Goal: Find specific page/section: Find specific page/section

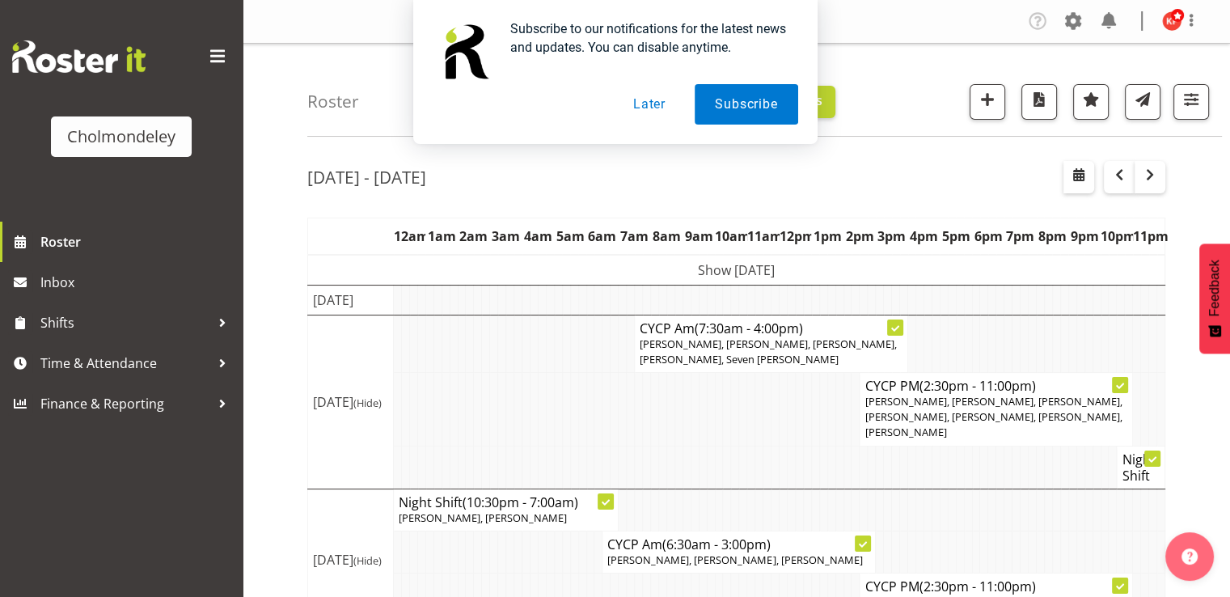
click at [660, 108] on button "Later" at bounding box center [649, 104] width 73 height 40
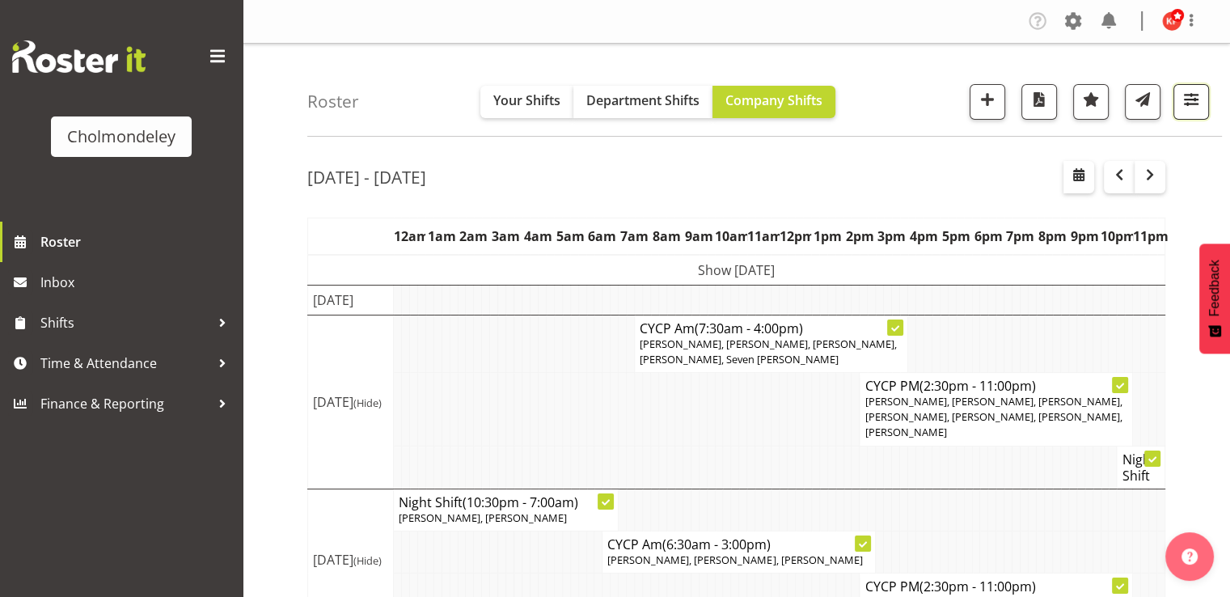
click at [1195, 101] on span "button" at bounding box center [1190, 99] width 21 height 21
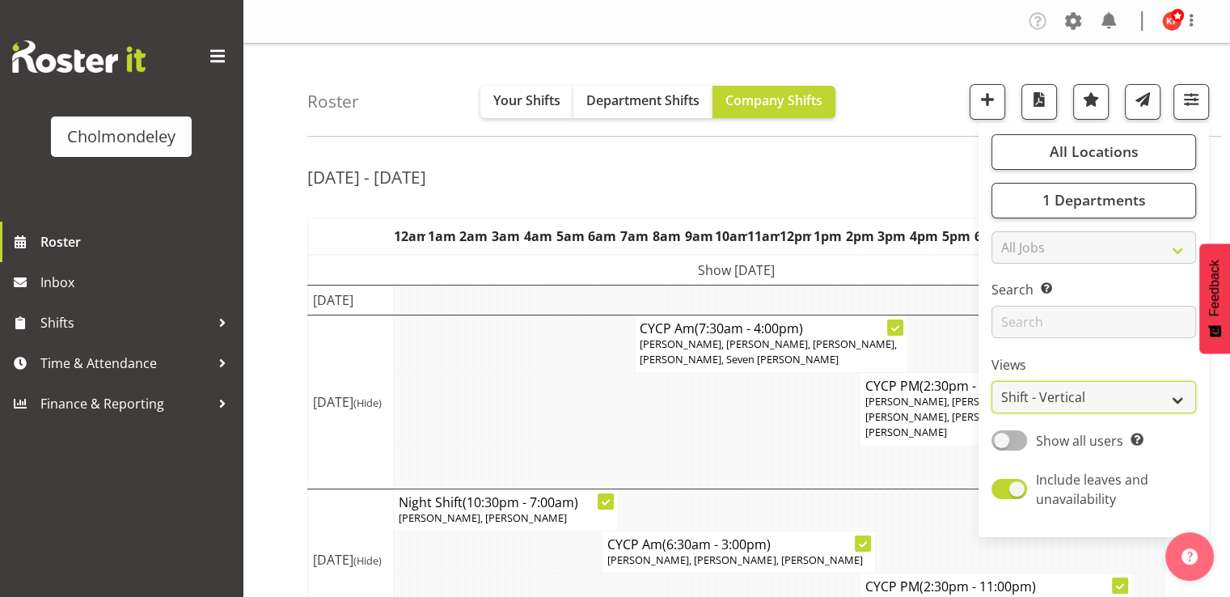
click at [1080, 388] on select "Staff Role Shift - Horizontal Shift - Vertical Staff - Location" at bounding box center [1093, 397] width 205 height 32
select select "staff"
click at [991, 381] on select "Staff Role Shift - Horizontal Shift - Vertical Staff - Location" at bounding box center [1093, 397] width 205 height 32
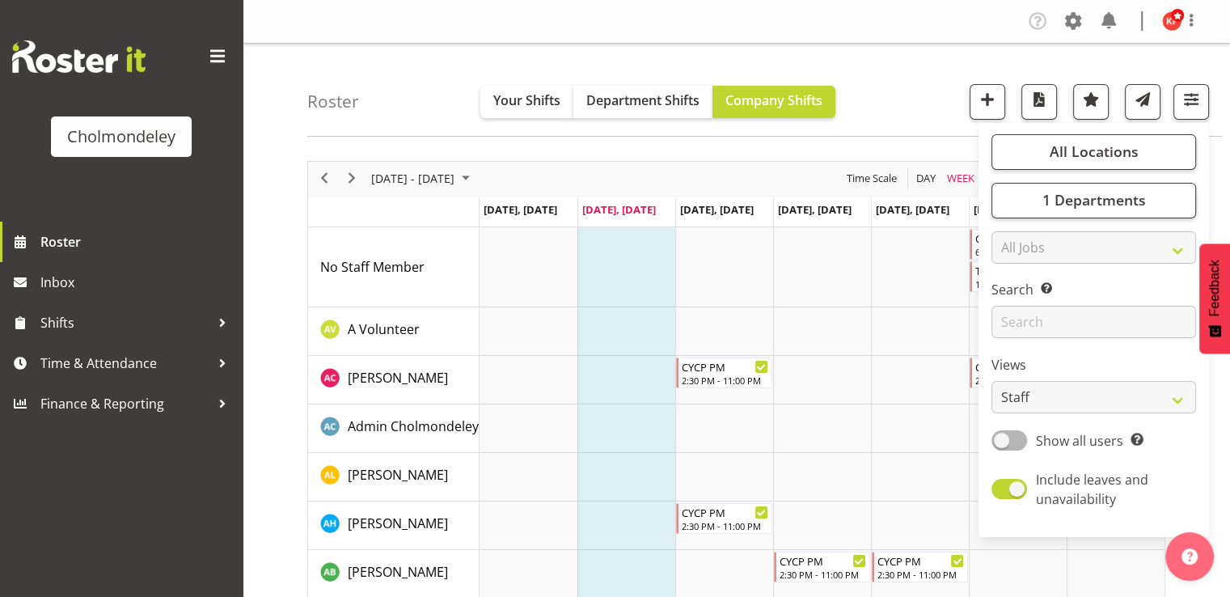
click at [933, 124] on div "Roster Your Shifts Department Shifts Company Shifts All Locations [GEOGRAPHIC_D…" at bounding box center [764, 90] width 914 height 93
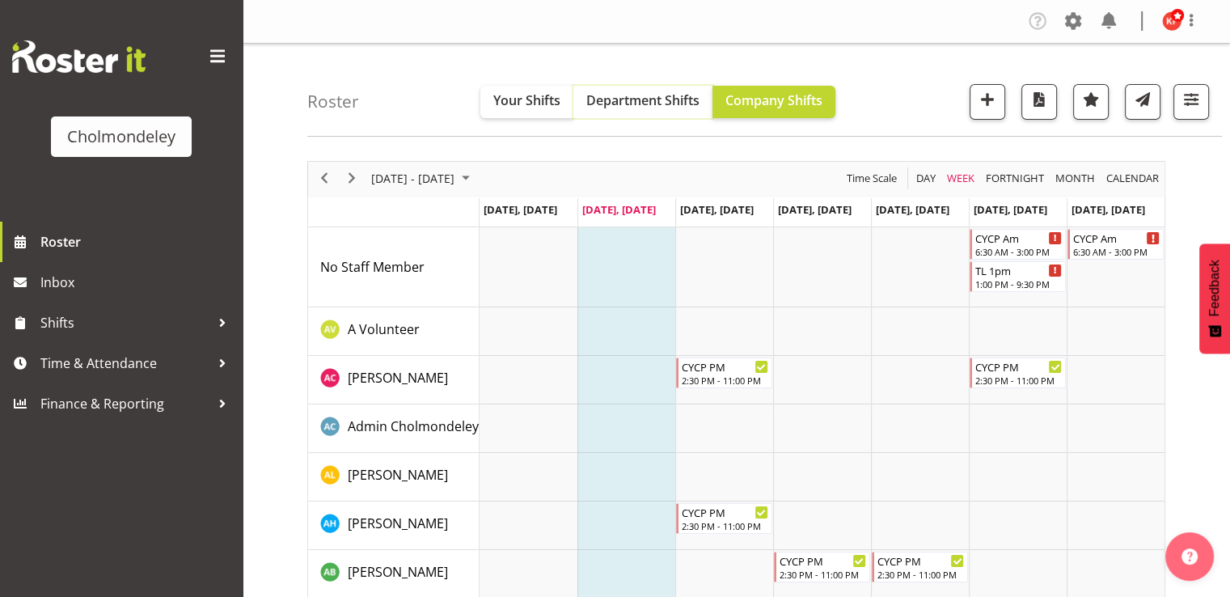
click at [652, 101] on span "Department Shifts" at bounding box center [642, 100] width 113 height 18
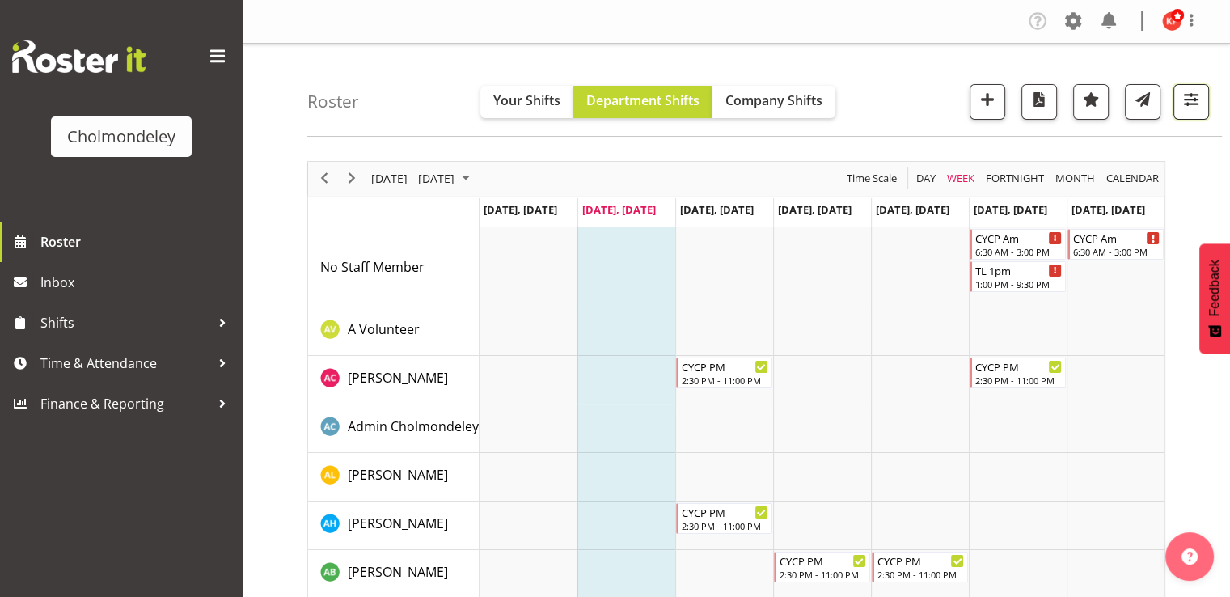
click at [1180, 108] on span "button" at bounding box center [1190, 99] width 21 height 21
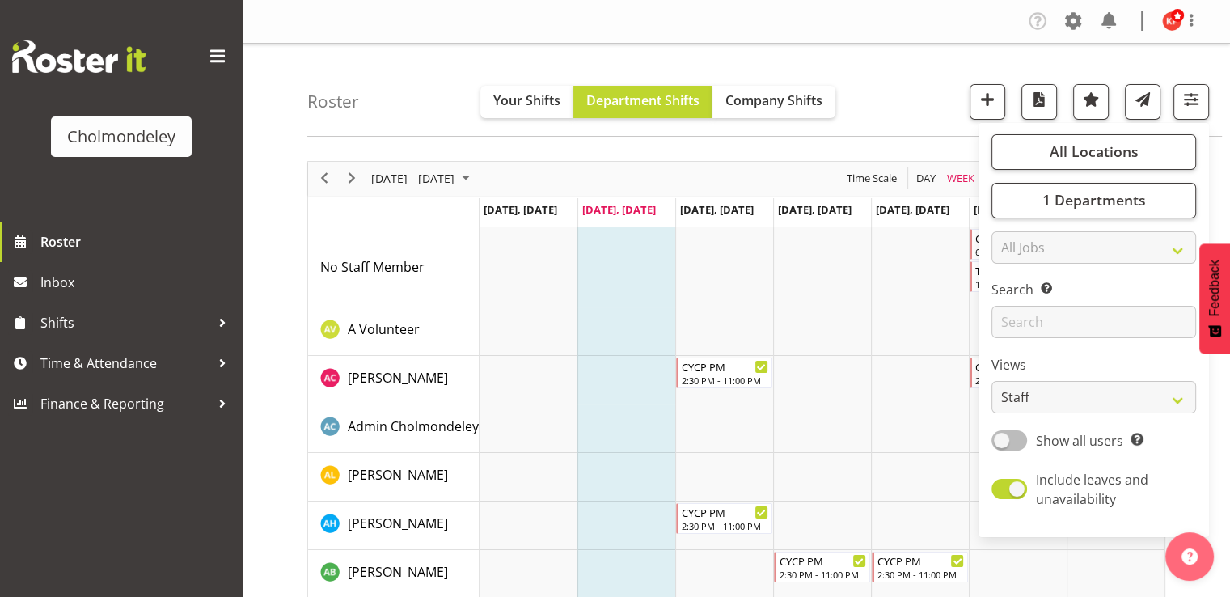
click at [1019, 445] on span at bounding box center [1009, 440] width 36 height 20
click at [1002, 445] on input "Show all users Show only rostered employees" at bounding box center [996, 440] width 11 height 11
checkbox input "true"
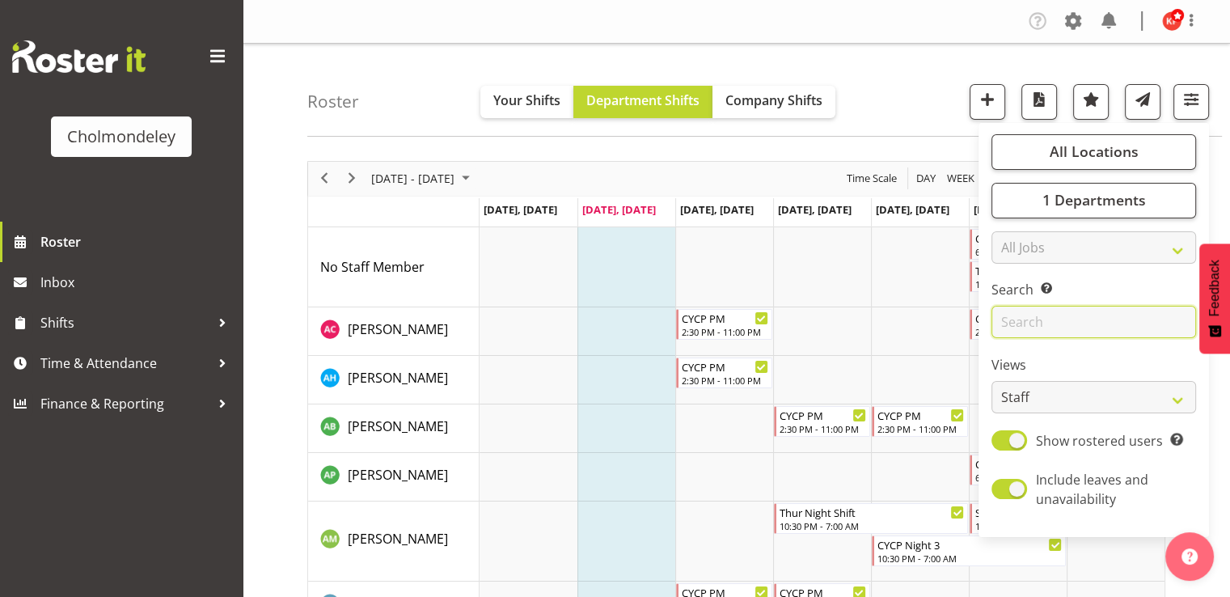
click at [1082, 325] on input "text" at bounding box center [1093, 322] width 205 height 32
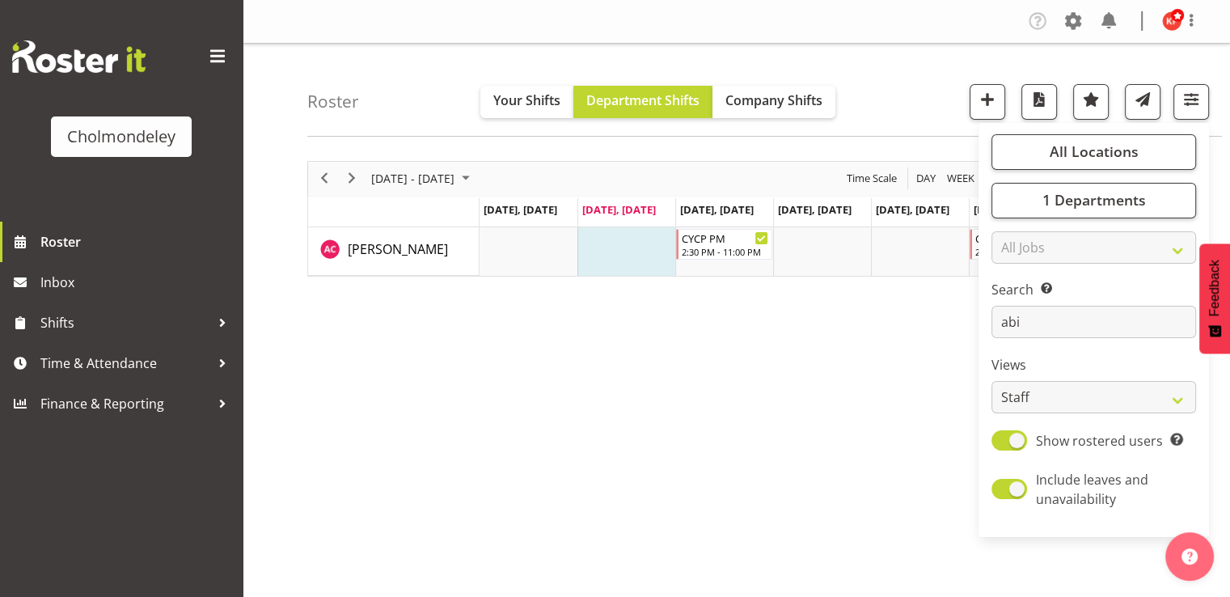
click at [880, 382] on div "[DATE] - [DATE] [DATE] Day Week Fortnight Month calendar Month Agenda Time Scal…" at bounding box center [768, 472] width 922 height 647
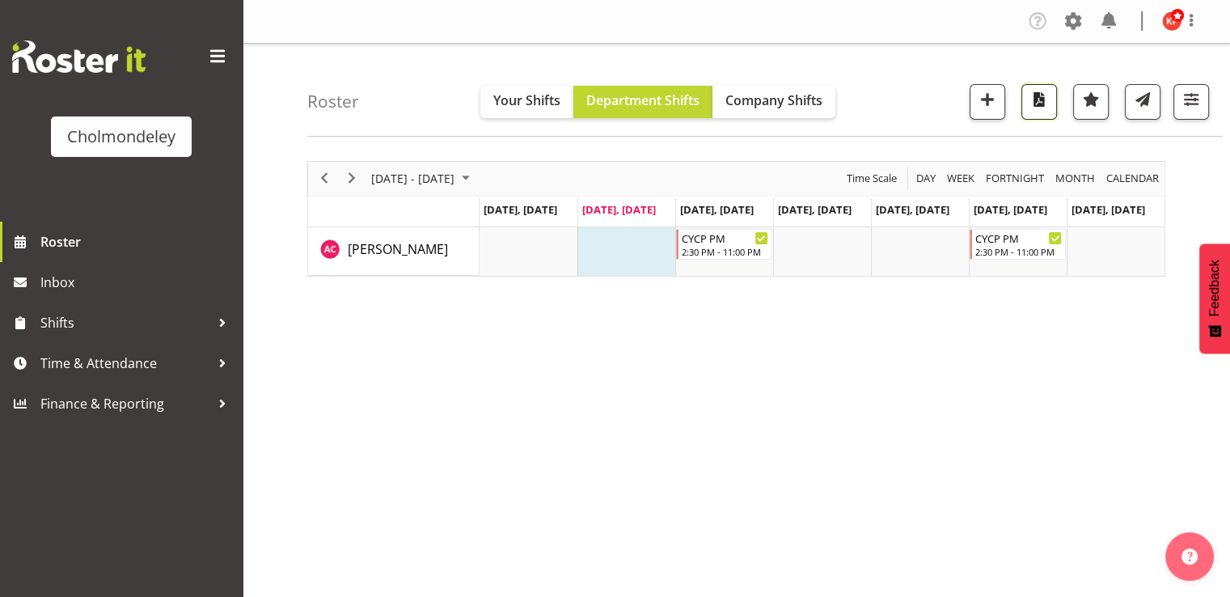
click at [1040, 109] on span "button" at bounding box center [1038, 99] width 21 height 21
click at [1188, 108] on span "button" at bounding box center [1190, 99] width 21 height 21
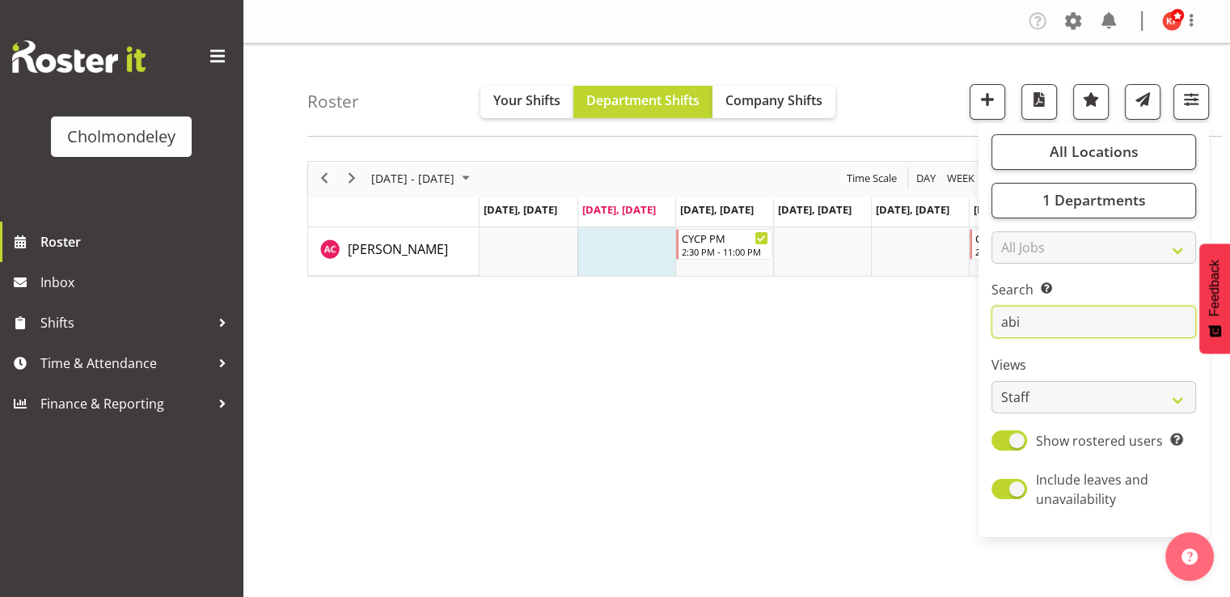
drag, startPoint x: 1048, startPoint y: 333, endPoint x: 968, endPoint y: 327, distance: 80.2
click at [968, 327] on div "Roster Your Shifts Department Shifts Company Shifts All Locations [GEOGRAPHIC_D…" at bounding box center [736, 420] width 987 height 752
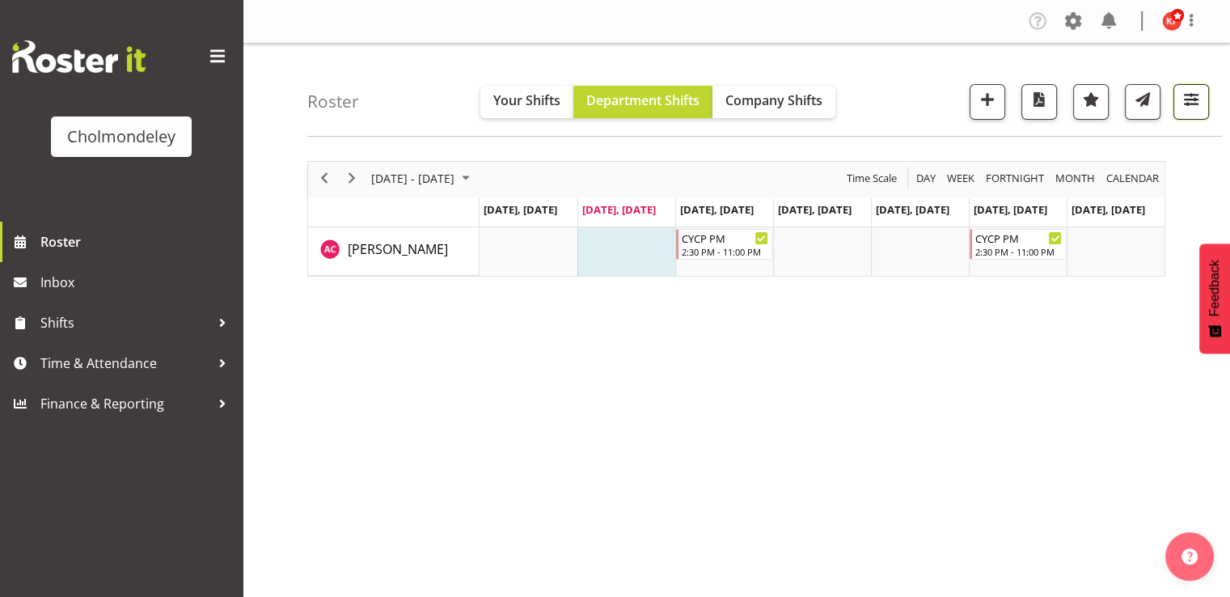
click at [1196, 95] on span "button" at bounding box center [1190, 99] width 21 height 21
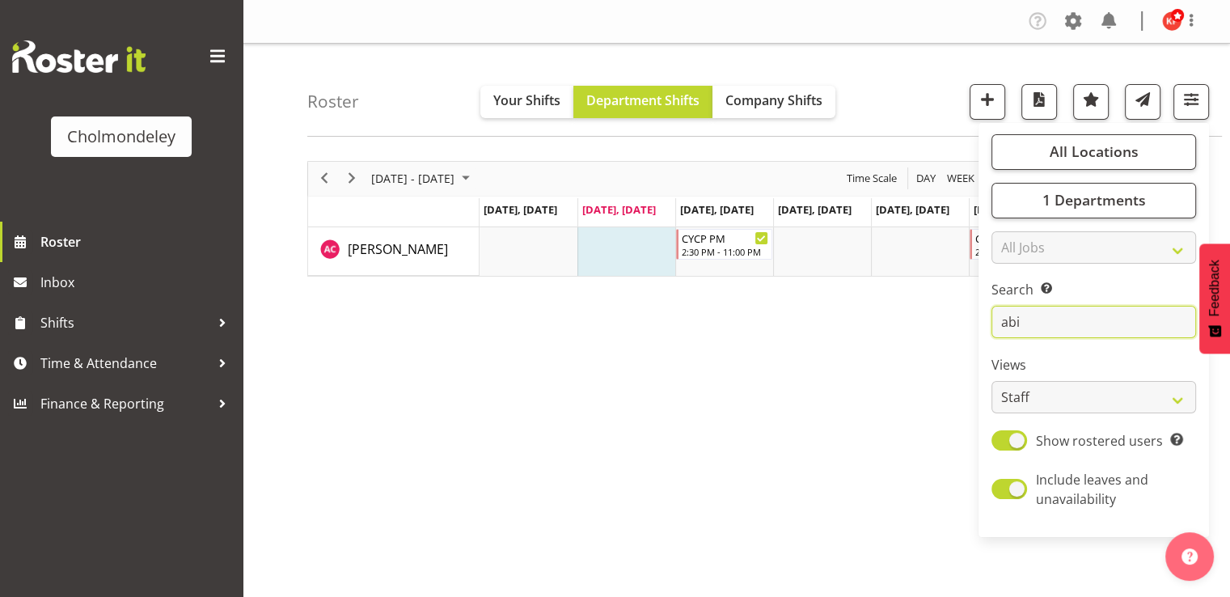
click at [1054, 322] on input "abi" at bounding box center [1093, 322] width 205 height 32
type input "a"
click at [844, 369] on div "[DATE] - [DATE] [DATE] Day Week Fortnight Month calendar Month Agenda Time Scal…" at bounding box center [768, 472] width 922 height 647
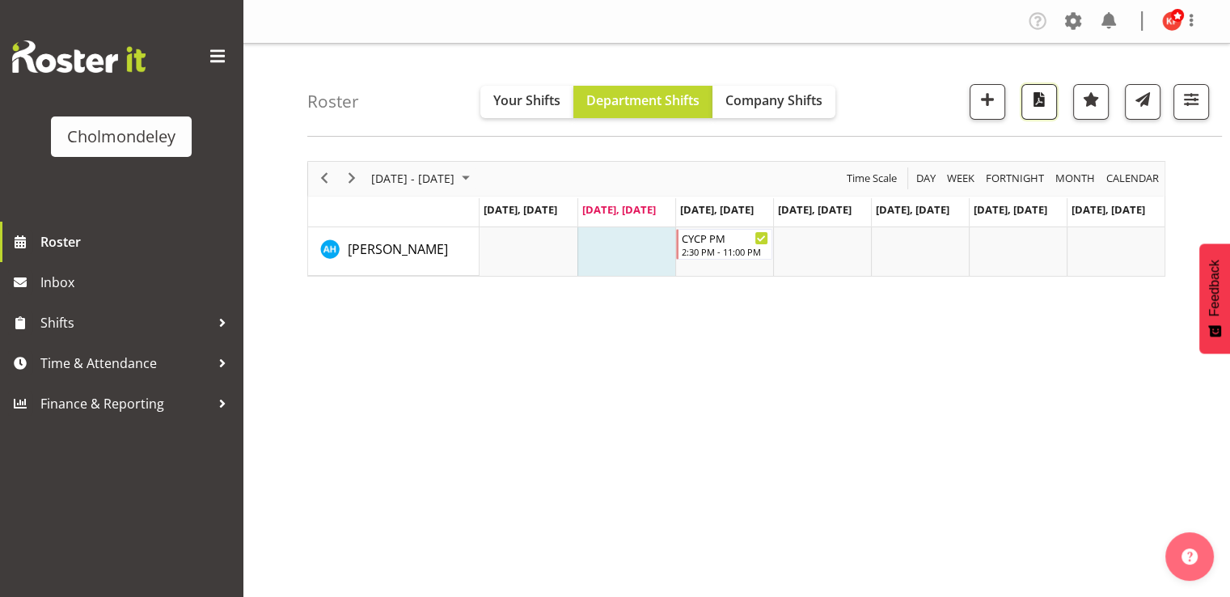
click at [1025, 110] on button "button" at bounding box center [1039, 102] width 36 height 36
click at [1197, 95] on span "button" at bounding box center [1190, 99] width 21 height 21
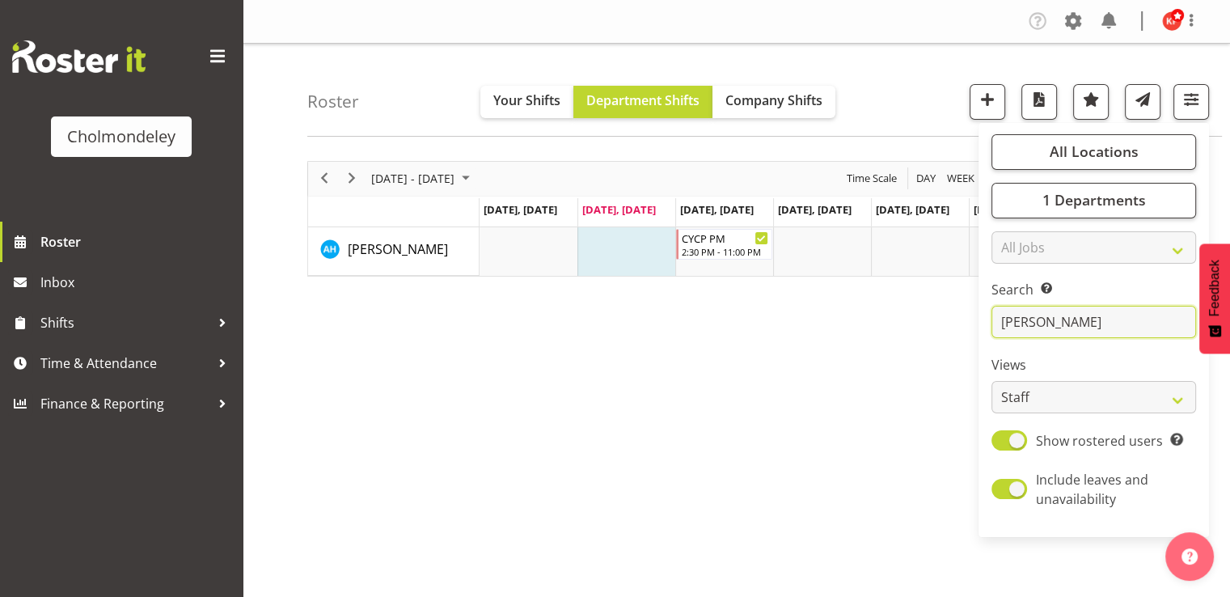
drag, startPoint x: 1044, startPoint y: 330, endPoint x: 971, endPoint y: 322, distance: 73.2
click at [971, 322] on div "Roster Your Shifts Department Shifts Company Shifts All Locations [GEOGRAPHIC_D…" at bounding box center [736, 420] width 987 height 752
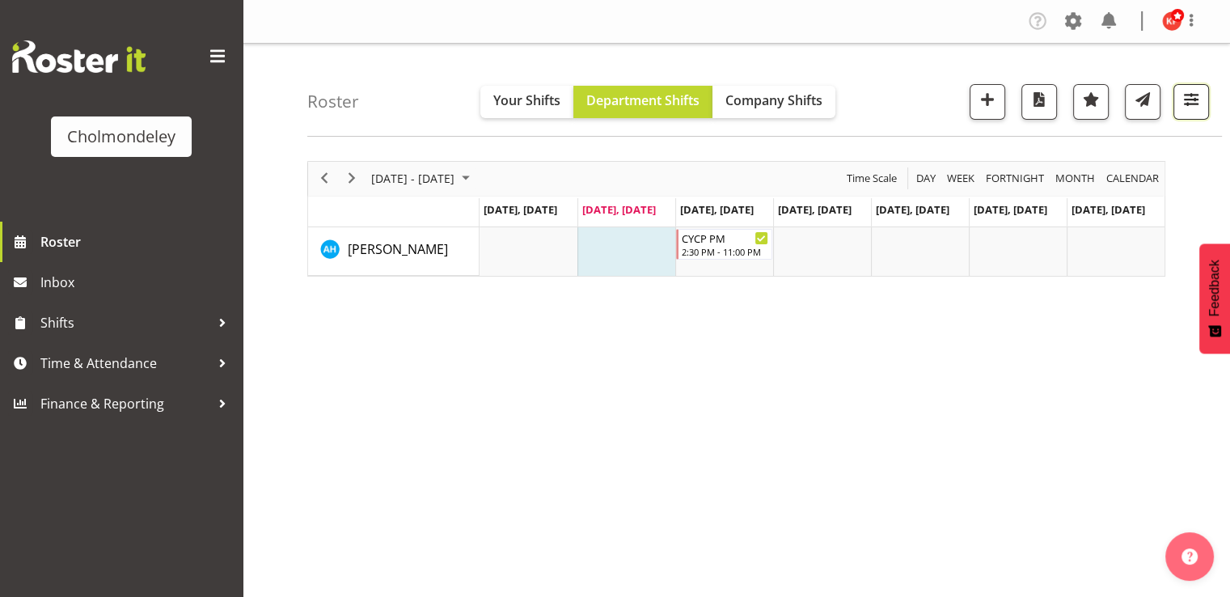
click at [1190, 96] on span "button" at bounding box center [1190, 99] width 21 height 21
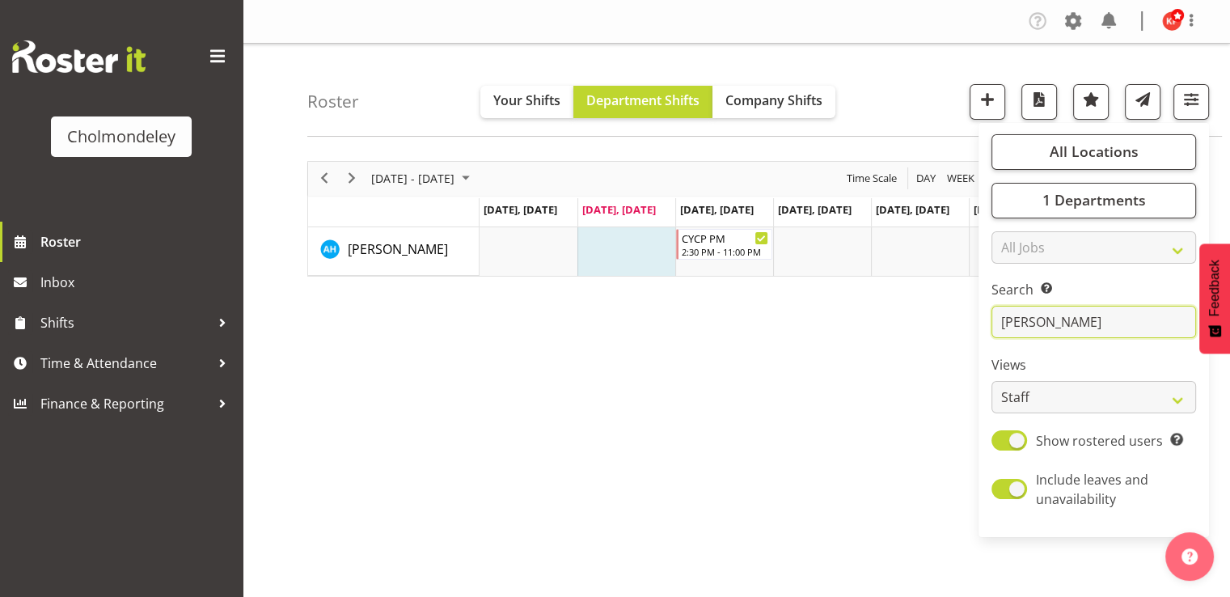
click at [1075, 321] on input "[PERSON_NAME]" at bounding box center [1093, 322] width 205 height 32
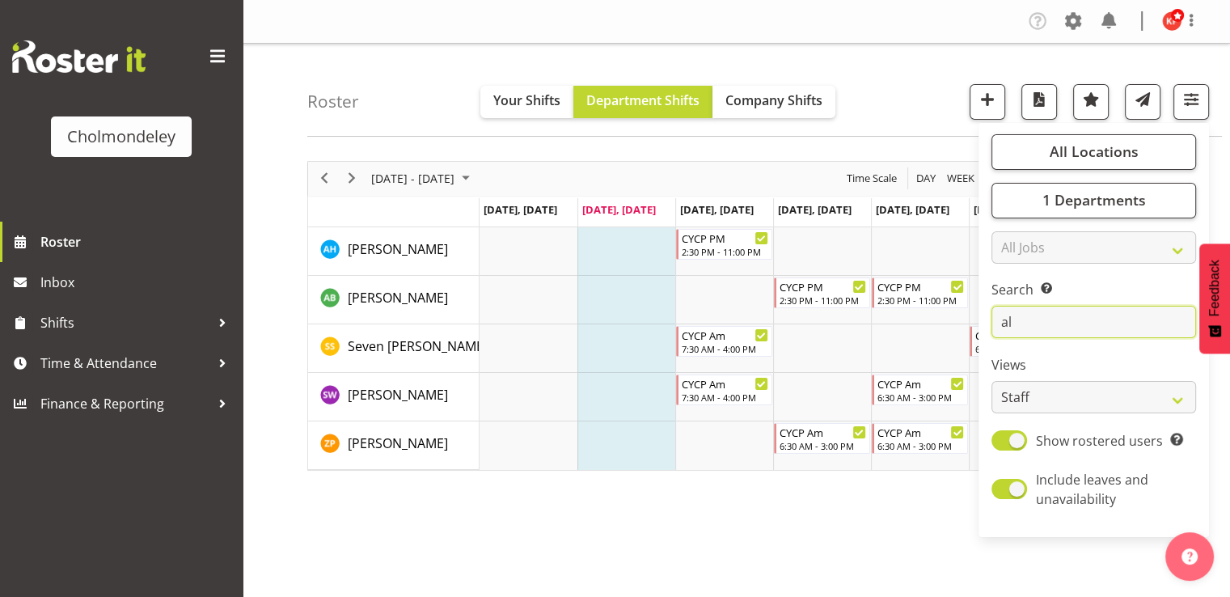
type input "a"
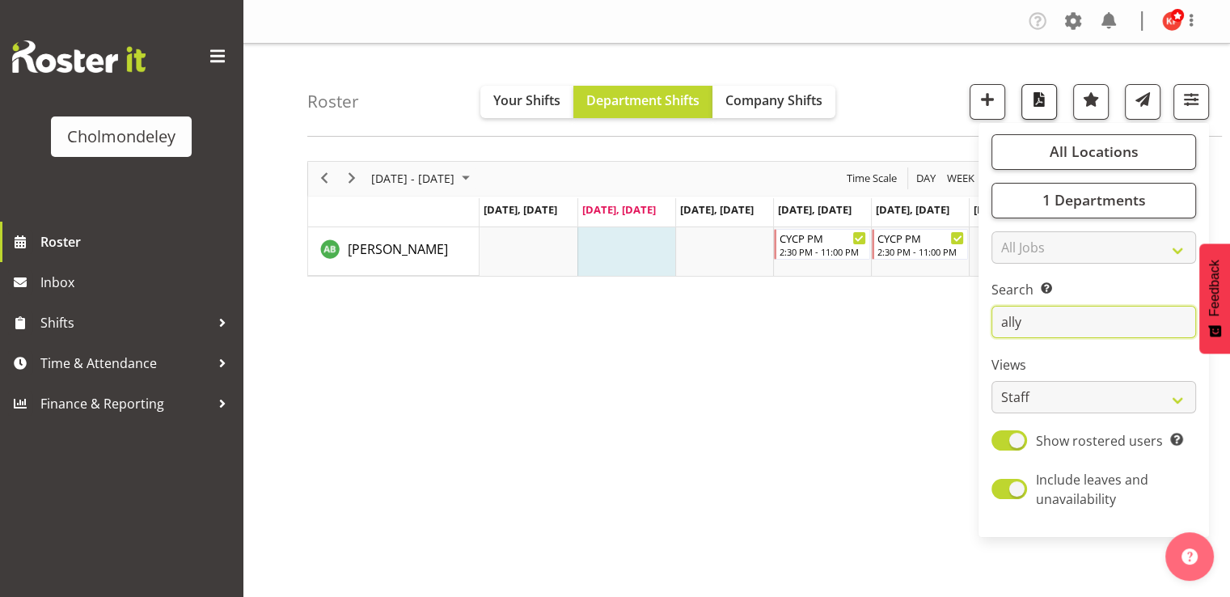
type input "ally"
click at [1042, 95] on span "button" at bounding box center [1038, 99] width 21 height 21
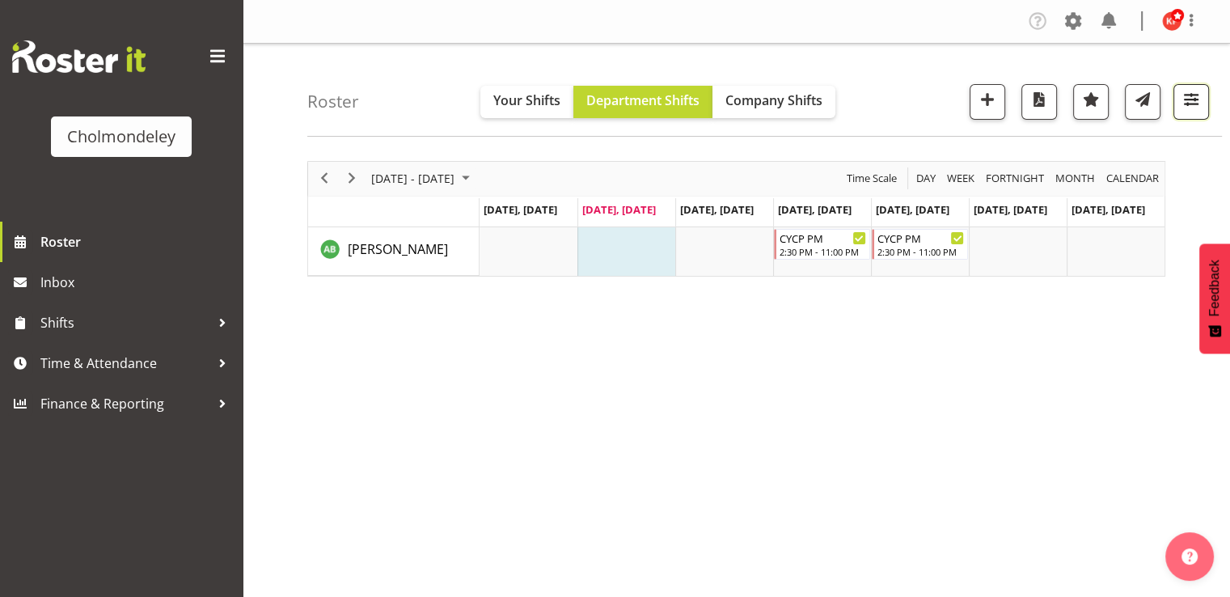
click at [1198, 101] on span "button" at bounding box center [1190, 99] width 21 height 21
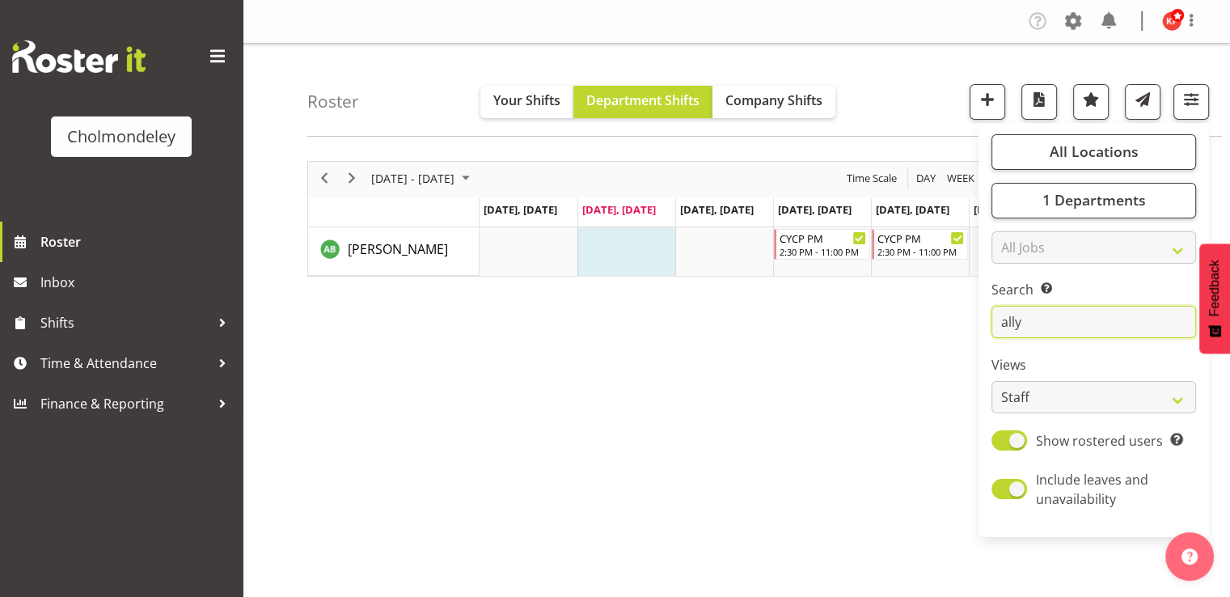
drag, startPoint x: 1052, startPoint y: 327, endPoint x: 989, endPoint y: 327, distance: 63.1
click at [989, 327] on div "All Locations Clear [GEOGRAPHIC_DATA] Select All Deselect All 1 Departments Cle…" at bounding box center [1093, 329] width 230 height 401
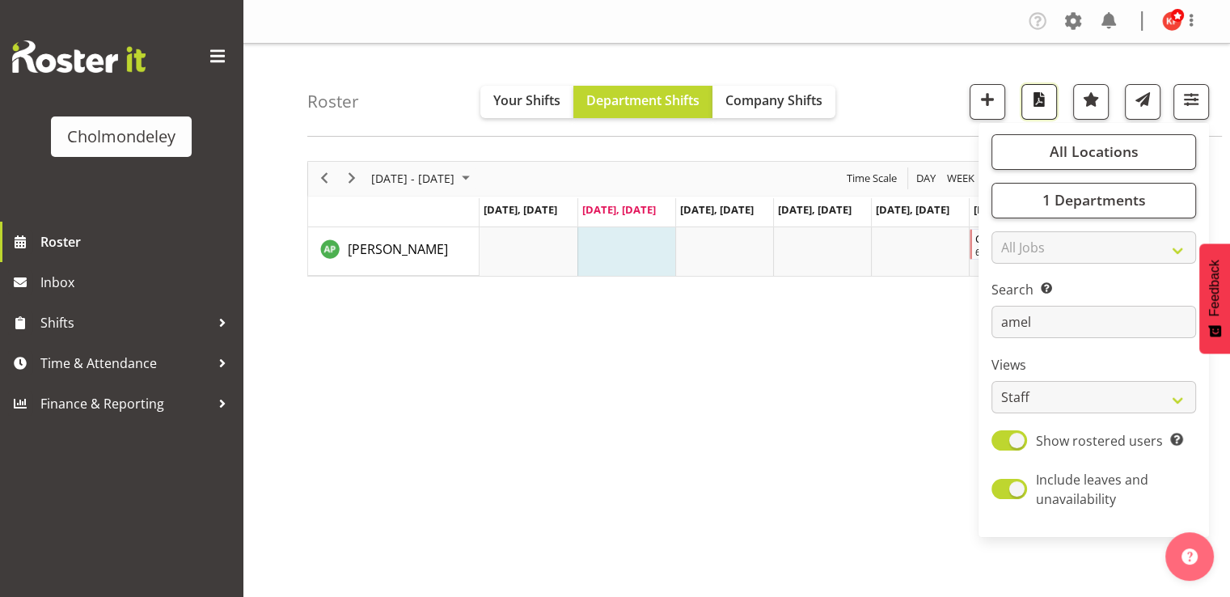
click at [1039, 99] on span "button" at bounding box center [1038, 99] width 21 height 21
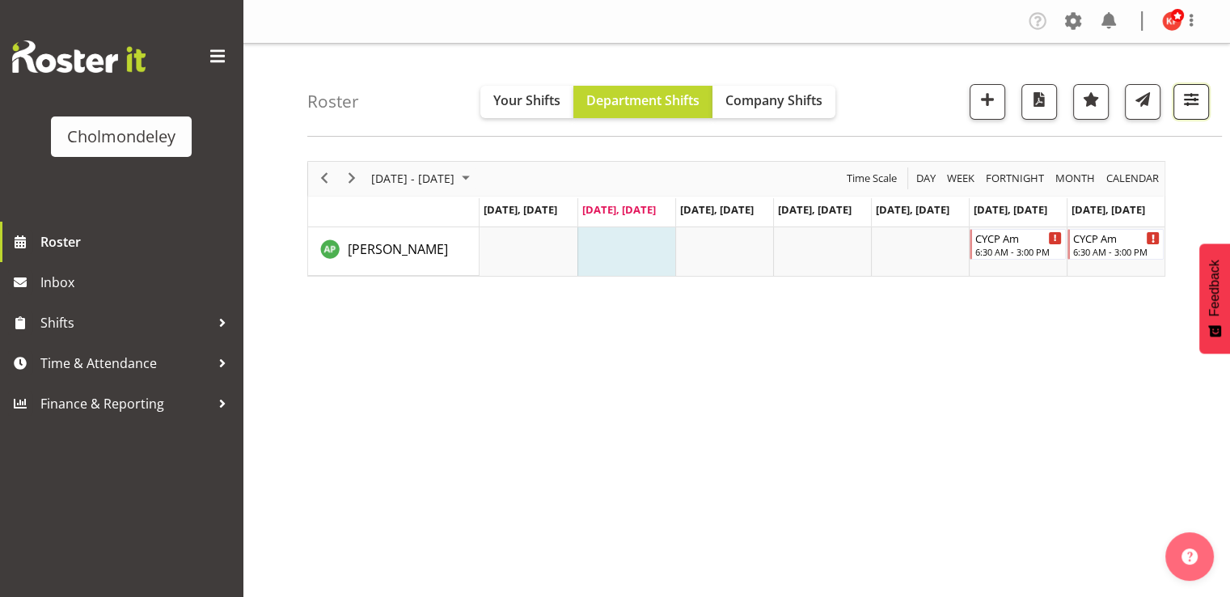
click at [1199, 99] on span "button" at bounding box center [1190, 99] width 21 height 21
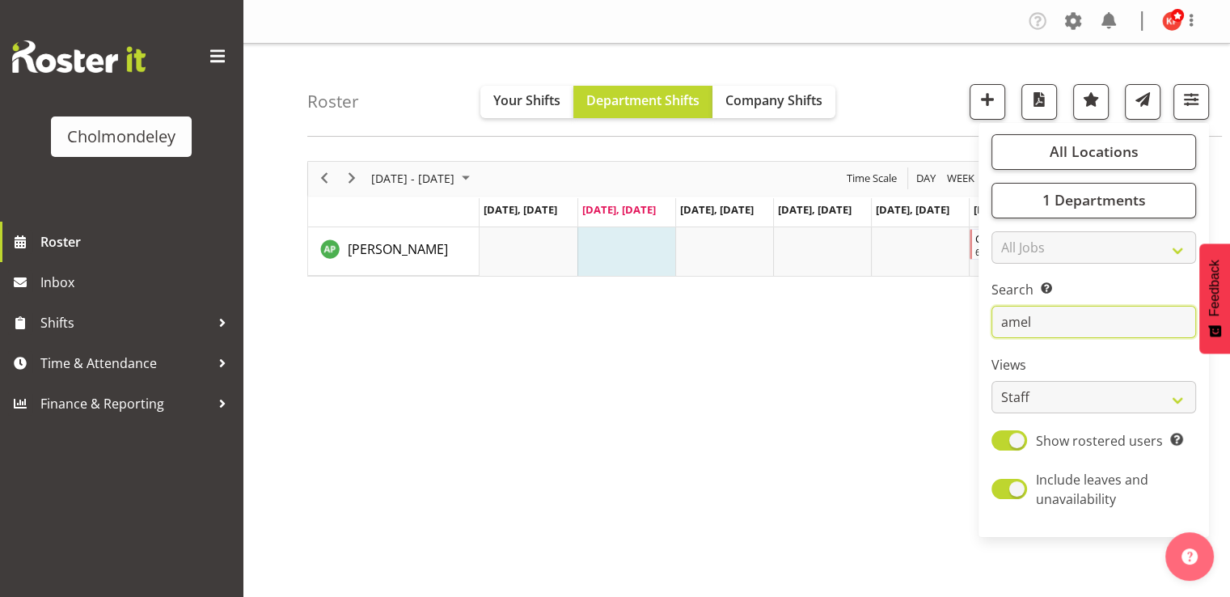
drag, startPoint x: 1052, startPoint y: 324, endPoint x: 935, endPoint y: 326, distance: 117.2
click at [935, 327] on div "Roster Your Shifts Department Shifts Company Shifts All Locations [GEOGRAPHIC_D…" at bounding box center [736, 420] width 987 height 752
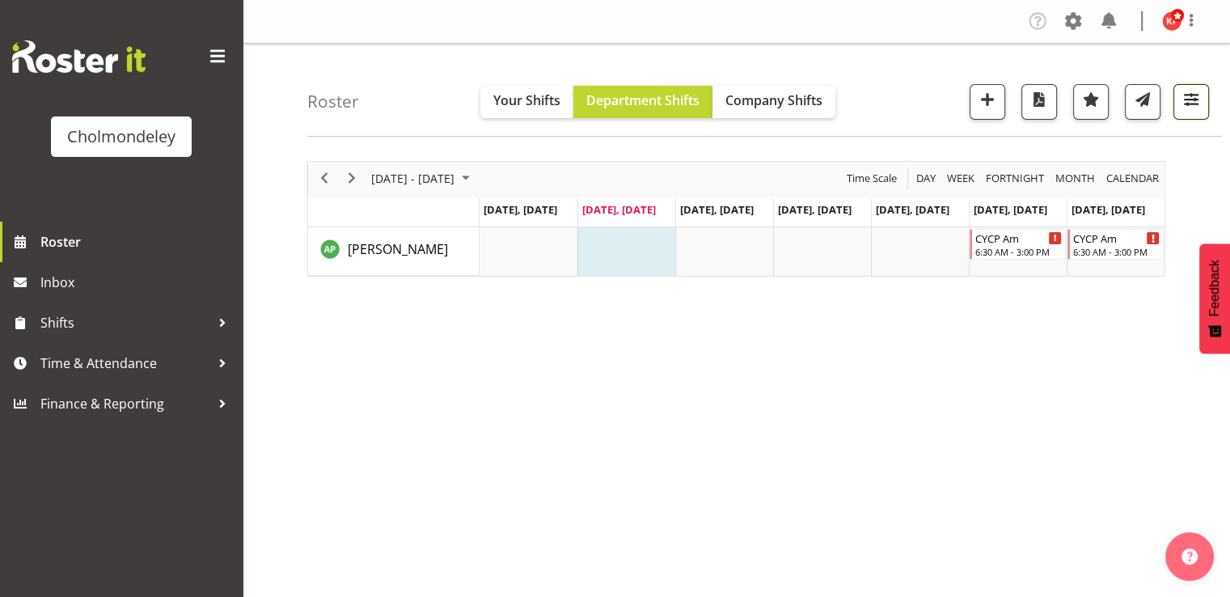
click at [1188, 96] on span "button" at bounding box center [1190, 99] width 21 height 21
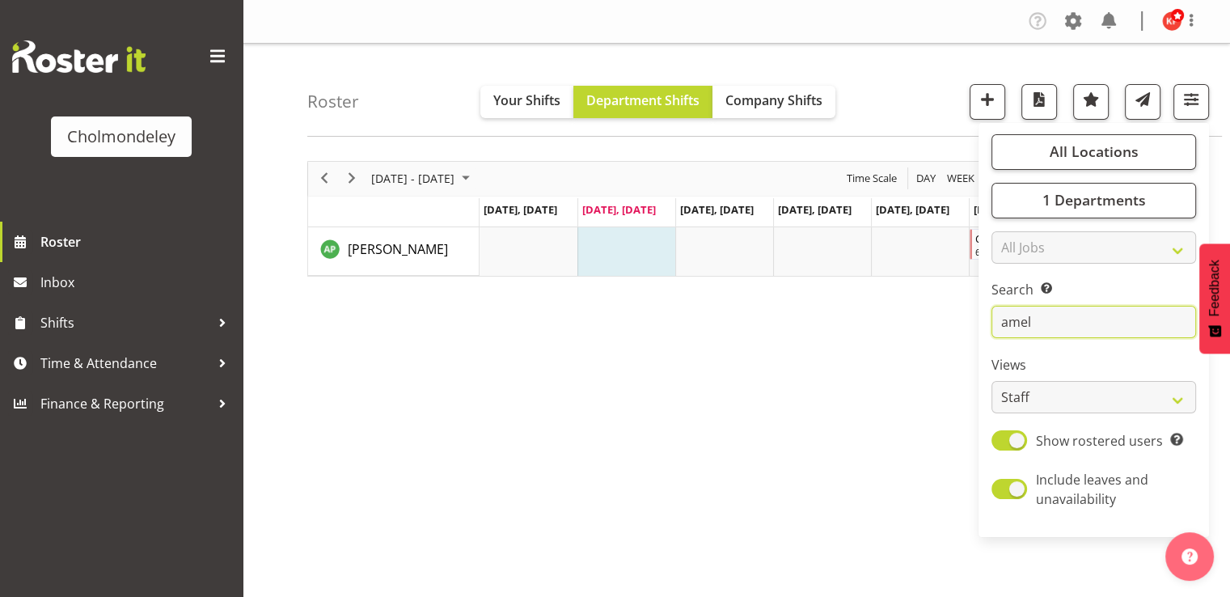
click at [1042, 319] on input "amel" at bounding box center [1093, 322] width 205 height 32
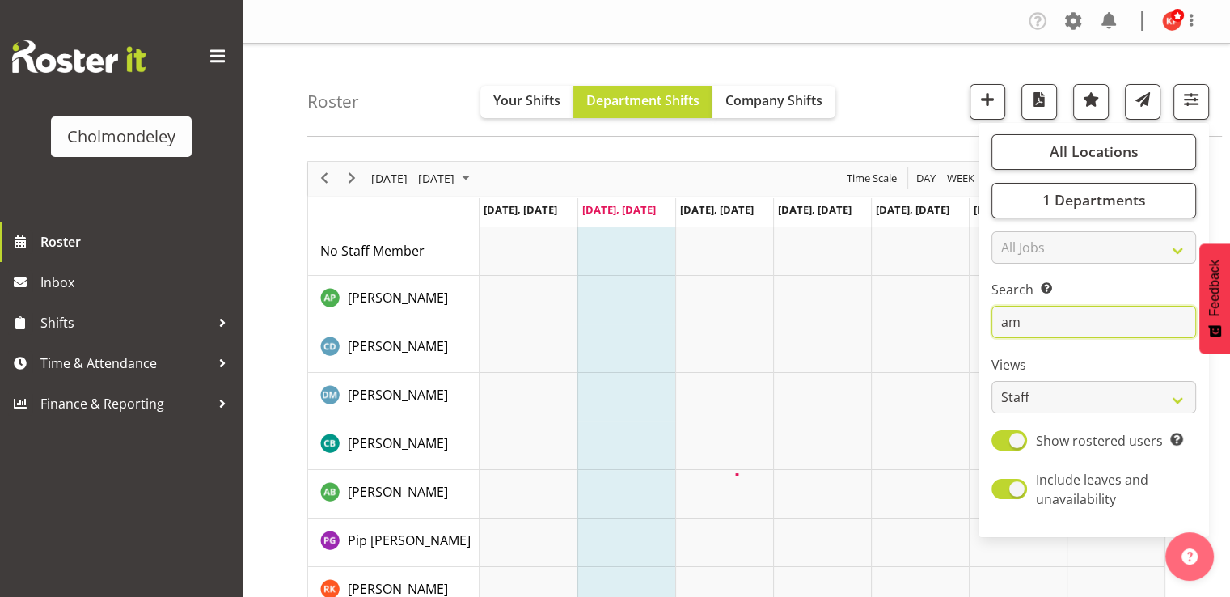
type input "a"
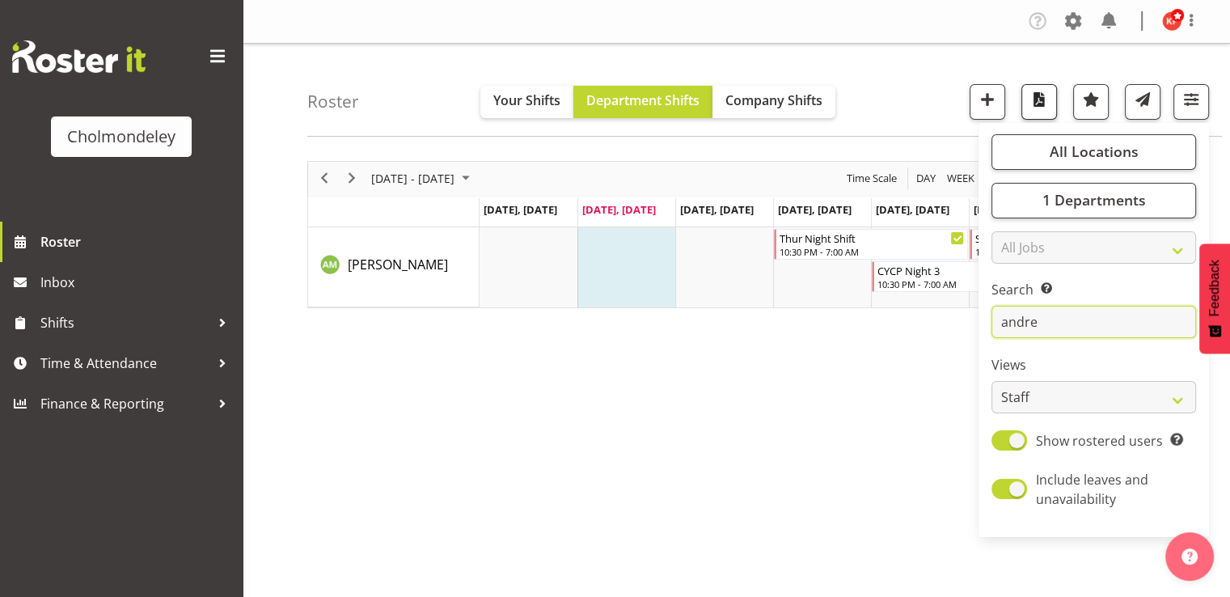
type input "andre"
click at [1053, 95] on button "button" at bounding box center [1039, 102] width 36 height 36
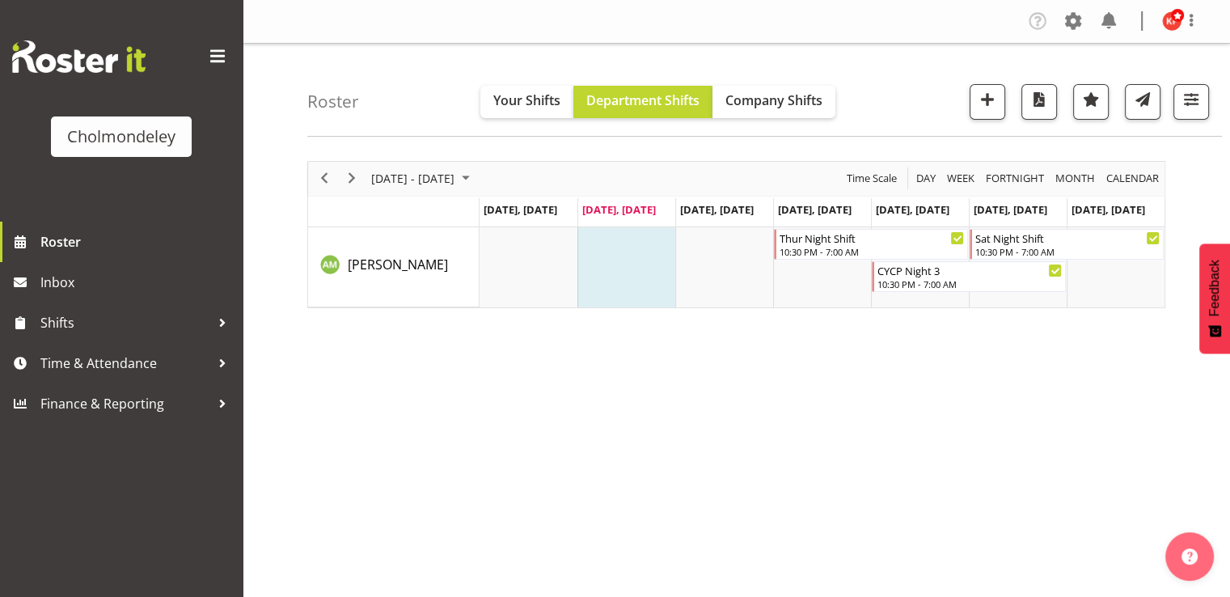
click at [1221, 74] on div "Roster Your Shifts Department Shifts Company Shifts All Locations [GEOGRAPHIC_D…" at bounding box center [764, 90] width 914 height 93
click at [1180, 99] on span "button" at bounding box center [1190, 99] width 21 height 21
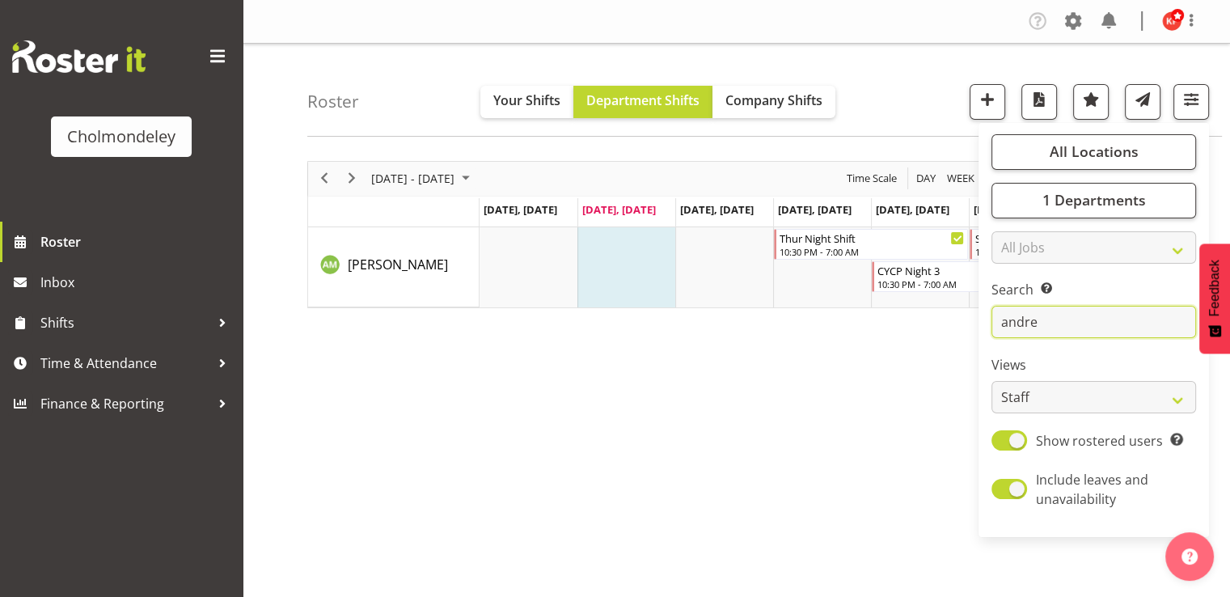
drag, startPoint x: 1057, startPoint y: 327, endPoint x: 1003, endPoint y: 327, distance: 54.2
click at [1003, 327] on input "andre" at bounding box center [1093, 322] width 205 height 32
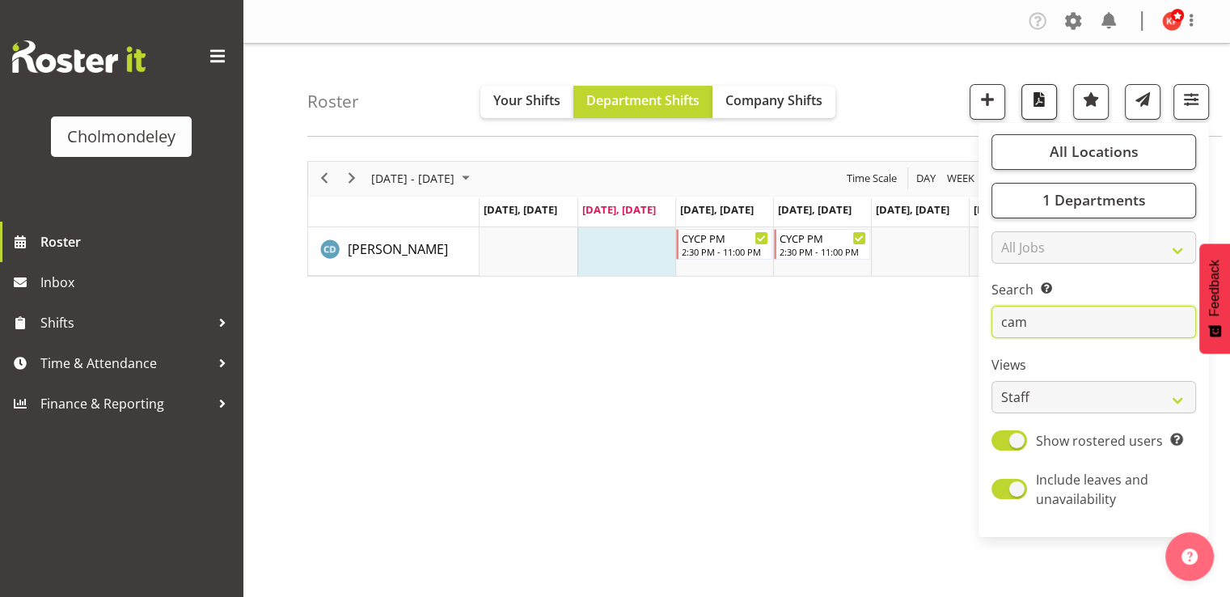
type input "cam"
click at [1049, 97] on span "button" at bounding box center [1038, 99] width 21 height 21
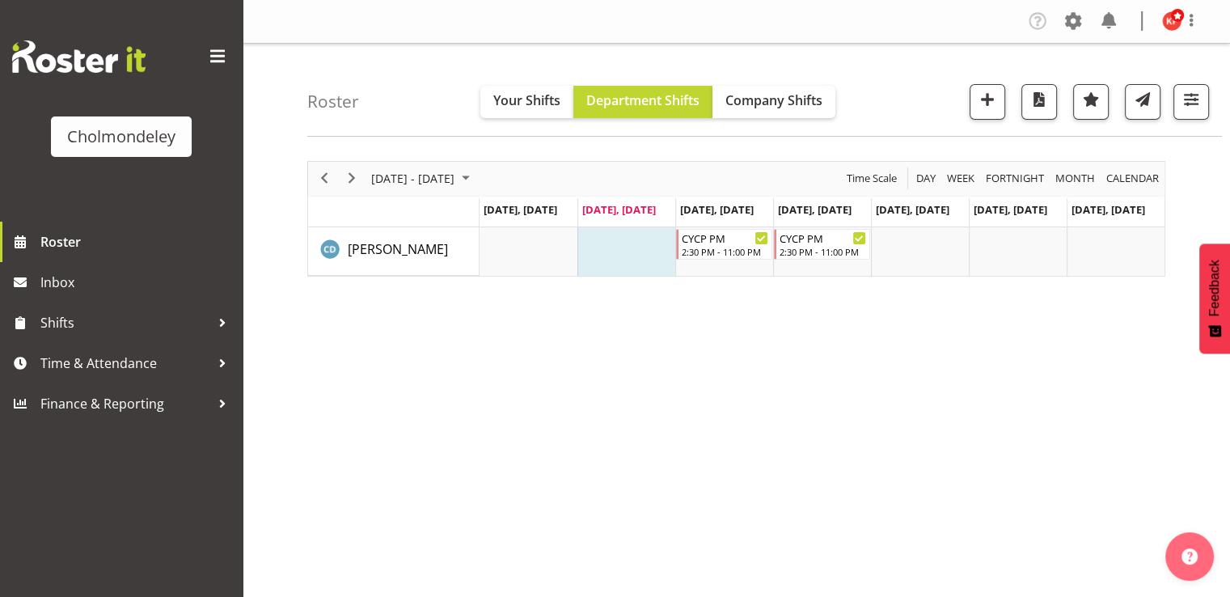
click at [911, 387] on div "[DATE] - [DATE] [DATE] Day Week Fortnight Month calendar Month Agenda Time Scal…" at bounding box center [768, 472] width 922 height 647
click at [1190, 27] on span at bounding box center [1190, 20] width 19 height 19
click at [1184, 96] on span "button" at bounding box center [1190, 99] width 21 height 21
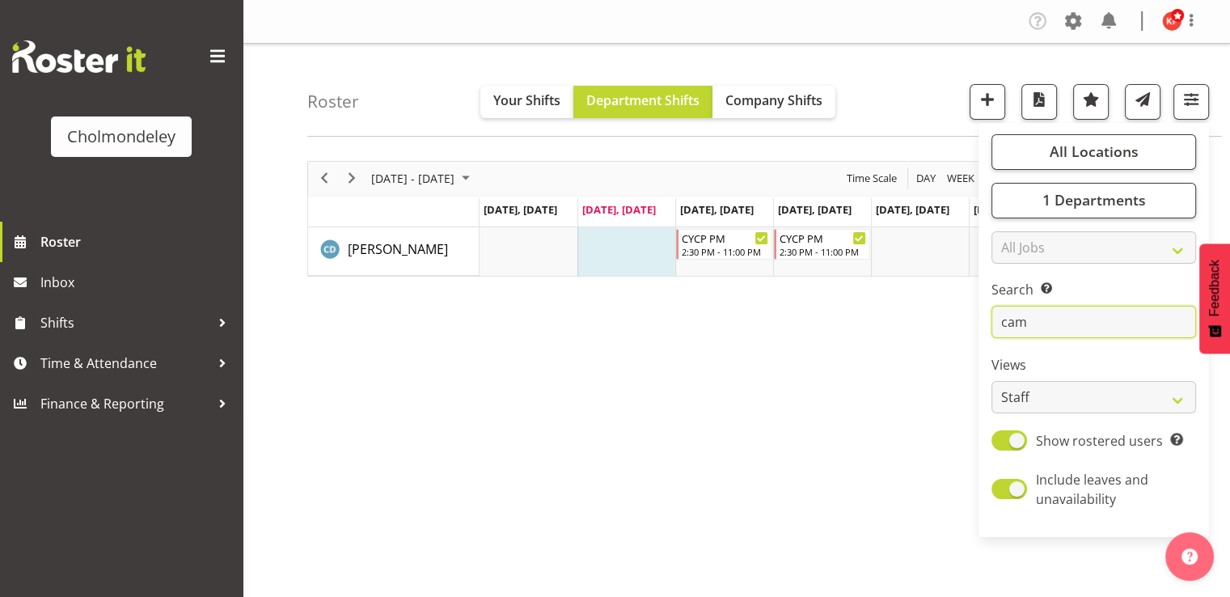
drag, startPoint x: 1057, startPoint y: 328, endPoint x: 988, endPoint y: 331, distance: 69.6
click at [988, 331] on div "All Locations Clear [GEOGRAPHIC_DATA] Select All Deselect All 1 Departments Cle…" at bounding box center [1093, 329] width 230 height 401
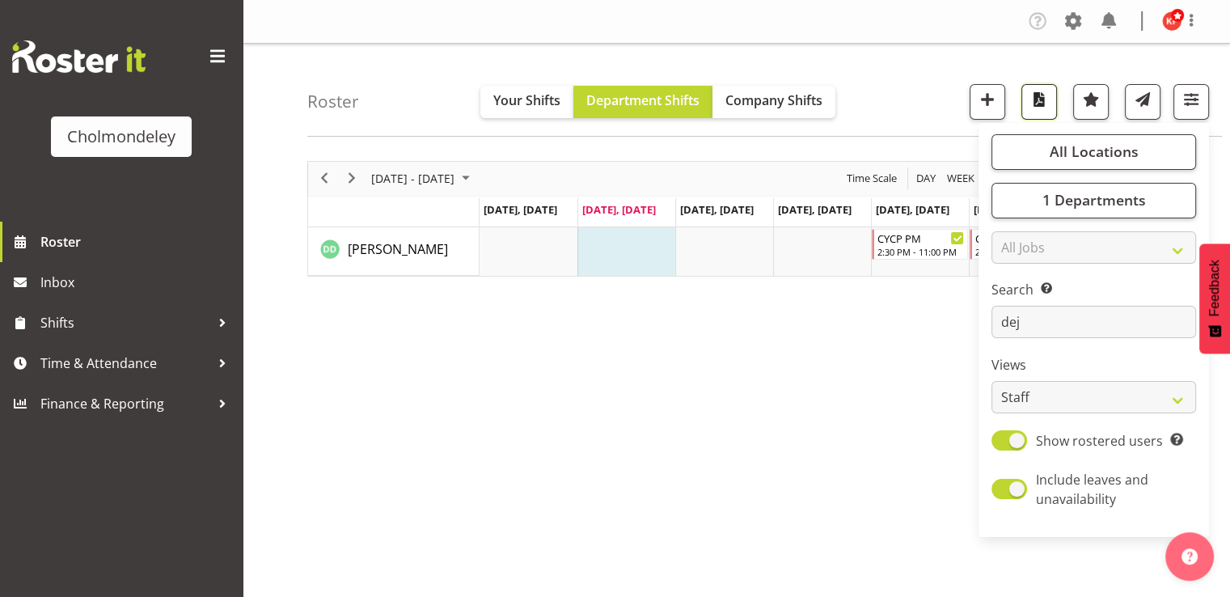
click at [1045, 92] on span "button" at bounding box center [1038, 99] width 21 height 21
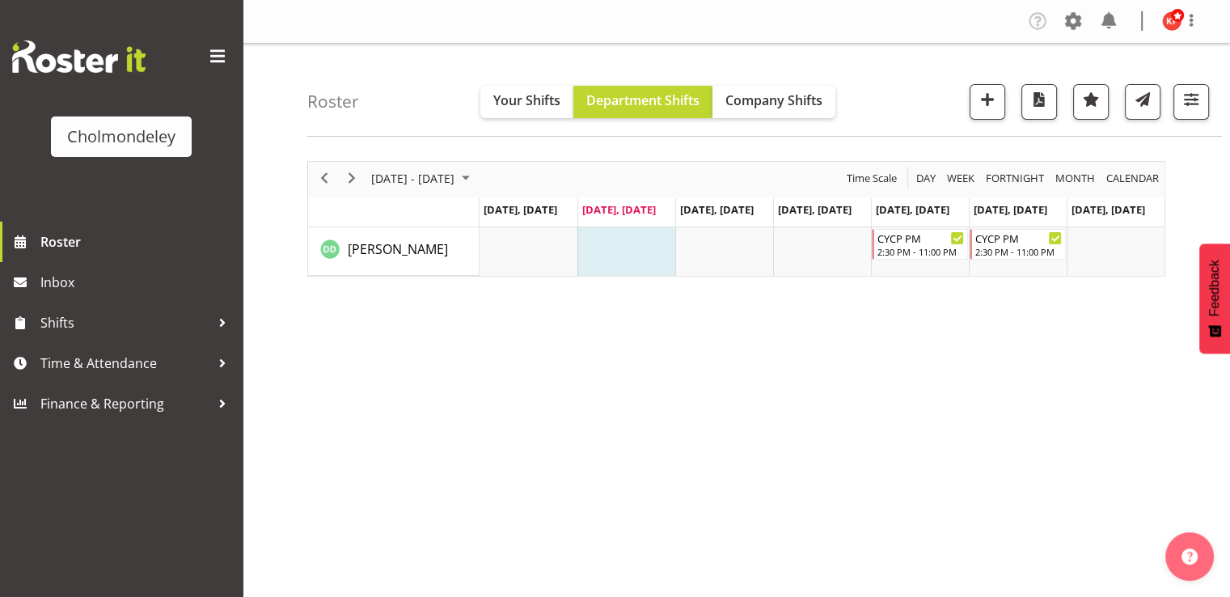
click at [880, 83] on div "Roster Your Shifts Department Shifts Company Shifts All Locations [GEOGRAPHIC_D…" at bounding box center [764, 90] width 914 height 93
click at [1186, 90] on span "button" at bounding box center [1190, 99] width 21 height 21
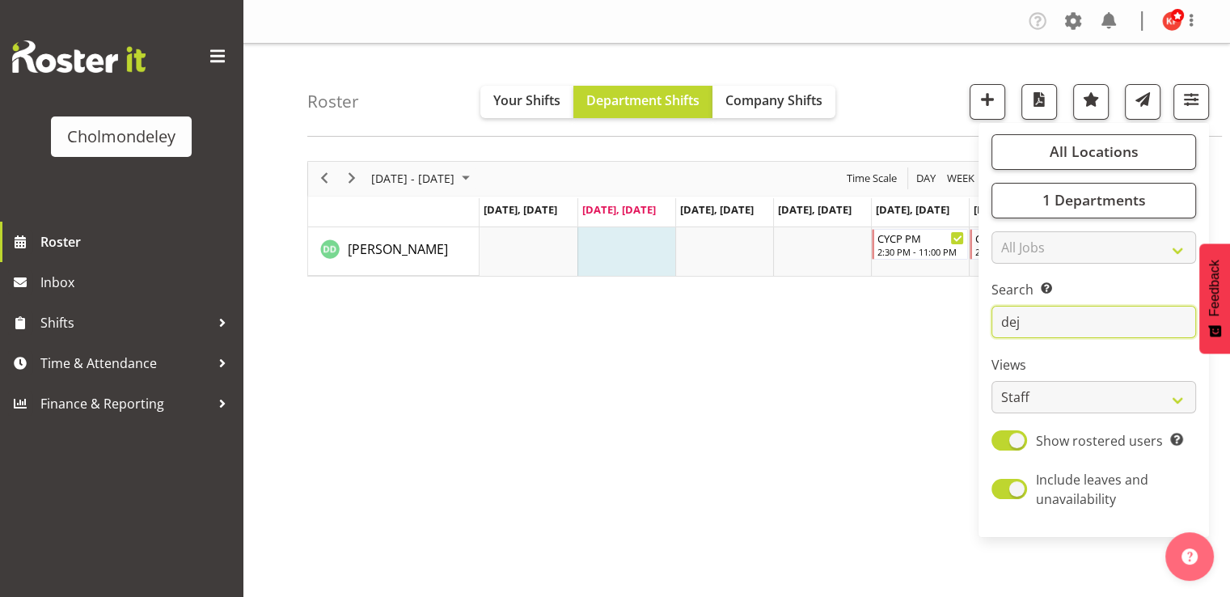
drag, startPoint x: 1054, startPoint y: 327, endPoint x: 973, endPoint y: 327, distance: 80.8
click at [973, 327] on div "Roster Your Shifts Department Shifts Company Shifts All Locations [GEOGRAPHIC_D…" at bounding box center [736, 420] width 987 height 752
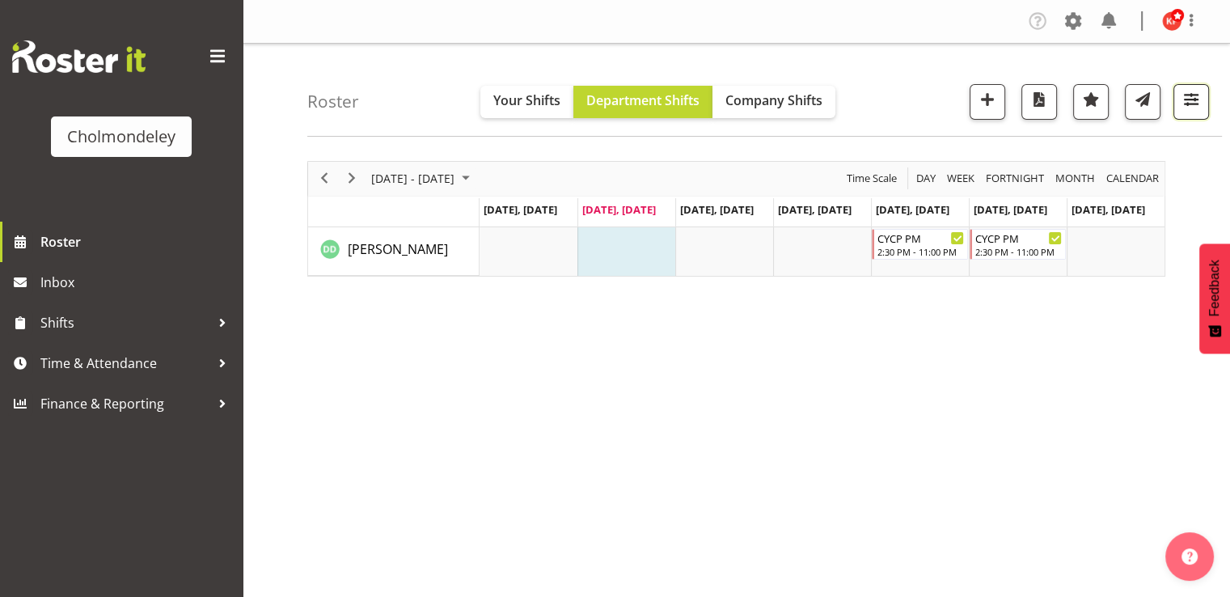
click at [1198, 103] on span "button" at bounding box center [1190, 99] width 21 height 21
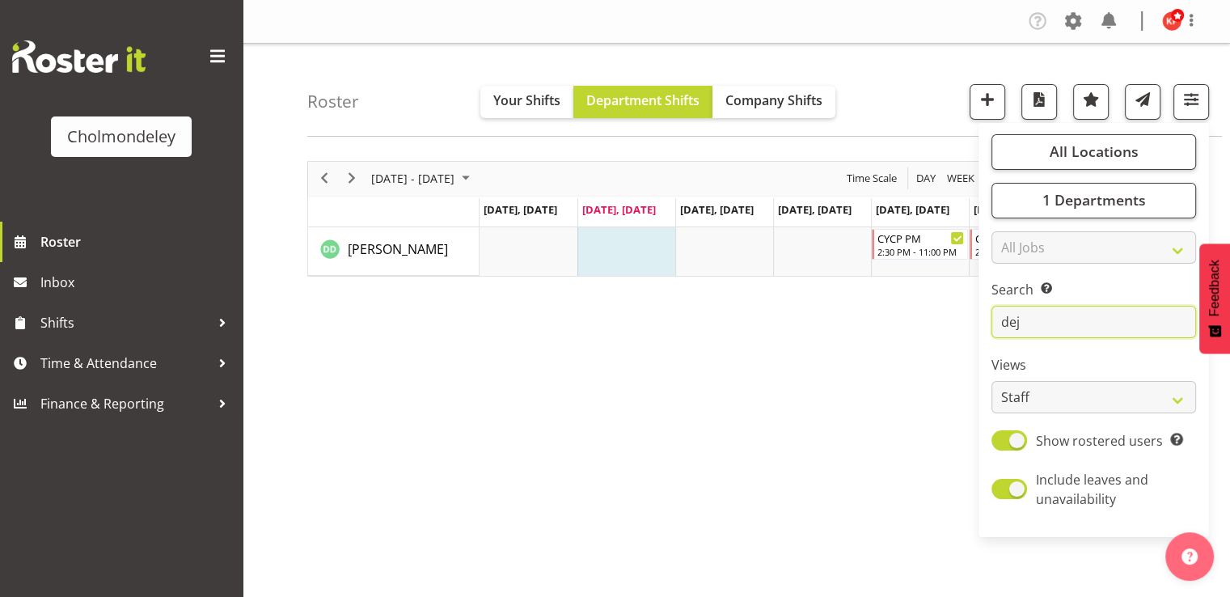
click at [1072, 314] on input "dej" at bounding box center [1093, 322] width 205 height 32
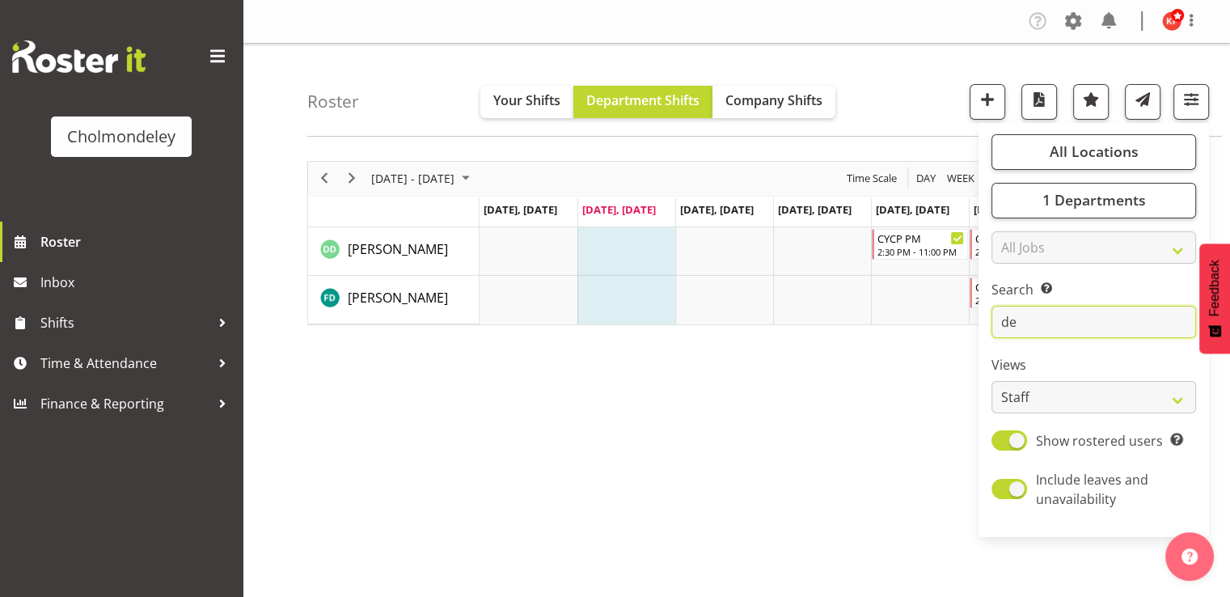
type input "d"
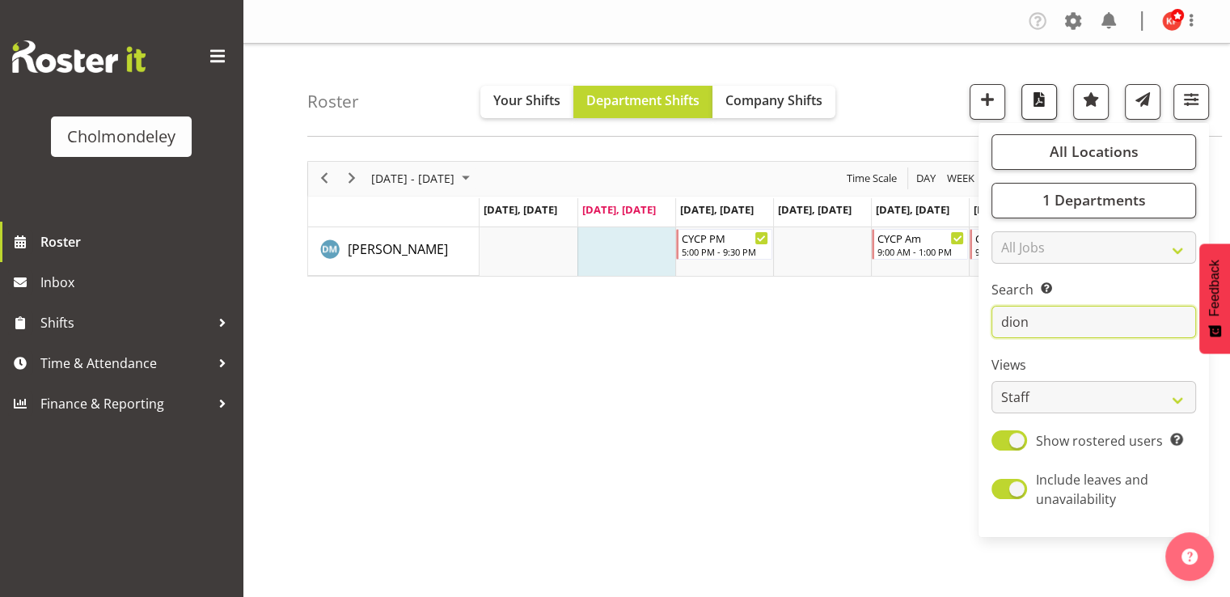
type input "dion"
click at [1040, 90] on span "button" at bounding box center [1038, 99] width 21 height 21
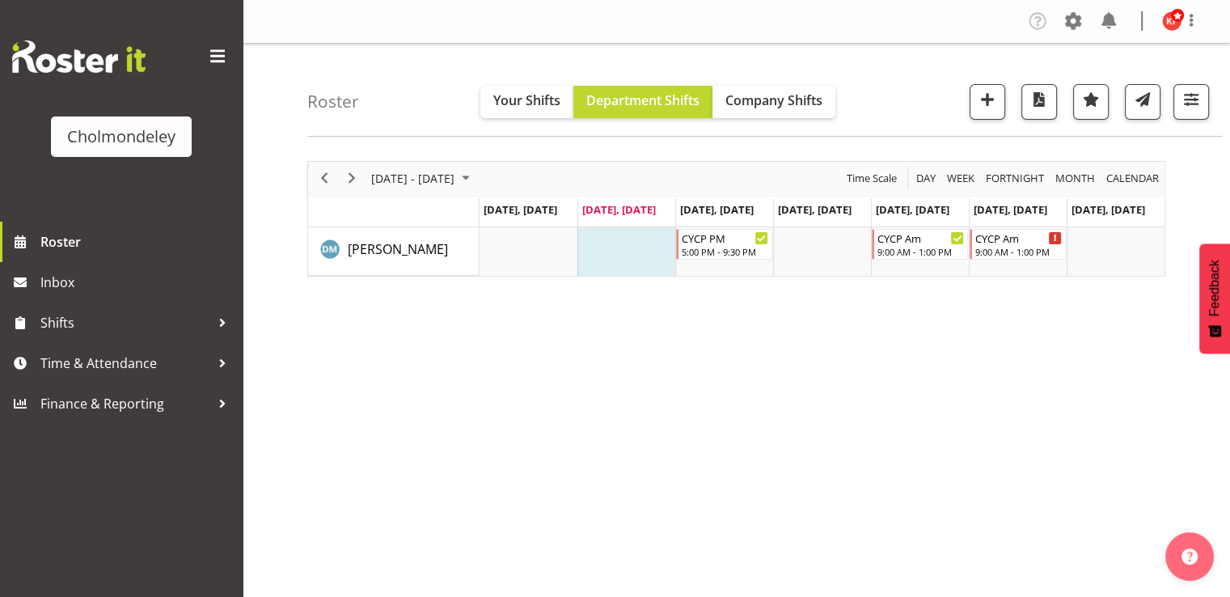
click at [879, 99] on div "Roster Your Shifts Department Shifts Company Shifts All Locations [GEOGRAPHIC_D…" at bounding box center [764, 90] width 914 height 93
click at [1189, 103] on span "button" at bounding box center [1190, 99] width 21 height 21
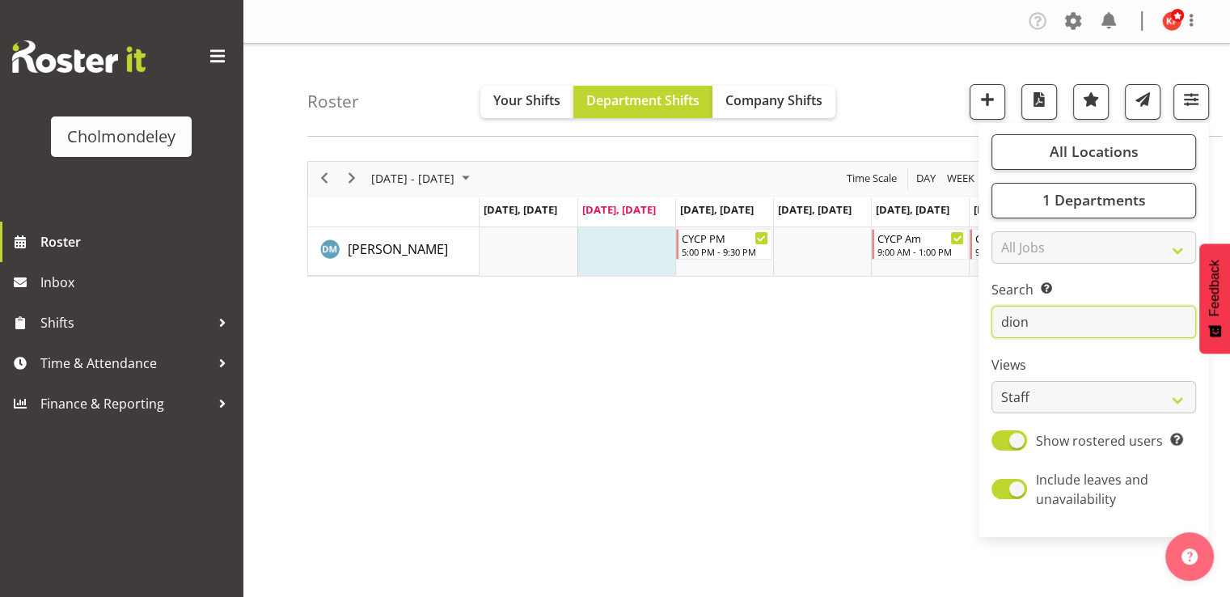
drag, startPoint x: 957, startPoint y: 321, endPoint x: 932, endPoint y: 321, distance: 25.1
click at [932, 321] on div "Roster Your Shifts Department Shifts Company Shifts All Locations [GEOGRAPHIC_D…" at bounding box center [736, 420] width 987 height 752
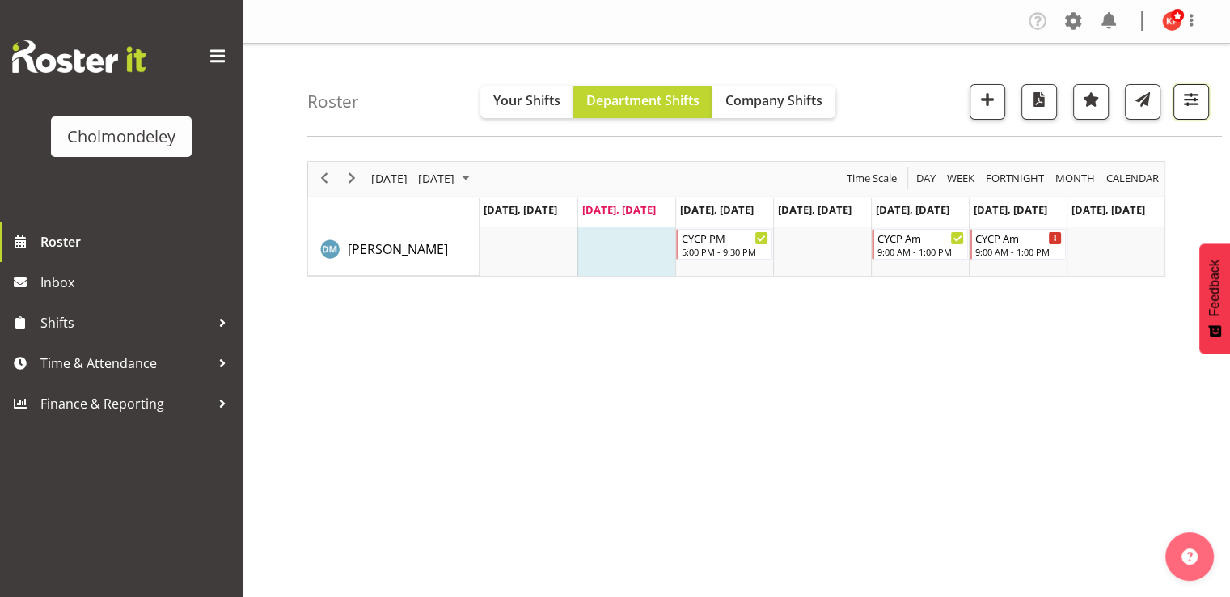
click at [1205, 90] on button "button" at bounding box center [1191, 102] width 36 height 36
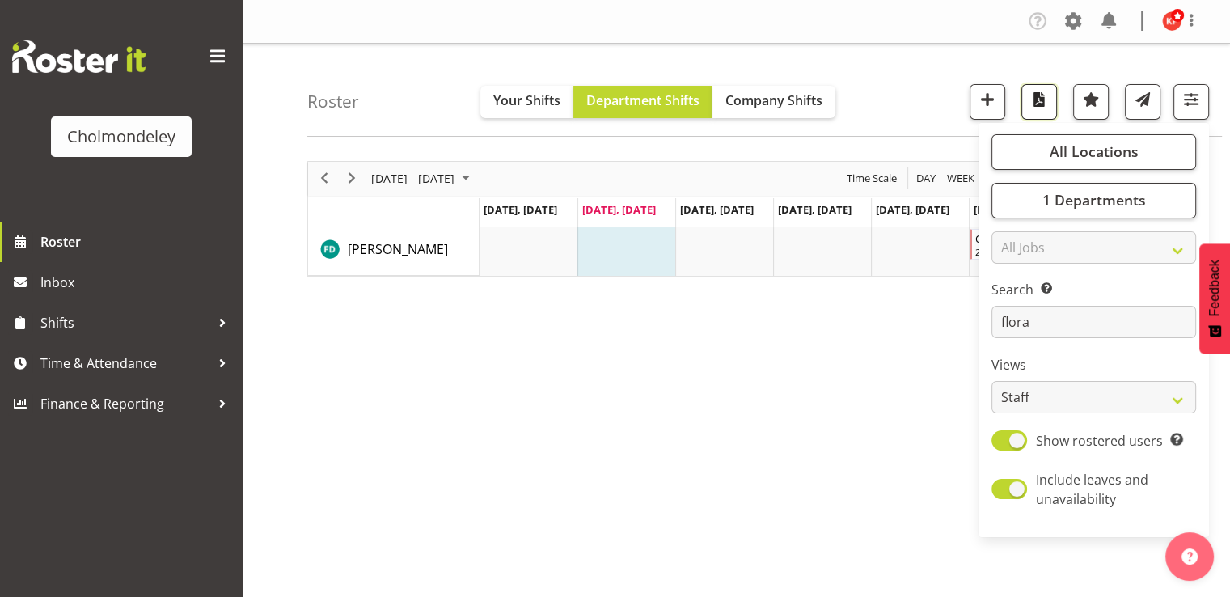
click at [1046, 95] on span "button" at bounding box center [1038, 99] width 21 height 21
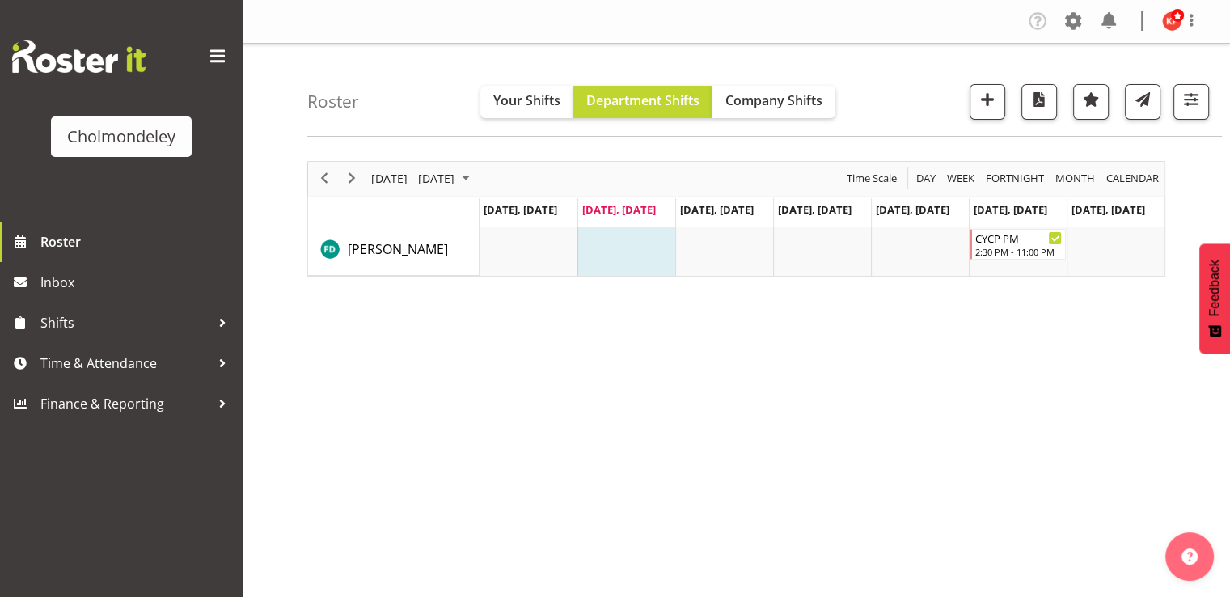
click at [736, 333] on div "[DATE] - [DATE] [DATE] Day Week Fortnight Month calendar Month Agenda Time Scal…" at bounding box center [768, 472] width 922 height 647
click at [1200, 98] on span "button" at bounding box center [1190, 99] width 21 height 21
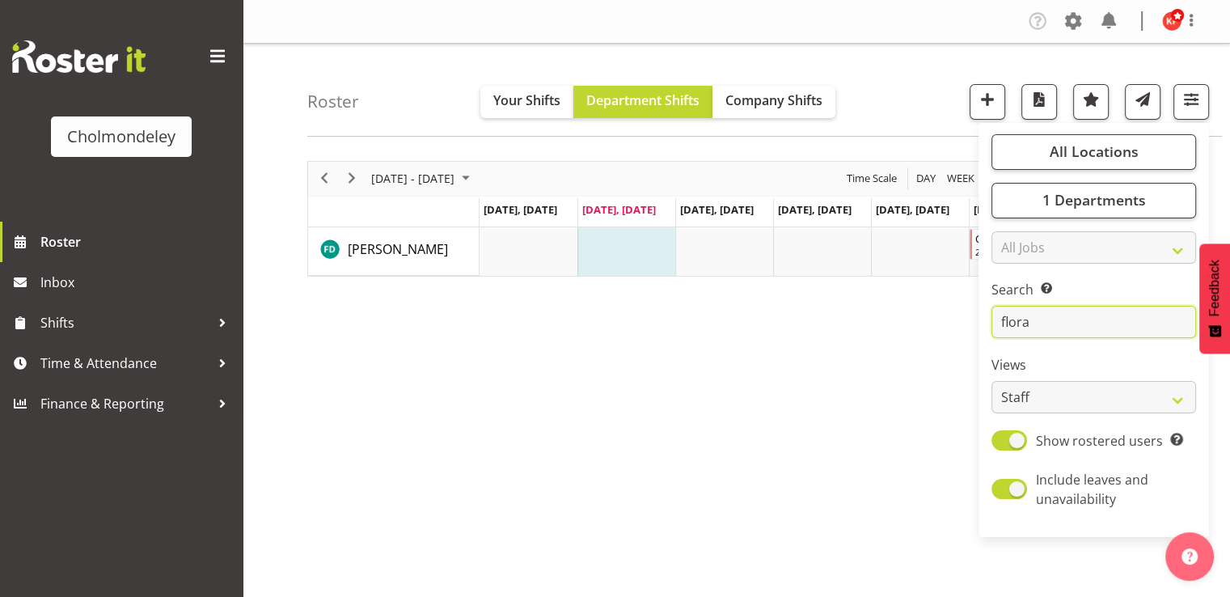
drag, startPoint x: 1041, startPoint y: 326, endPoint x: 974, endPoint y: 326, distance: 67.1
click at [974, 326] on div "Roster Your Shifts Department Shifts Company Shifts All Locations [GEOGRAPHIC_D…" at bounding box center [736, 420] width 987 height 752
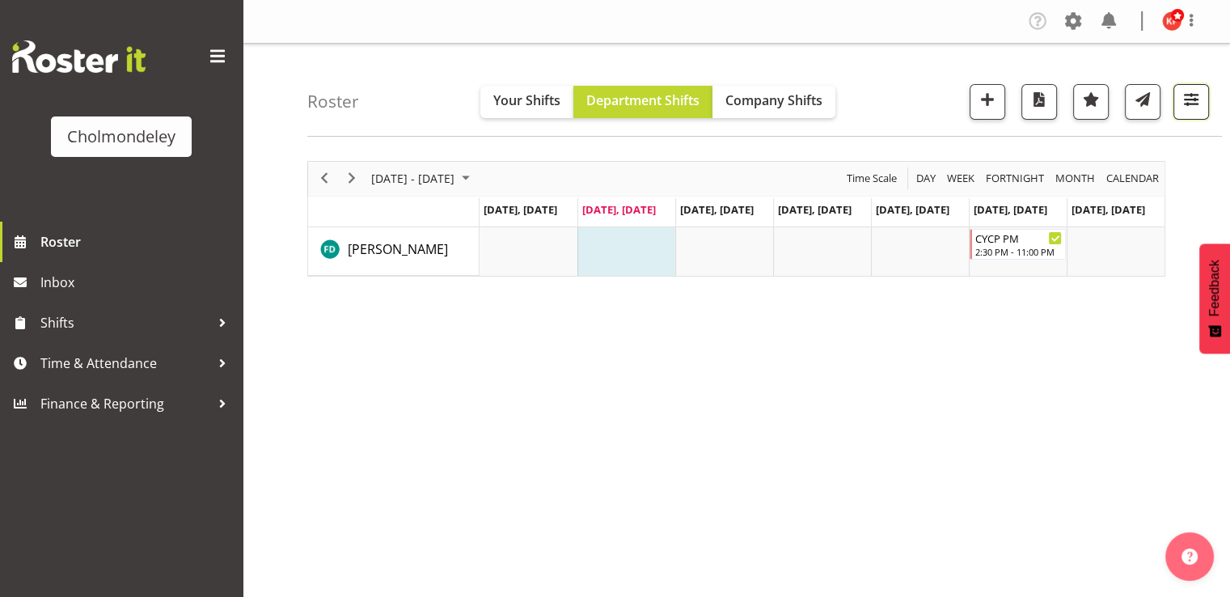
click at [1180, 103] on span "button" at bounding box center [1190, 99] width 21 height 21
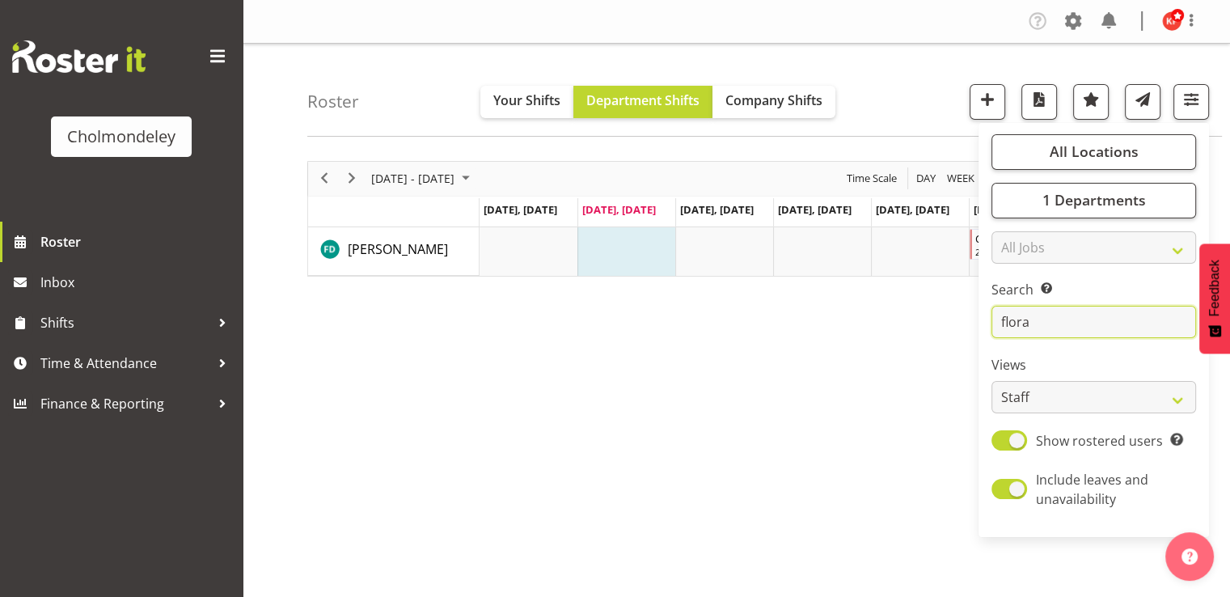
click at [1049, 331] on input "flora" at bounding box center [1093, 322] width 205 height 32
type input "f"
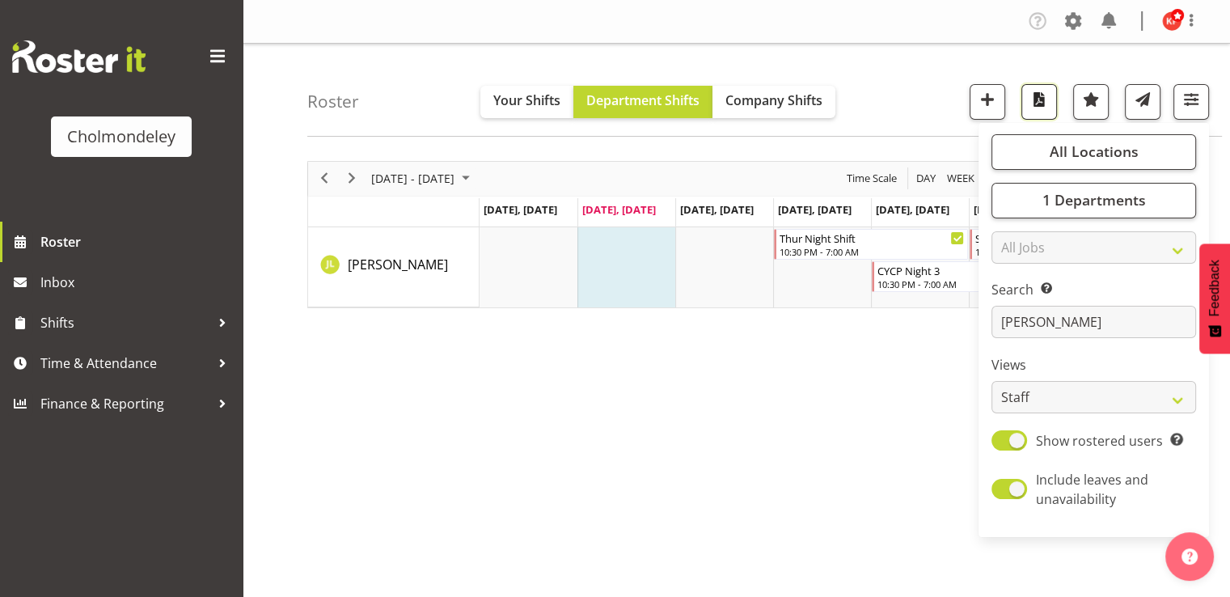
click at [1038, 98] on span "button" at bounding box center [1038, 99] width 21 height 21
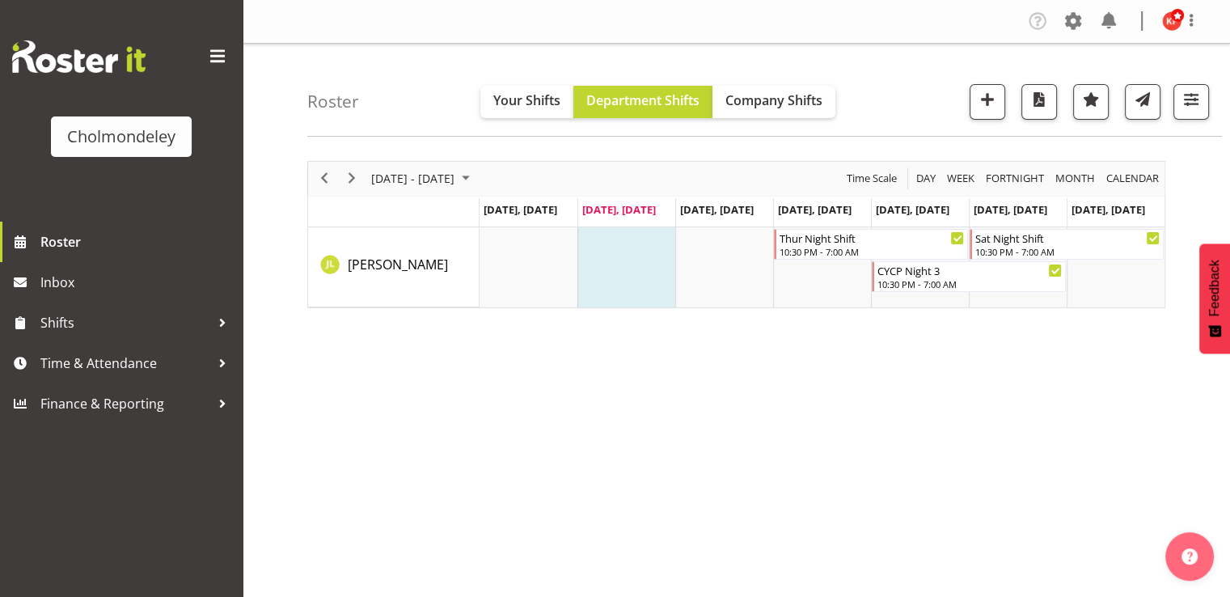
click at [866, 111] on div "Roster Your Shifts Department Shifts Company Shifts All Locations [GEOGRAPHIC_D…" at bounding box center [764, 90] width 914 height 93
click at [1177, 94] on button "button" at bounding box center [1191, 102] width 36 height 36
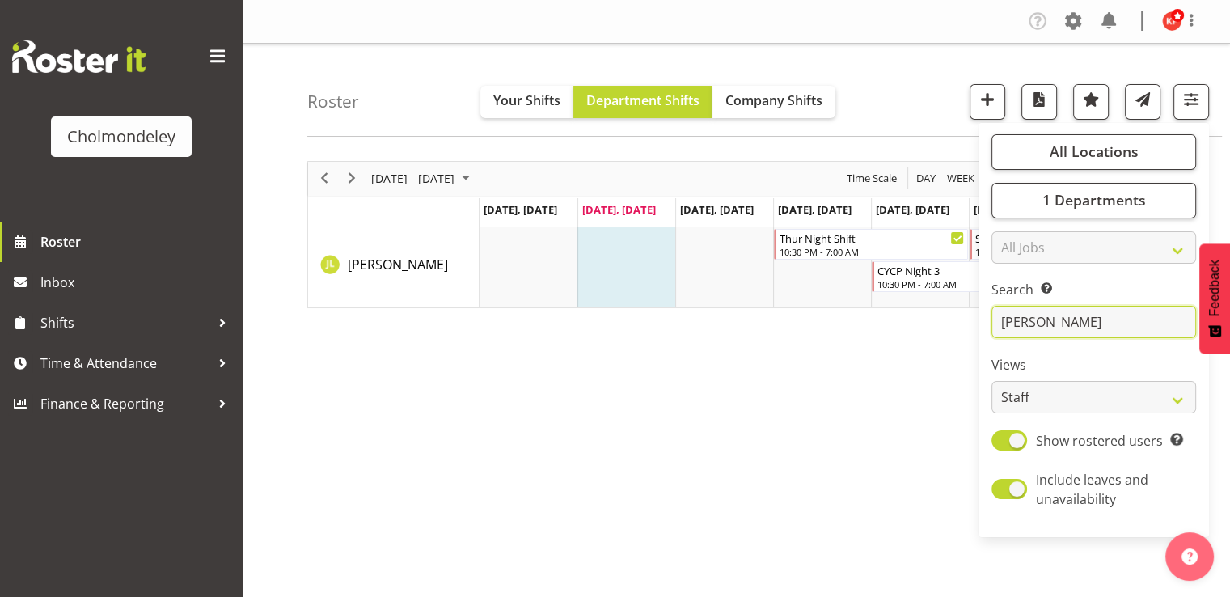
drag, startPoint x: 1065, startPoint y: 315, endPoint x: 958, endPoint y: 332, distance: 108.1
click at [958, 332] on div "Roster Your Shifts Department Shifts Company Shifts All Locations [GEOGRAPHIC_D…" at bounding box center [736, 420] width 987 height 752
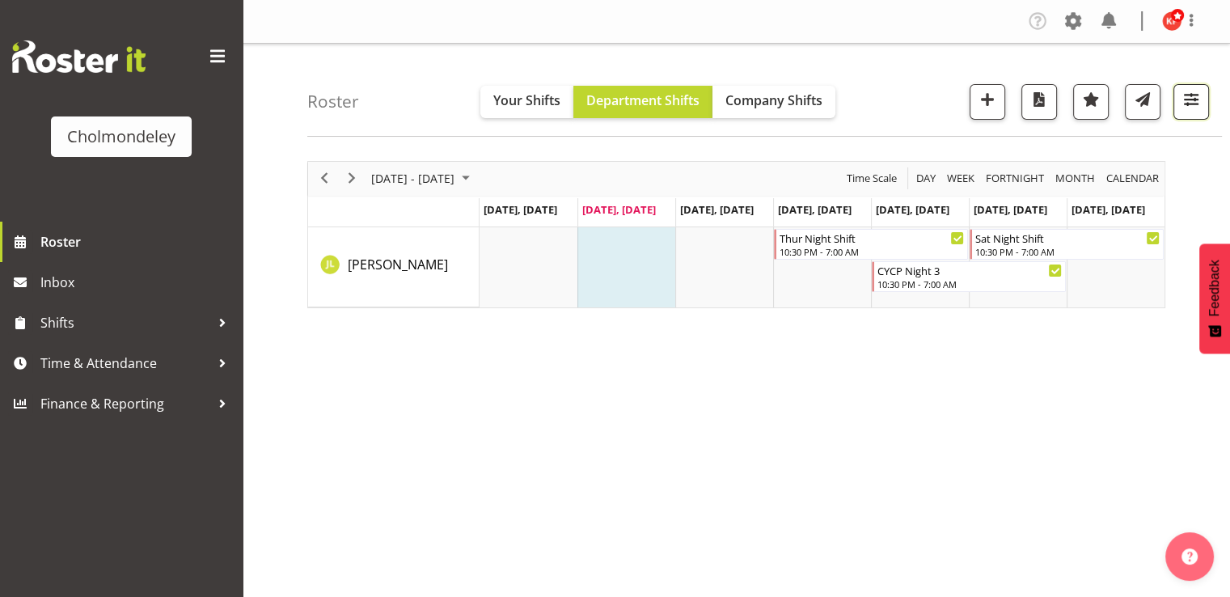
click at [1182, 95] on span "button" at bounding box center [1190, 99] width 21 height 21
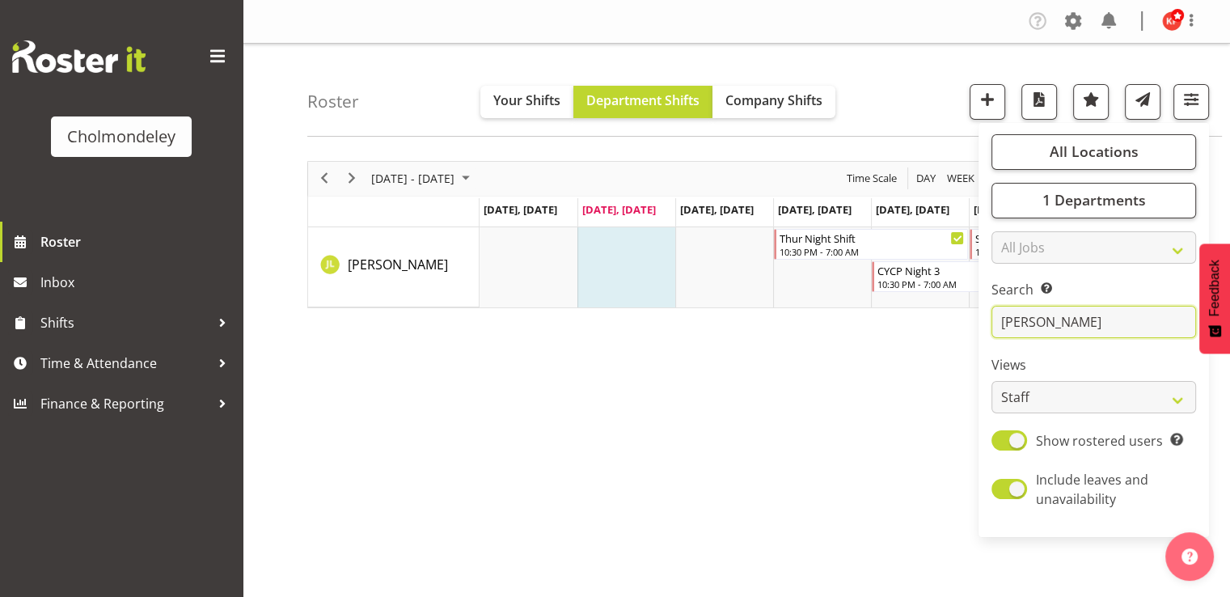
click at [1077, 325] on input "[PERSON_NAME]" at bounding box center [1093, 322] width 205 height 32
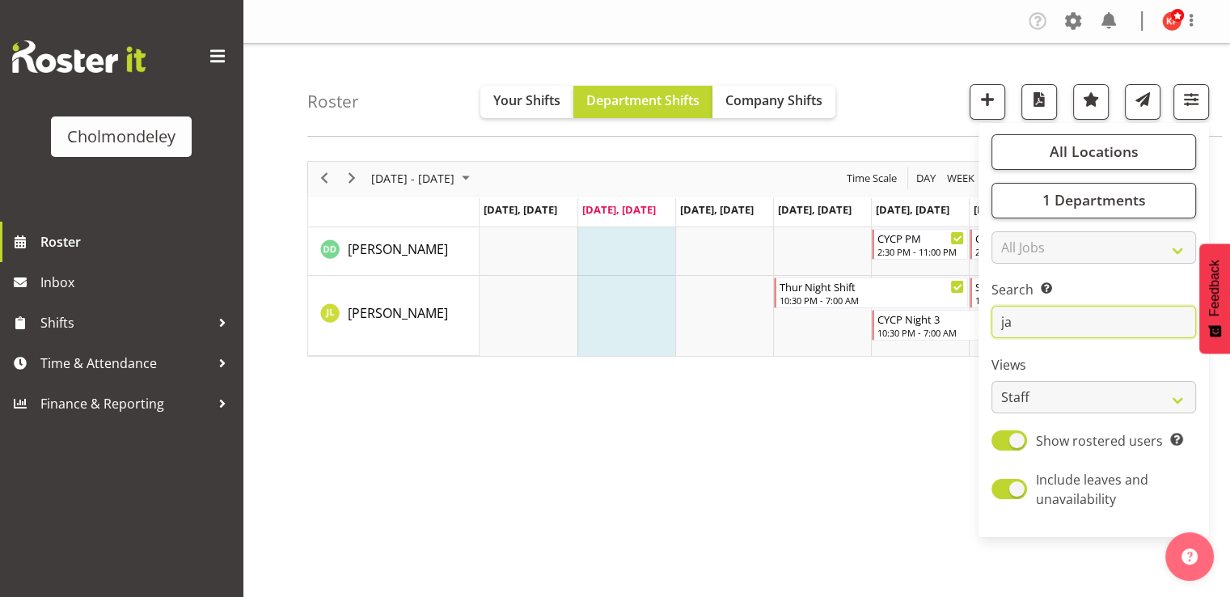
type input "j"
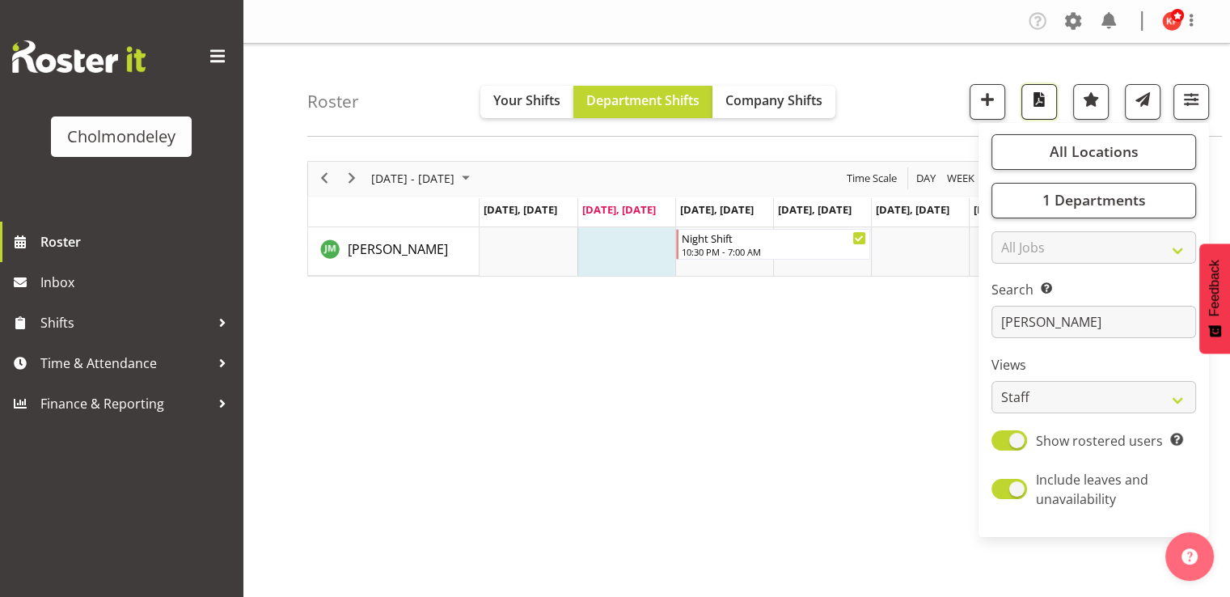
click at [1049, 100] on span "button" at bounding box center [1038, 99] width 21 height 21
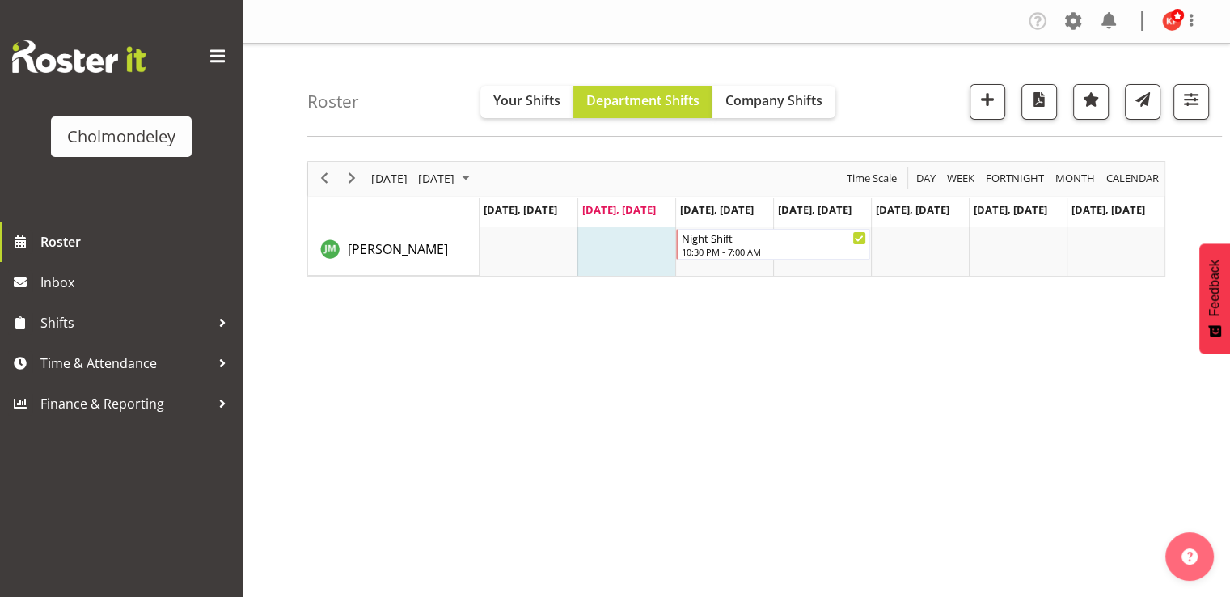
click at [696, 357] on div "[DATE] - [DATE] [DATE] Day Week Fortnight Month calendar Month Agenda Time Scal…" at bounding box center [768, 472] width 922 height 647
click at [1191, 101] on span "button" at bounding box center [1190, 99] width 21 height 21
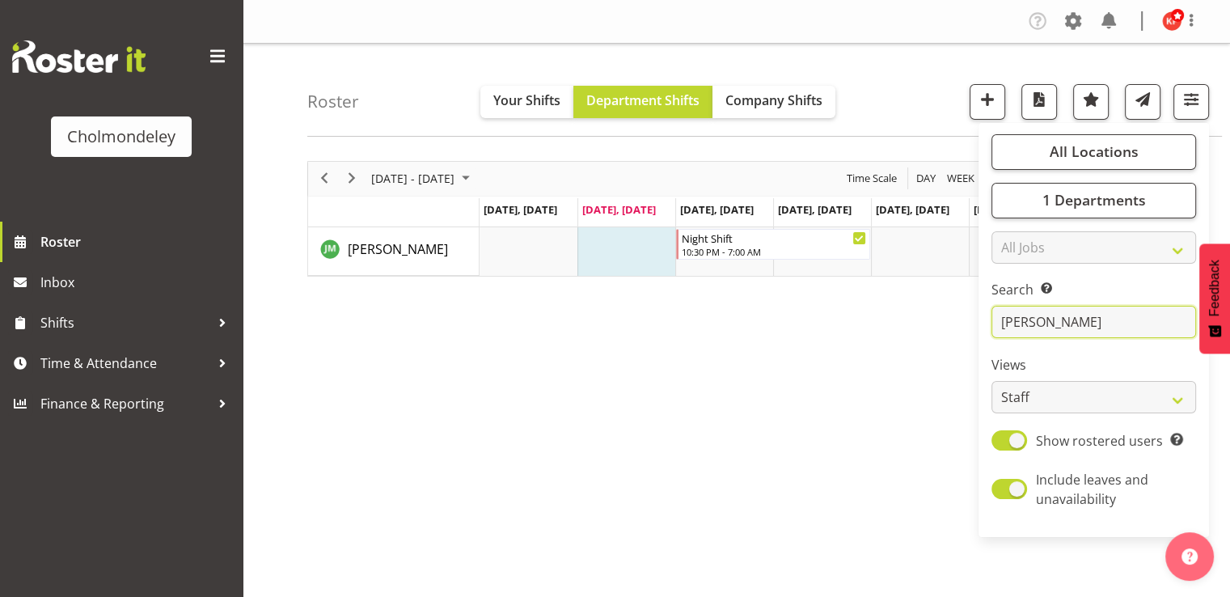
drag, startPoint x: 1048, startPoint y: 321, endPoint x: 977, endPoint y: 334, distance: 72.3
click at [977, 334] on div "Roster Your Shifts Department Shifts Company Shifts All Locations [GEOGRAPHIC_D…" at bounding box center [736, 420] width 987 height 752
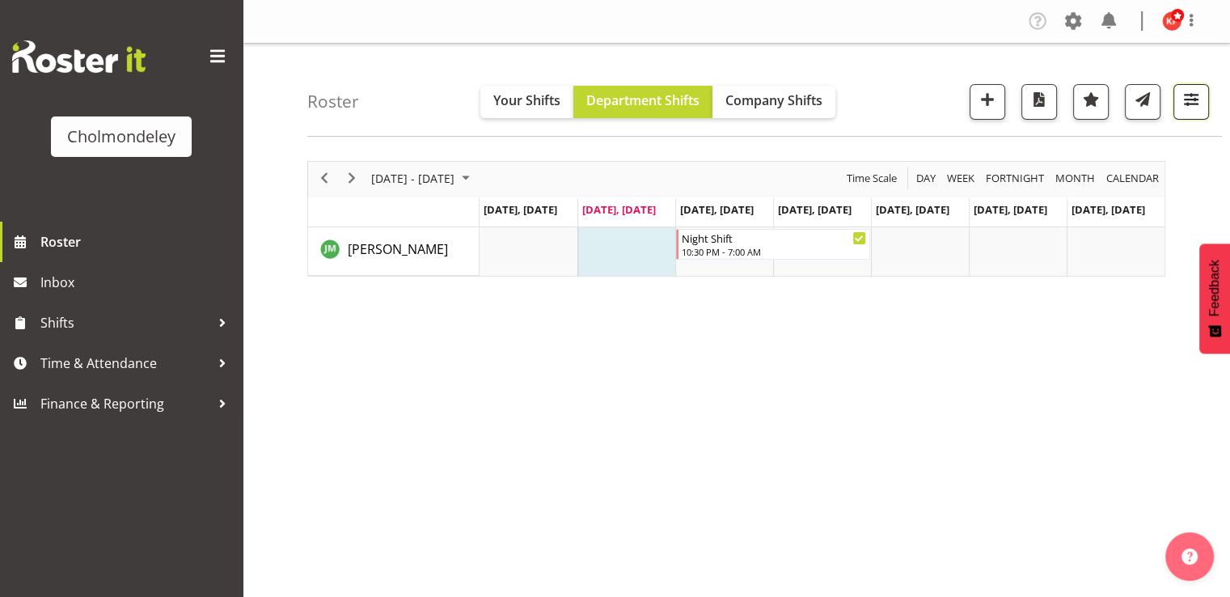
click at [1192, 108] on span "button" at bounding box center [1190, 99] width 21 height 21
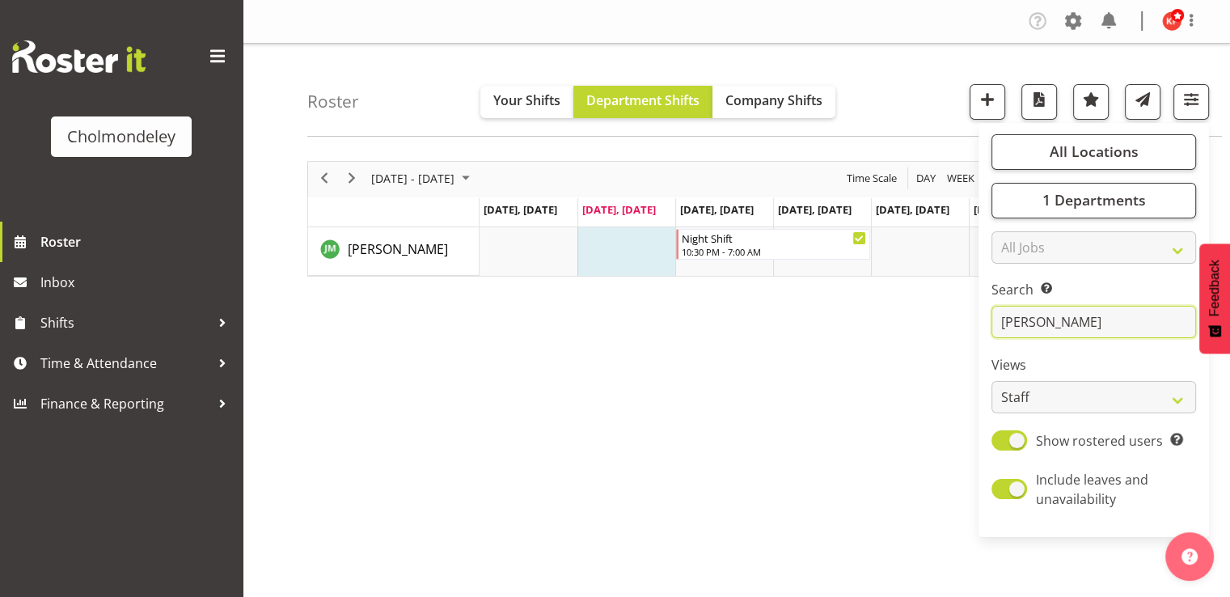
click at [1052, 323] on input "[PERSON_NAME]" at bounding box center [1093, 322] width 205 height 32
type input "j"
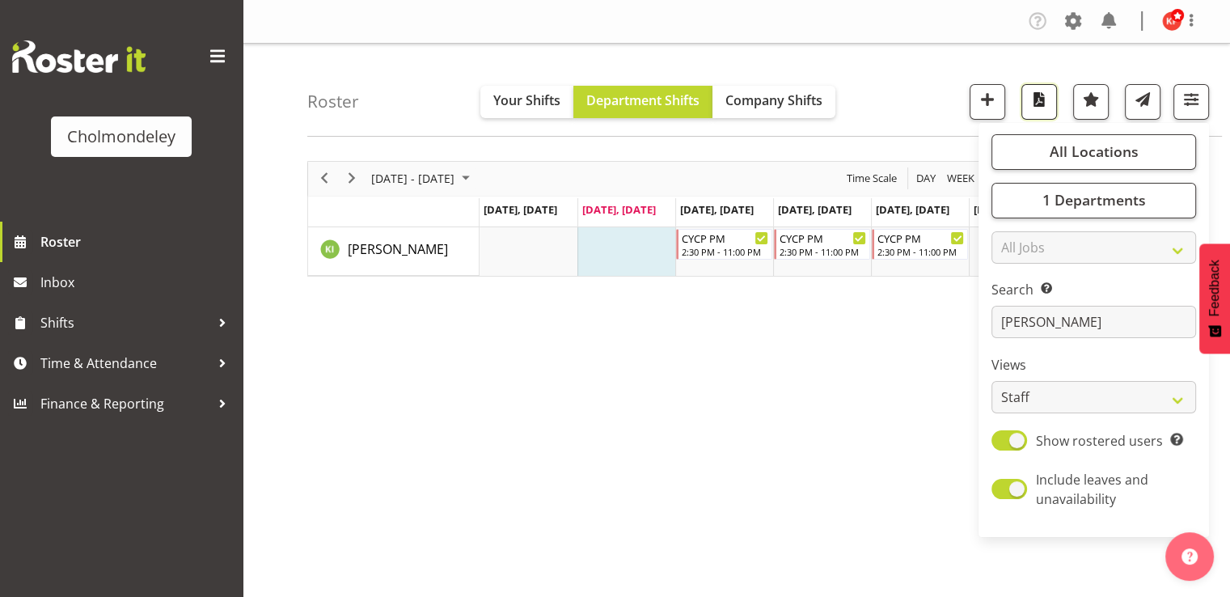
click at [1047, 112] on button "button" at bounding box center [1039, 102] width 36 height 36
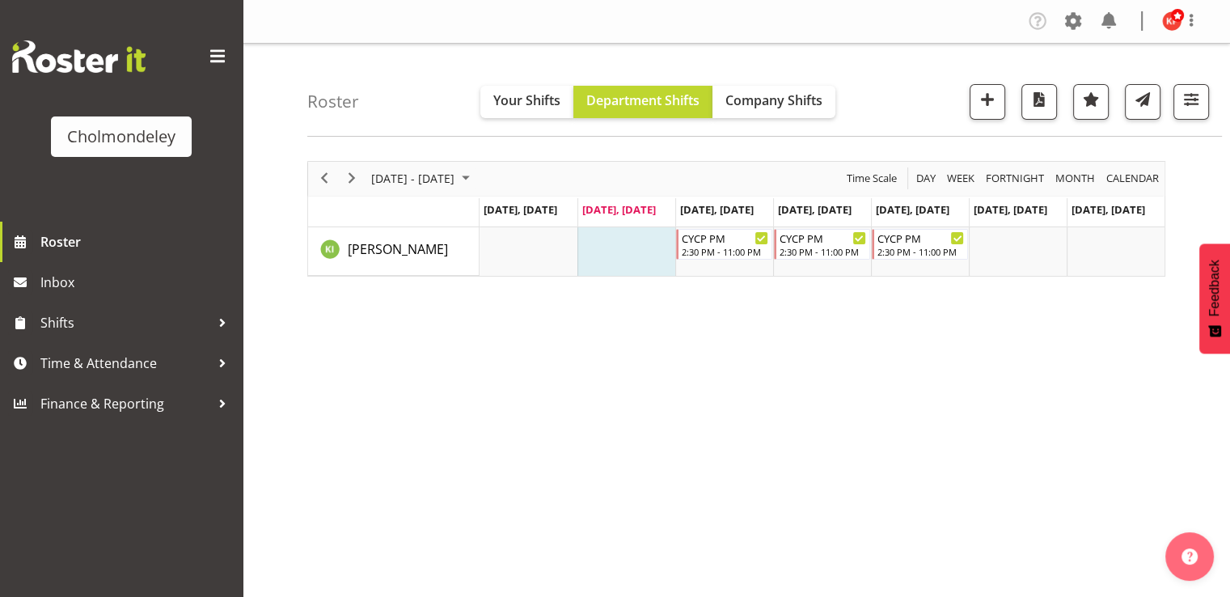
click at [899, 82] on div "Roster Your Shifts Department Shifts Company Shifts All Locations [GEOGRAPHIC_D…" at bounding box center [764, 90] width 914 height 93
click at [1191, 95] on span "button" at bounding box center [1190, 99] width 21 height 21
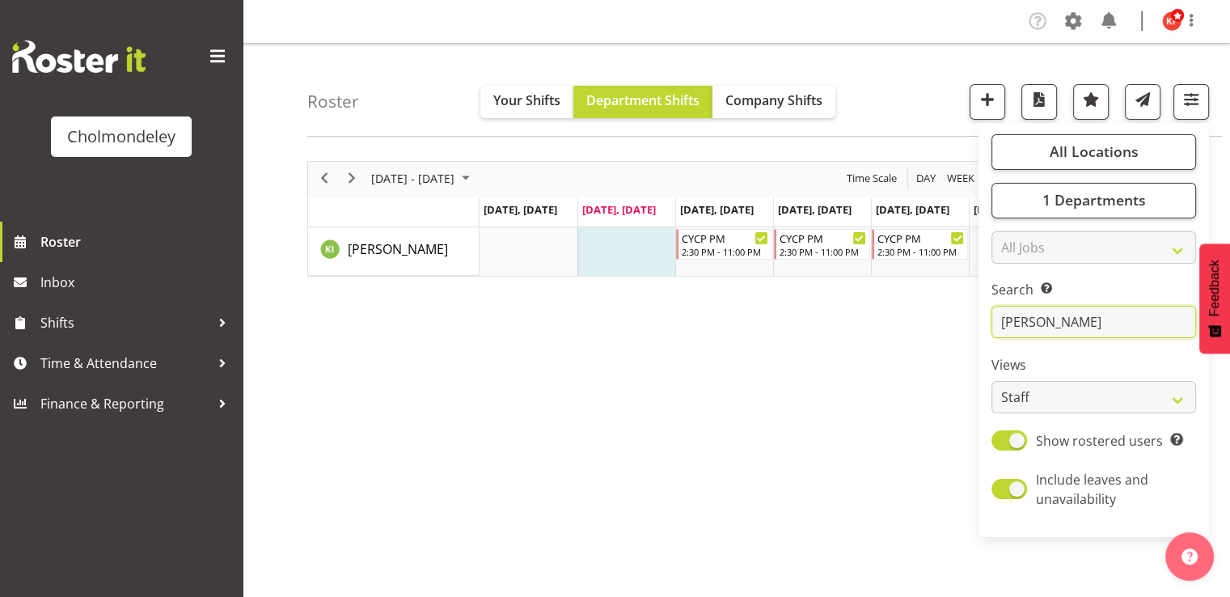
drag, startPoint x: 1049, startPoint y: 322, endPoint x: 973, endPoint y: 333, distance: 76.8
click at [973, 333] on div "Roster Your Shifts Department Shifts Company Shifts All Locations [GEOGRAPHIC_D…" at bounding box center [736, 420] width 987 height 752
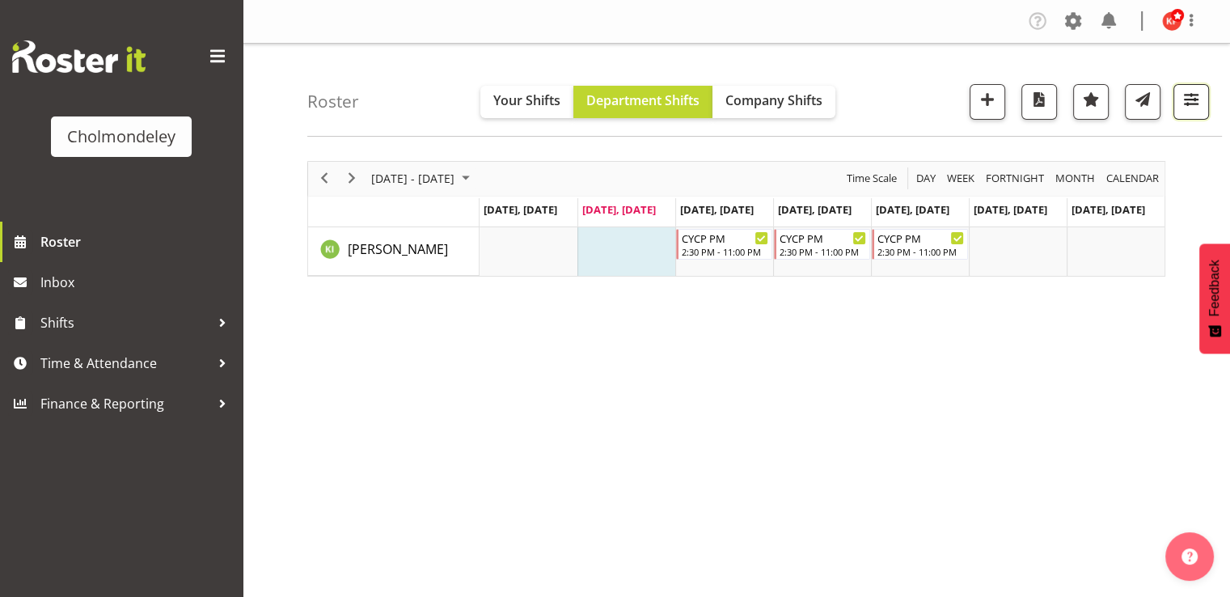
click at [1206, 98] on button "button" at bounding box center [1191, 102] width 36 height 36
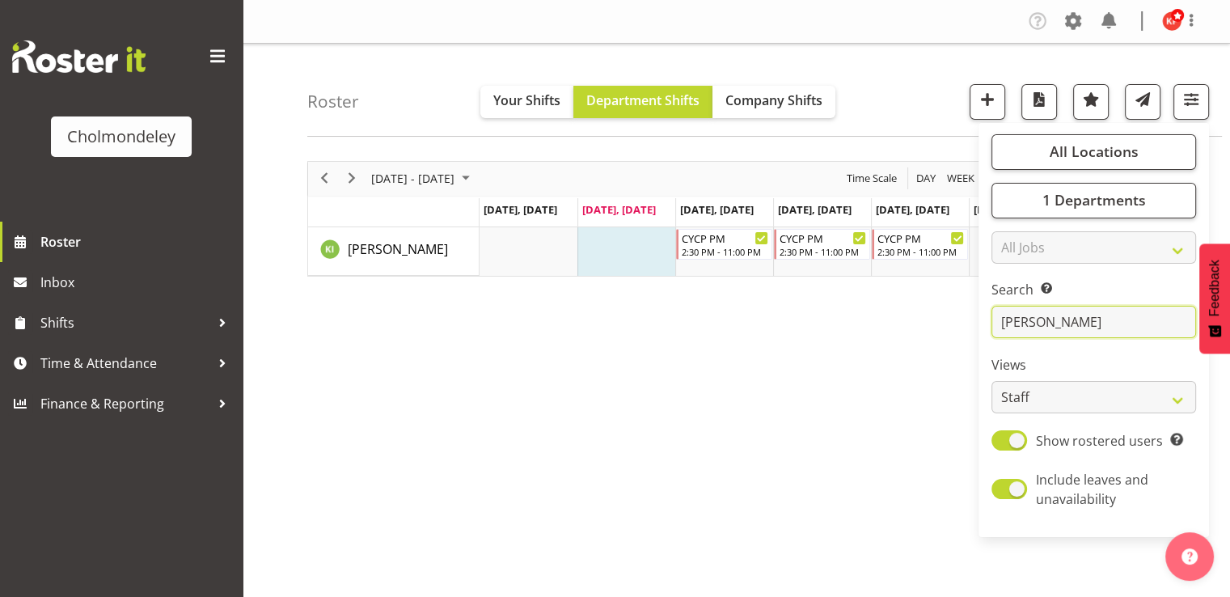
click at [1090, 334] on input "[PERSON_NAME]" at bounding box center [1093, 322] width 205 height 32
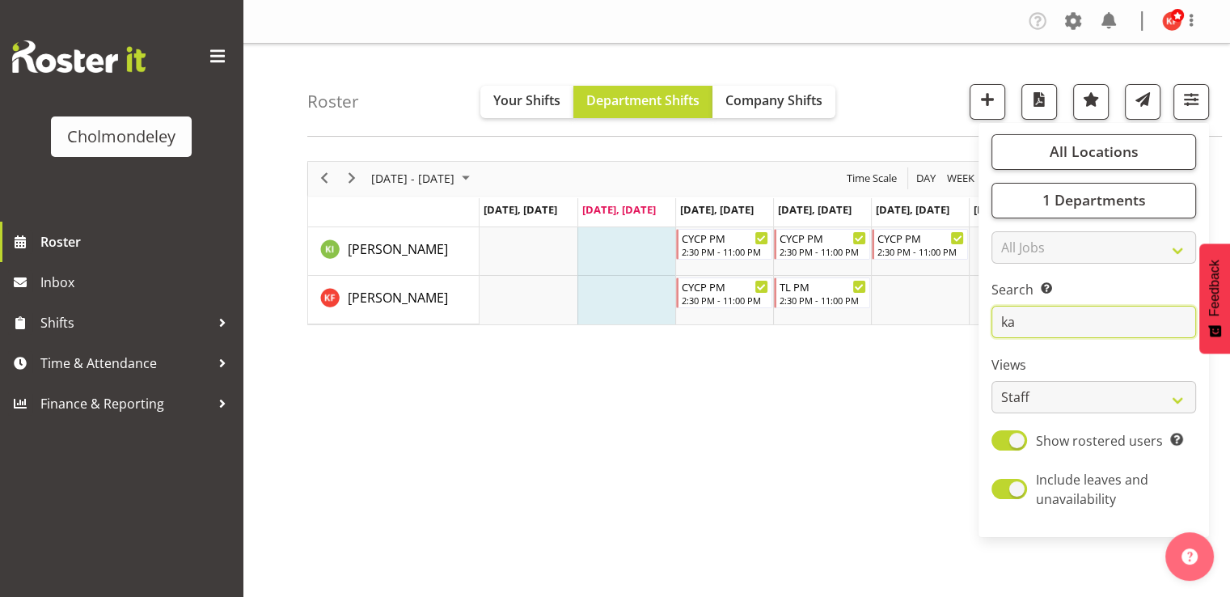
type input "k"
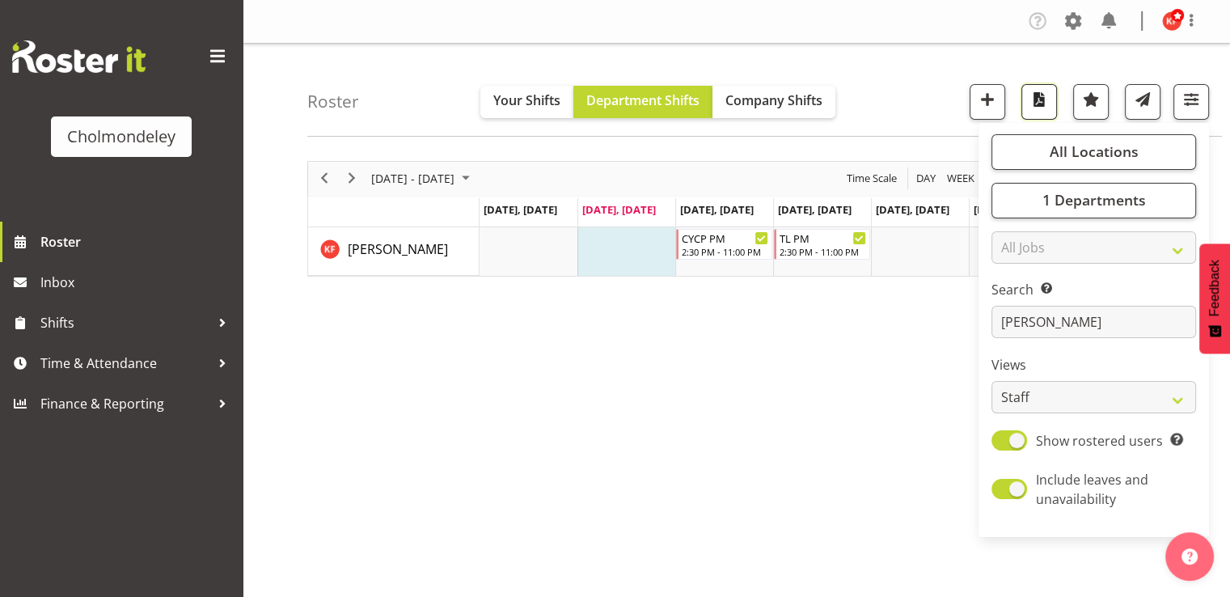
click at [1025, 99] on button "button" at bounding box center [1039, 102] width 36 height 36
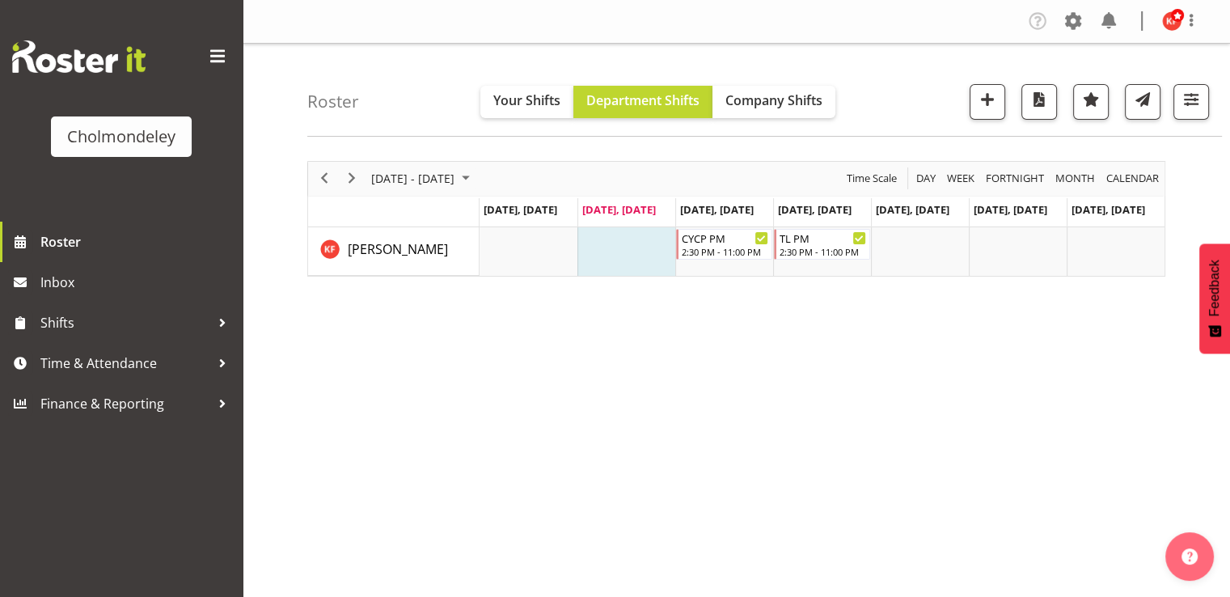
click at [877, 83] on div "Roster Your Shifts Department Shifts Company Shifts All Locations [GEOGRAPHIC_D…" at bounding box center [764, 90] width 914 height 93
click at [1180, 95] on span "button" at bounding box center [1190, 99] width 21 height 21
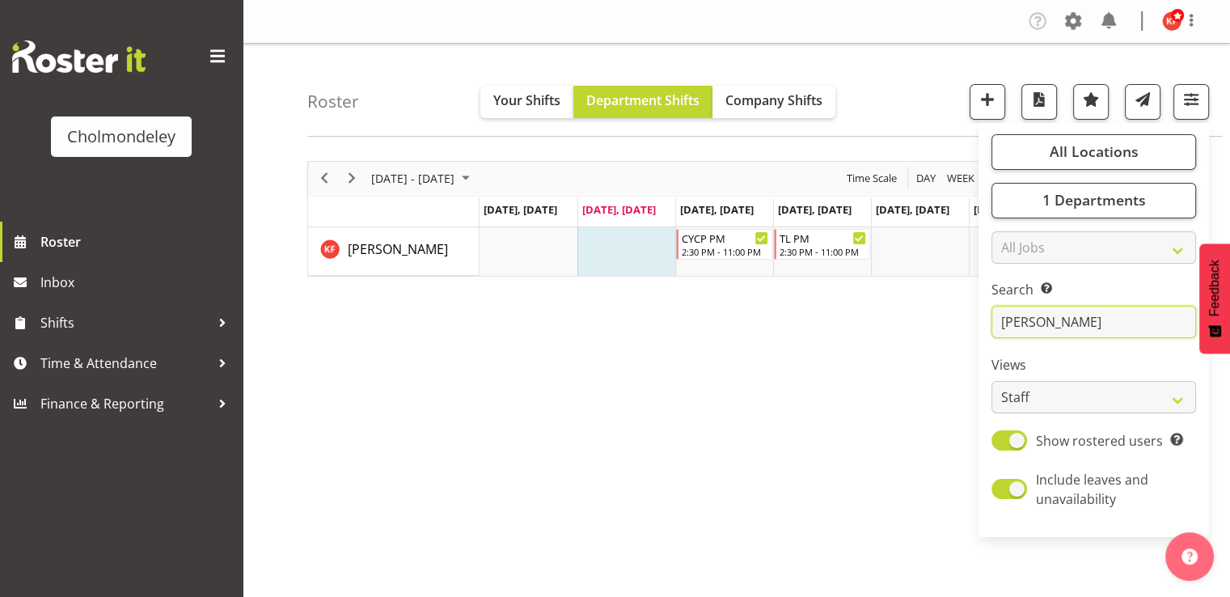
click at [1061, 311] on input "[PERSON_NAME]" at bounding box center [1093, 322] width 205 height 32
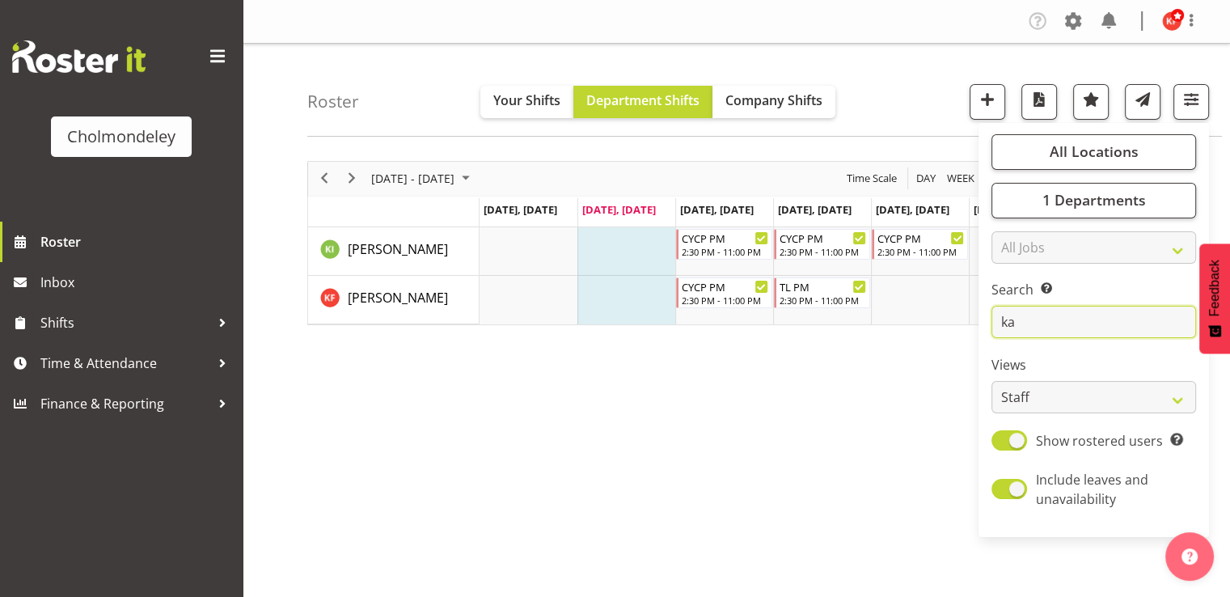
type input "k"
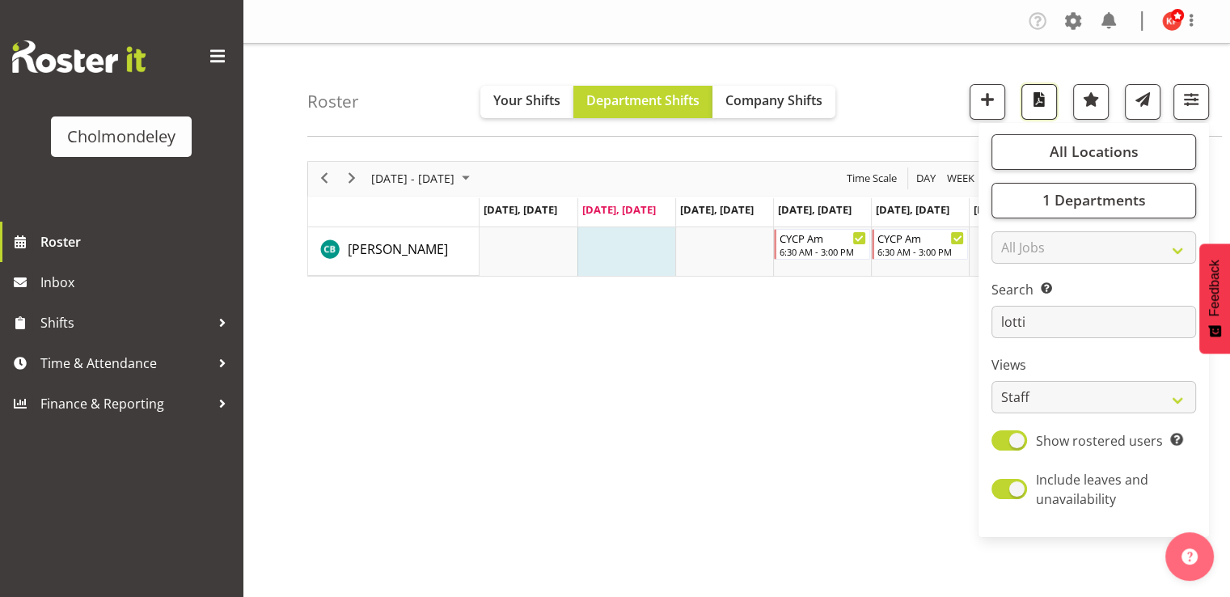
click at [1043, 97] on span "button" at bounding box center [1038, 99] width 21 height 21
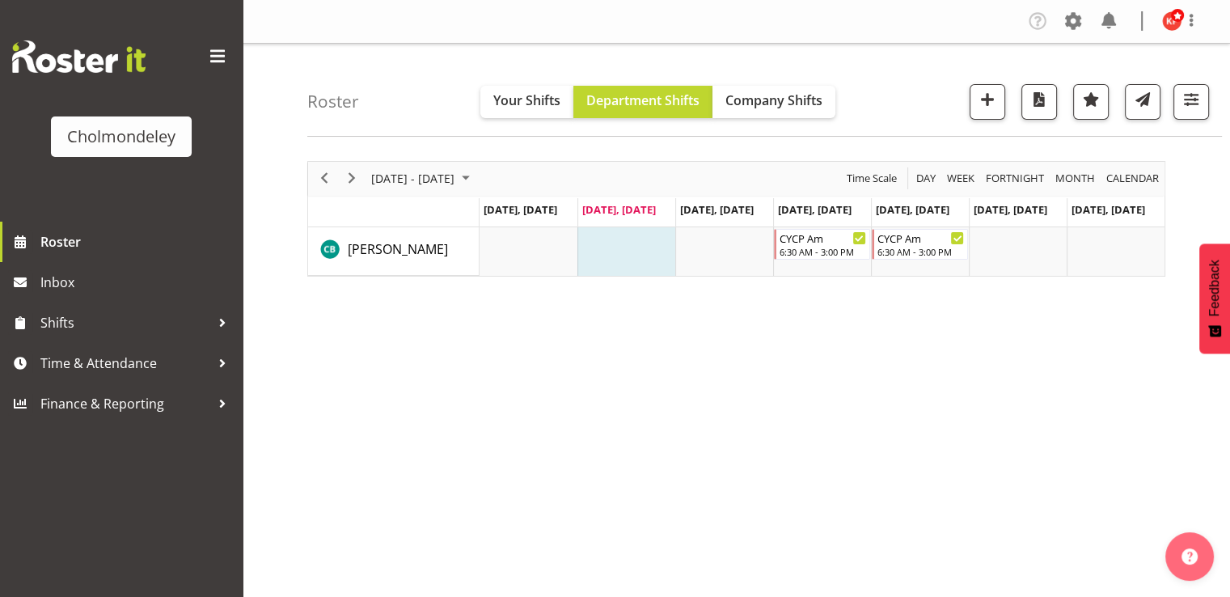
click at [879, 88] on div "Roster Your Shifts Department Shifts Company Shifts All Locations [GEOGRAPHIC_D…" at bounding box center [764, 90] width 914 height 93
click at [1196, 102] on span "button" at bounding box center [1190, 99] width 21 height 21
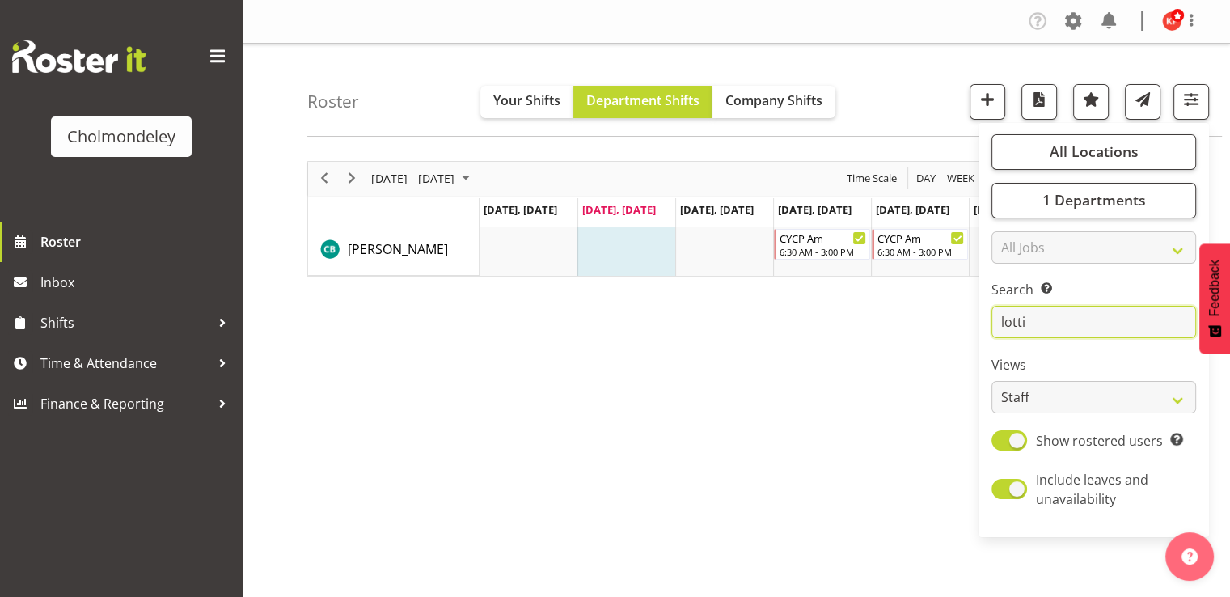
click at [1055, 311] on input "lotti" at bounding box center [1093, 322] width 205 height 32
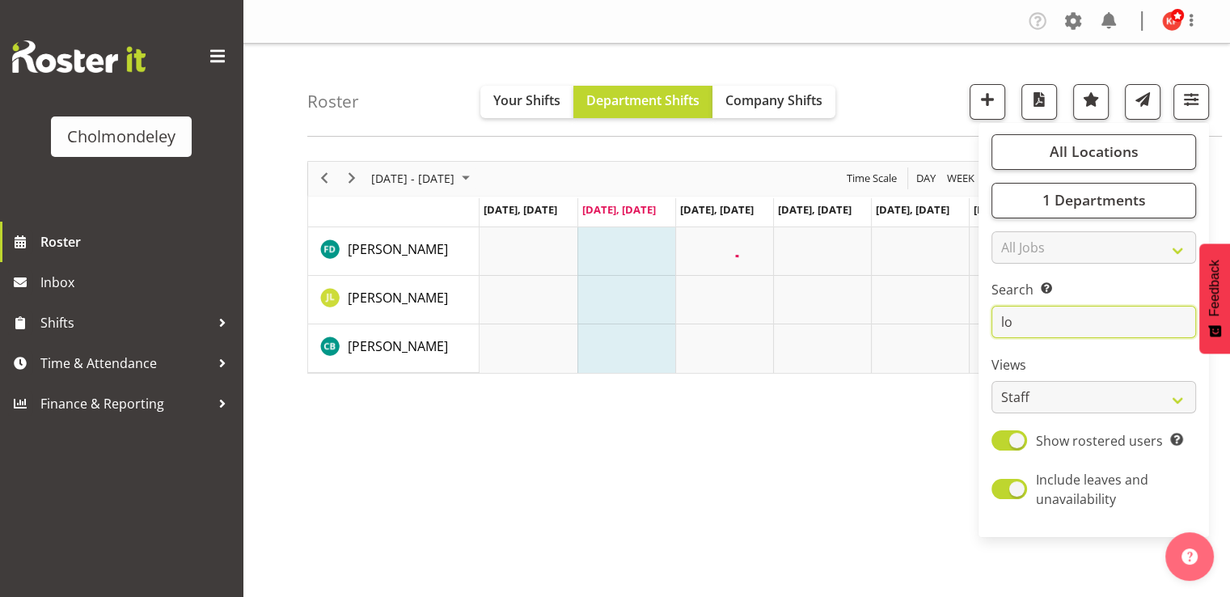
type input "l"
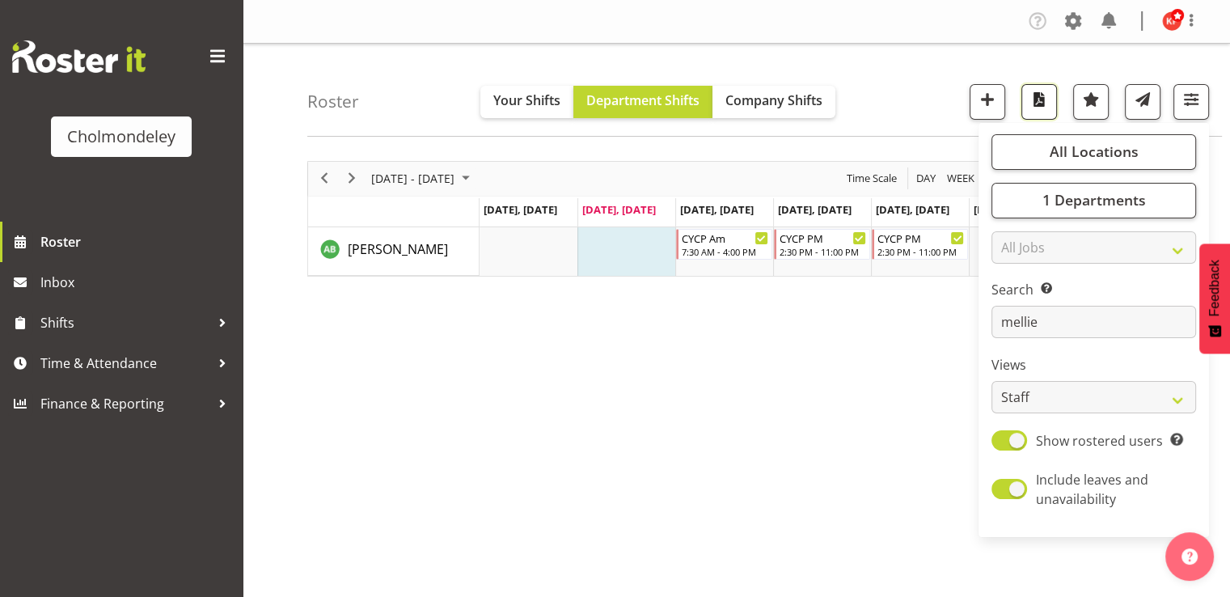
click at [1038, 89] on span "button" at bounding box center [1038, 99] width 21 height 21
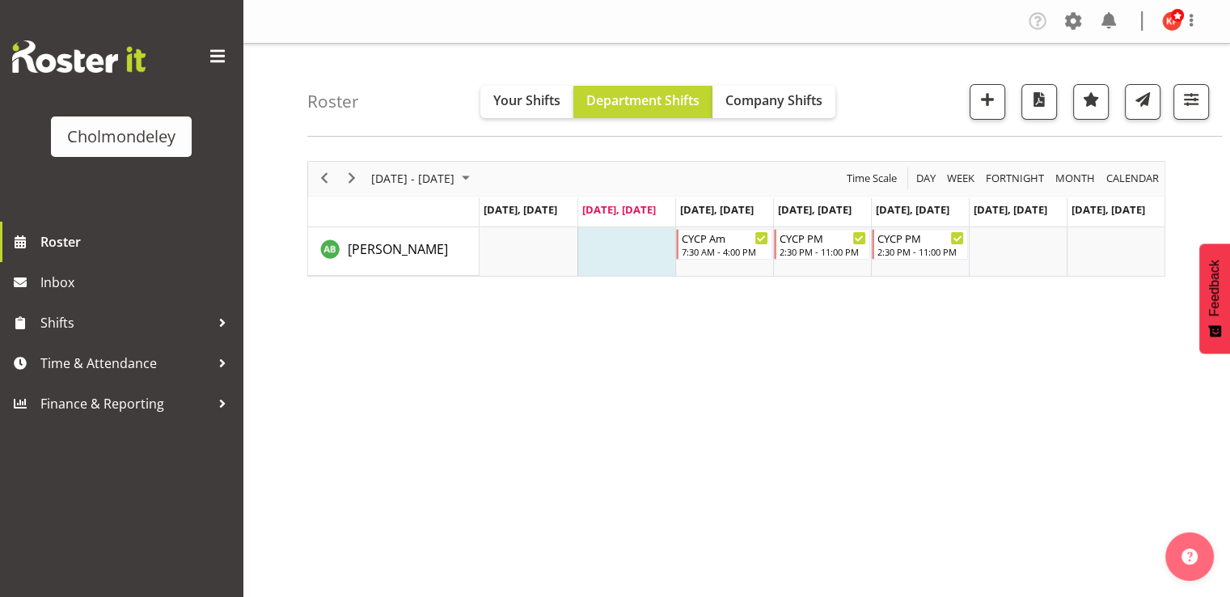
click at [653, 351] on div "[DATE] - [DATE] [DATE] Day Week Fortnight Month calendar Month Agenda Time Scal…" at bounding box center [768, 472] width 922 height 647
click at [1184, 99] on span "button" at bounding box center [1190, 99] width 21 height 21
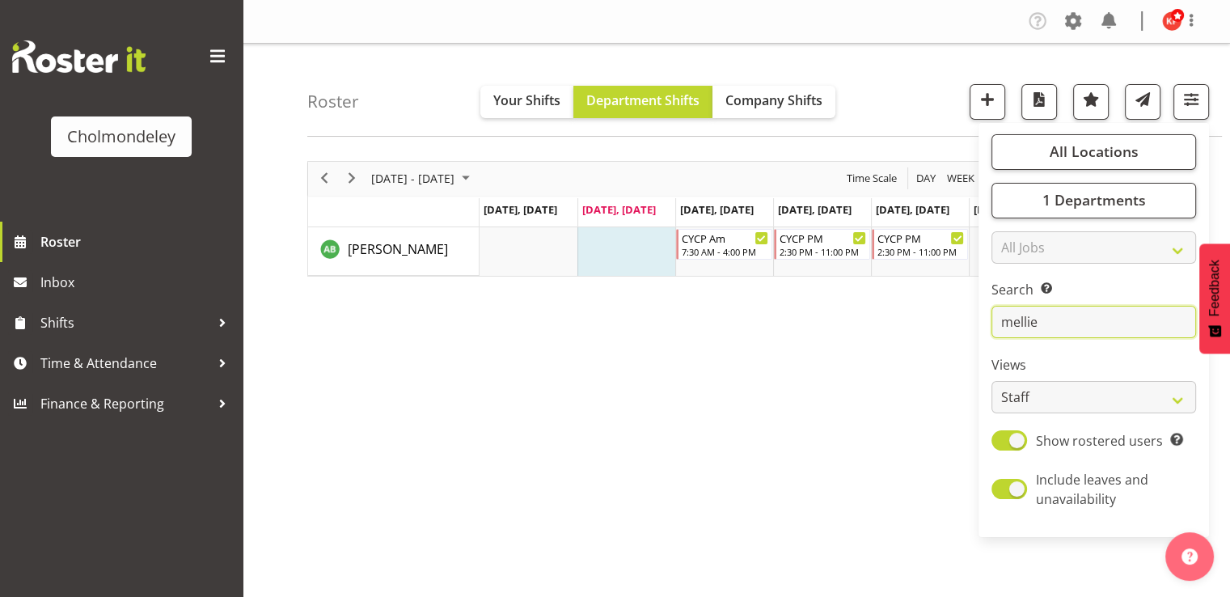
click at [1038, 316] on input "mellie" at bounding box center [1093, 322] width 205 height 32
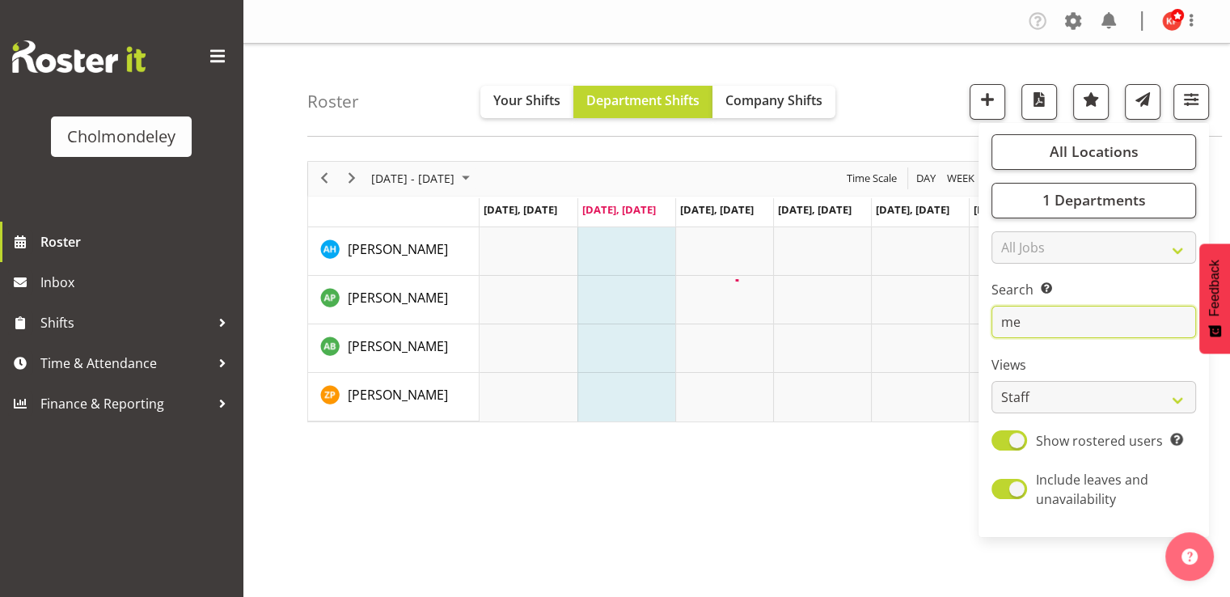
type input "m"
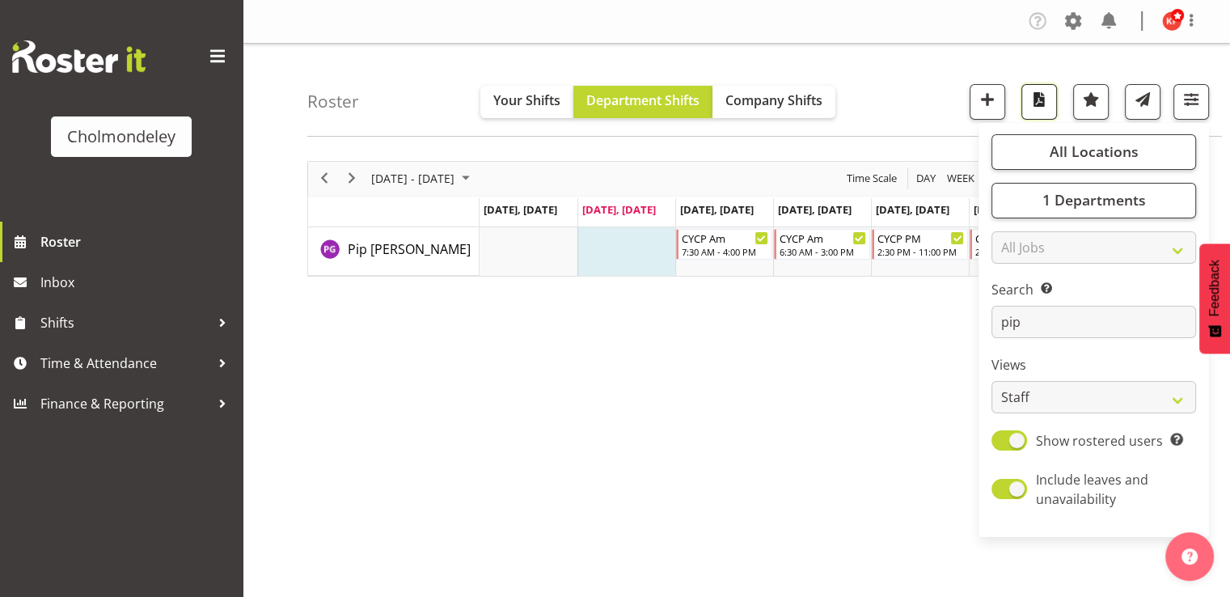
click at [1044, 112] on button "button" at bounding box center [1039, 102] width 36 height 36
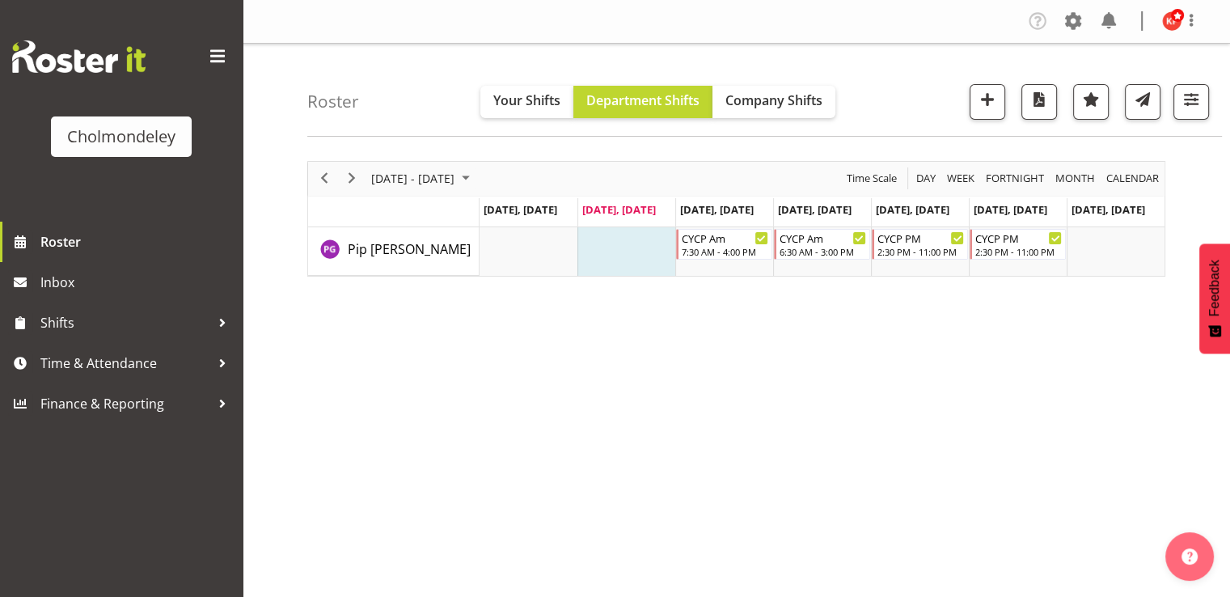
click at [724, 350] on div "[DATE] - [DATE] [DATE] Day Week Fortnight Month calendar Month Agenda Time Scal…" at bounding box center [768, 472] width 922 height 647
click at [1190, 96] on span "button" at bounding box center [1190, 99] width 21 height 21
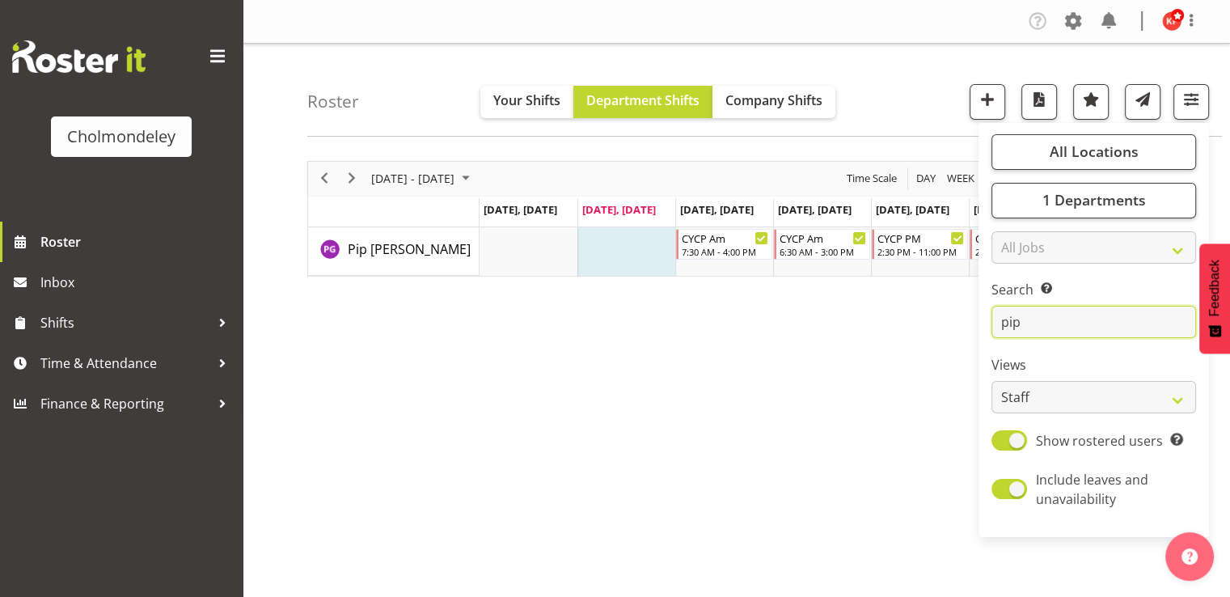
click at [1083, 318] on input "pip" at bounding box center [1093, 322] width 205 height 32
type input "p"
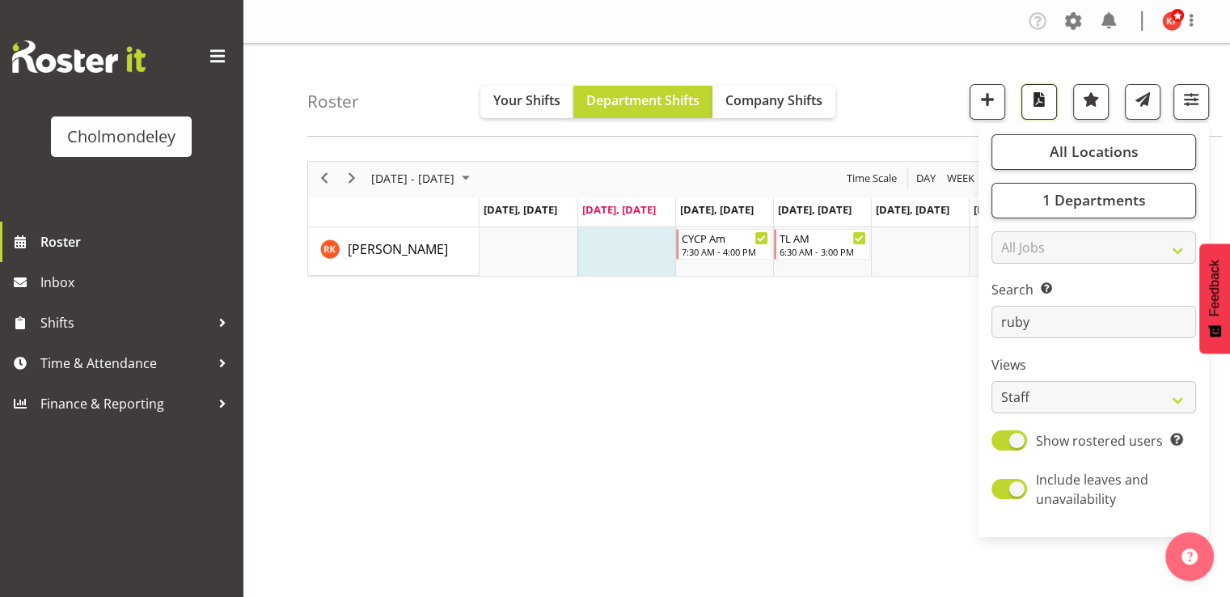
click at [1028, 112] on button "button" at bounding box center [1039, 102] width 36 height 36
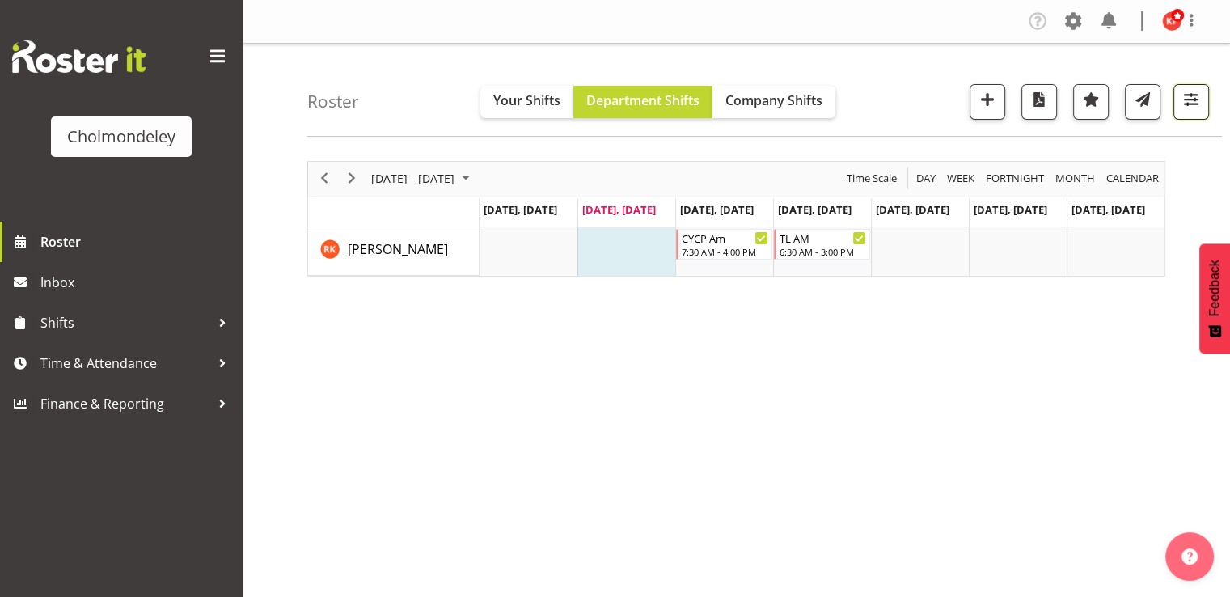
click at [1180, 92] on span "button" at bounding box center [1190, 99] width 21 height 21
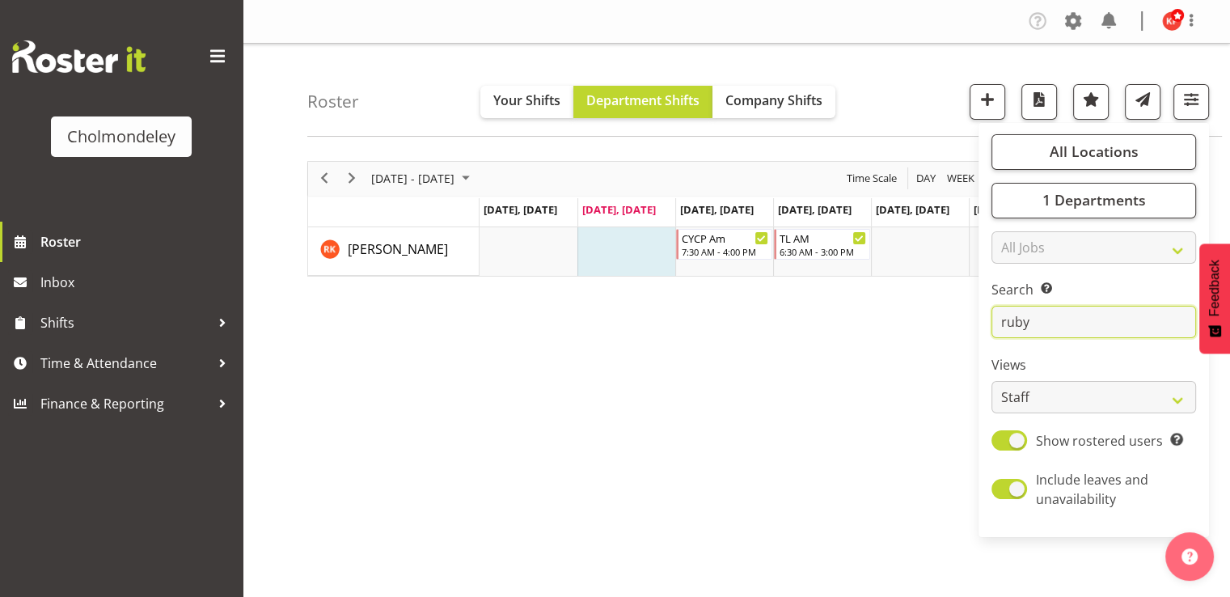
click at [1065, 326] on input "ruby" at bounding box center [1093, 322] width 205 height 32
type input "r"
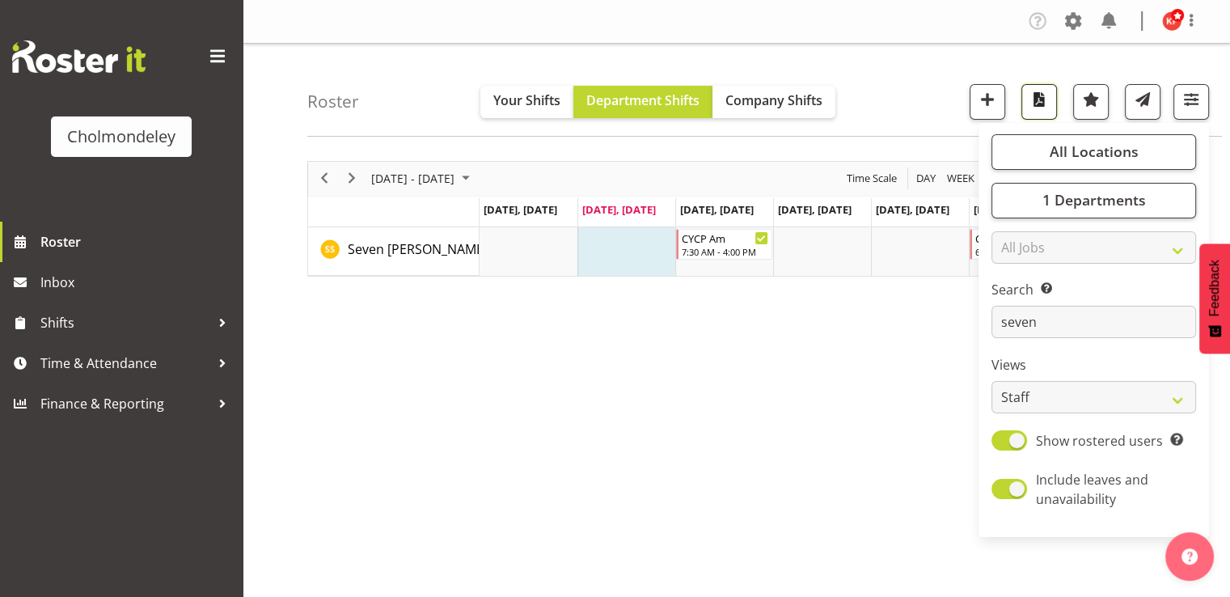
click at [1049, 106] on span "button" at bounding box center [1038, 99] width 21 height 21
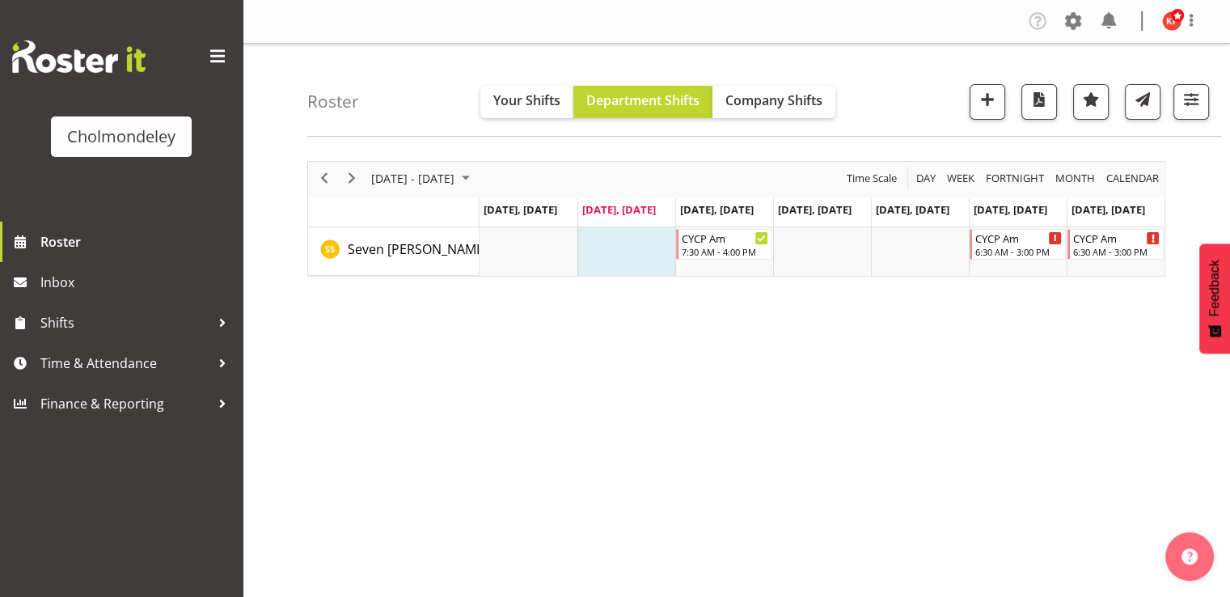
click at [729, 348] on div "[DATE] - [DATE] [DATE] Day Week Fortnight Month calendar Month Agenda Time Scal…" at bounding box center [768, 472] width 922 height 647
click at [1192, 99] on span "button" at bounding box center [1190, 99] width 21 height 21
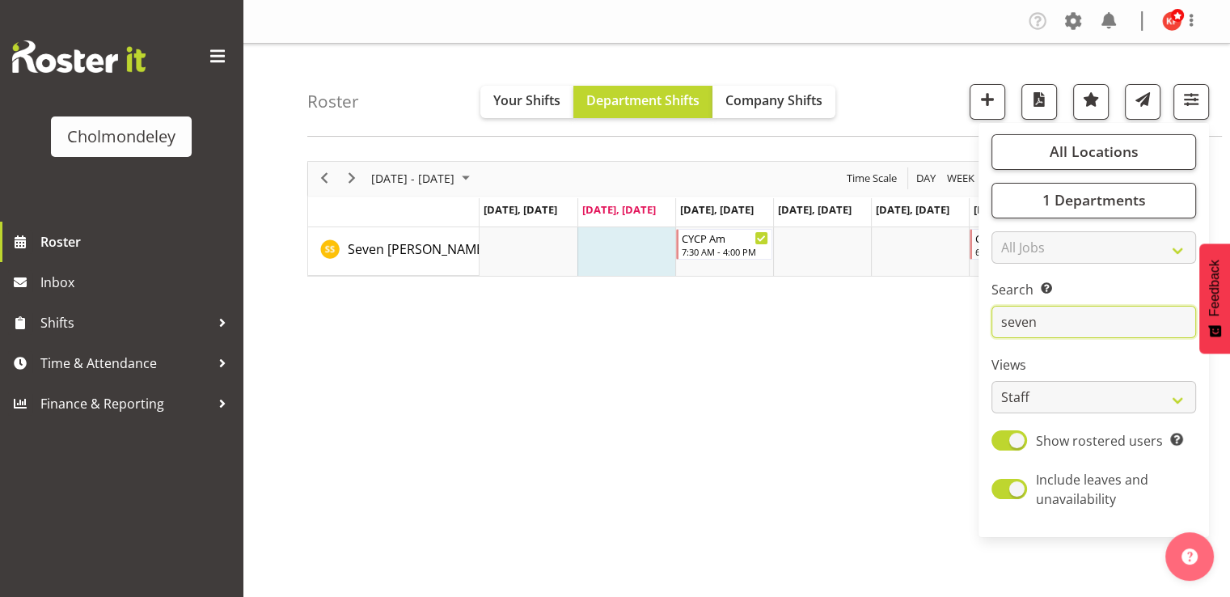
click at [1063, 331] on input "seven" at bounding box center [1093, 322] width 205 height 32
type input "s"
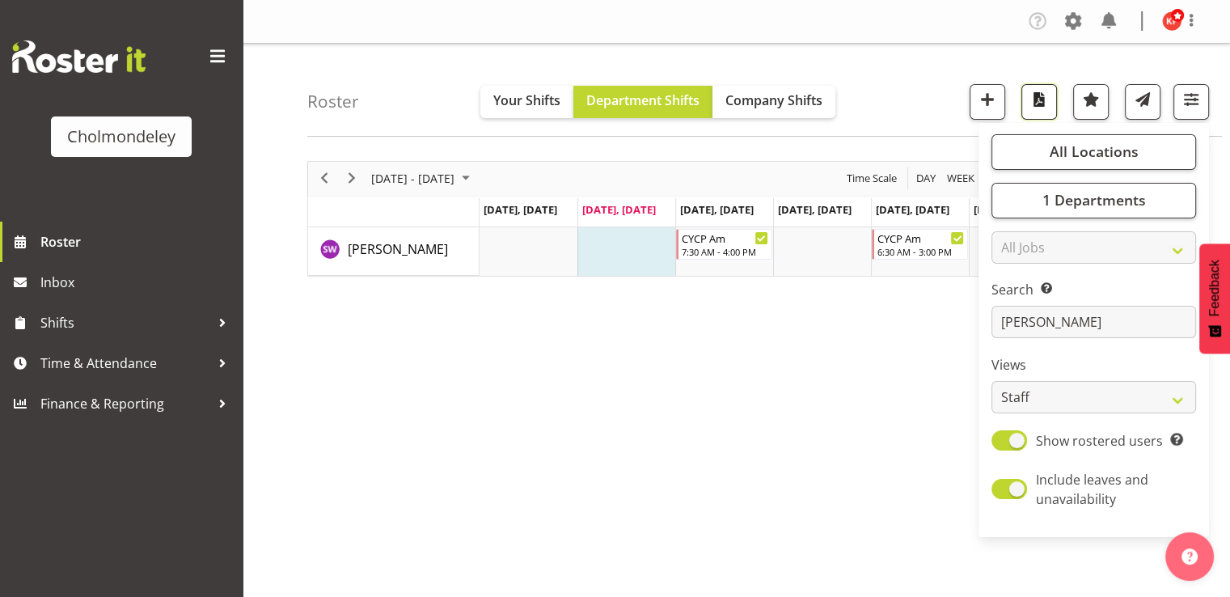
click at [1025, 104] on button "button" at bounding box center [1039, 102] width 36 height 36
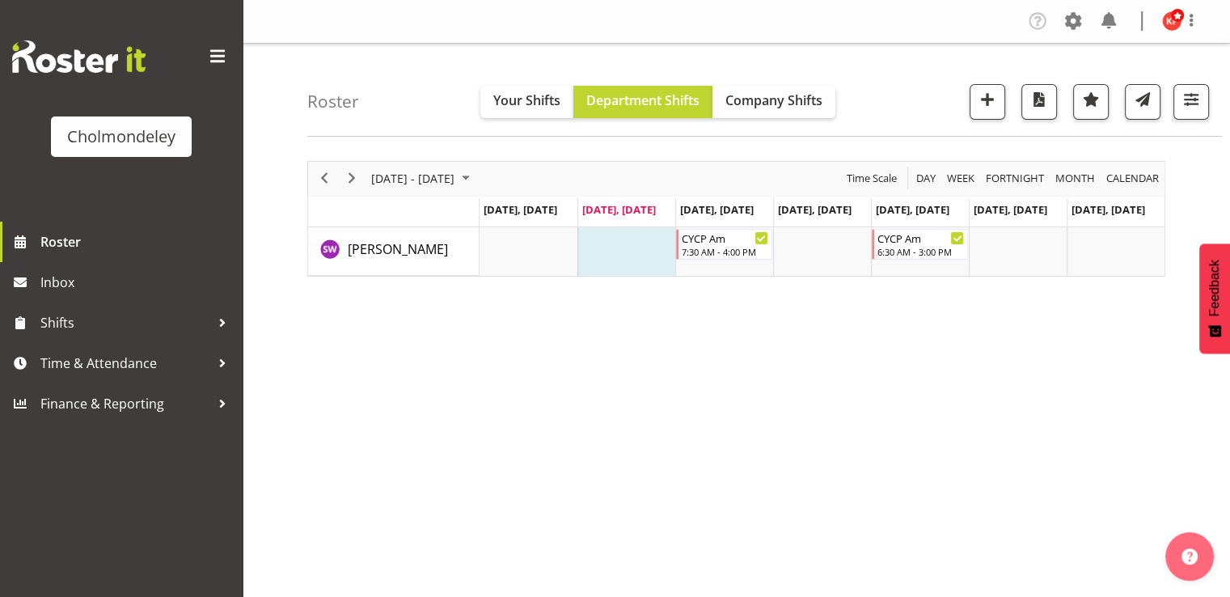
click at [912, 91] on div "Roster Your Shifts Department Shifts Company Shifts All Locations [GEOGRAPHIC_D…" at bounding box center [764, 90] width 914 height 93
click at [1187, 92] on span "button" at bounding box center [1190, 99] width 21 height 21
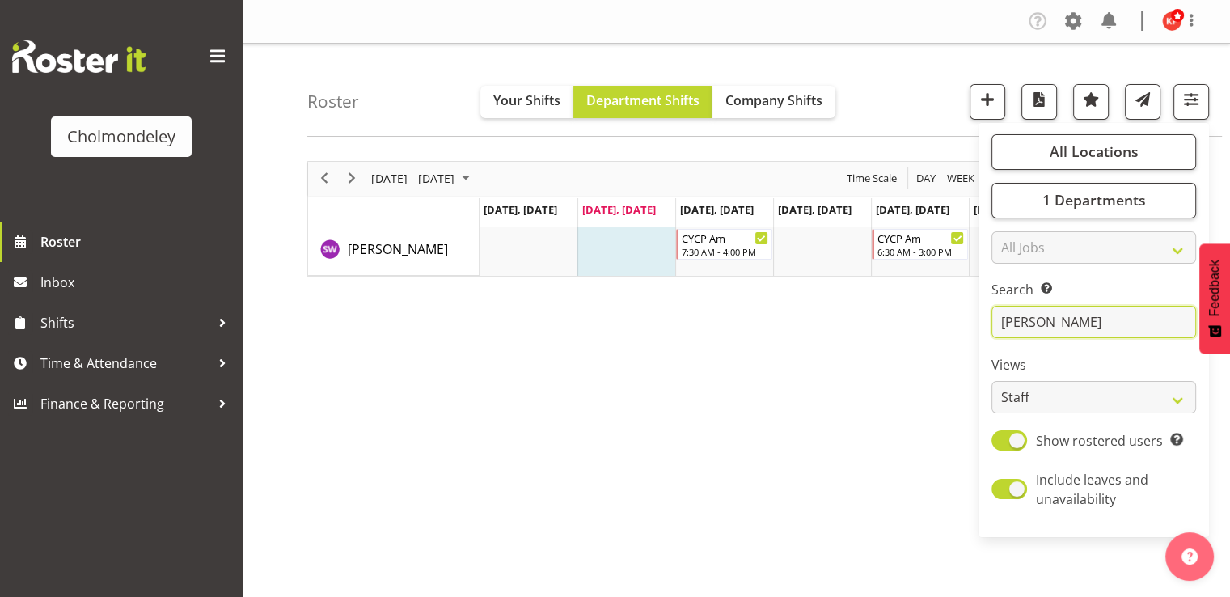
click at [1054, 323] on input "[PERSON_NAME]" at bounding box center [1093, 322] width 205 height 32
type input "s"
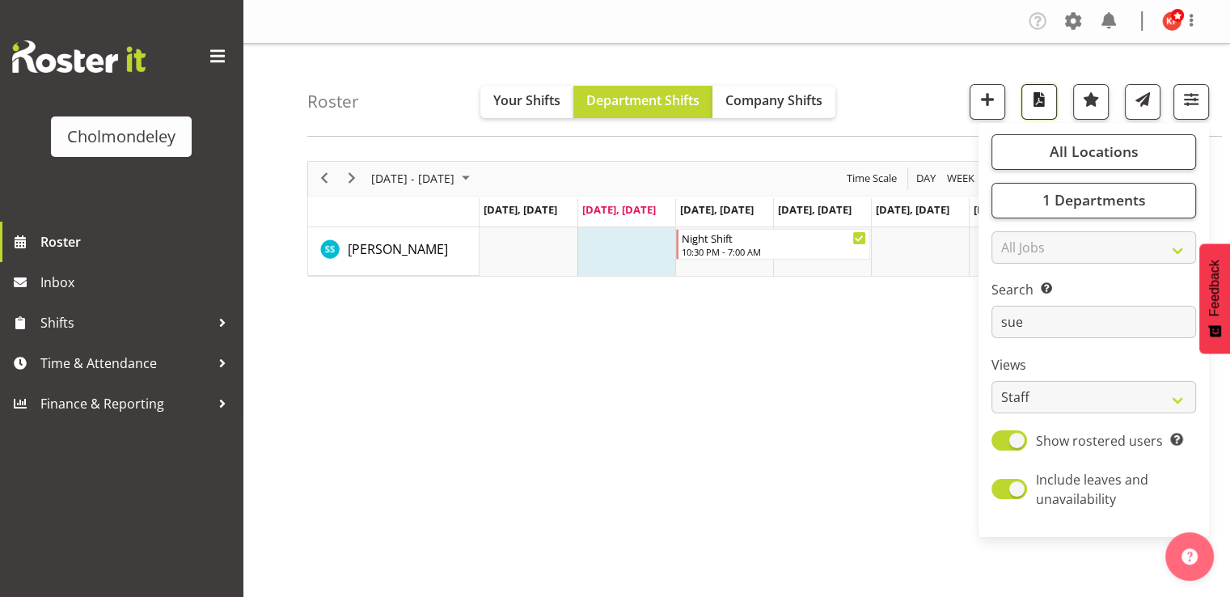
click at [1032, 111] on button "button" at bounding box center [1039, 102] width 36 height 36
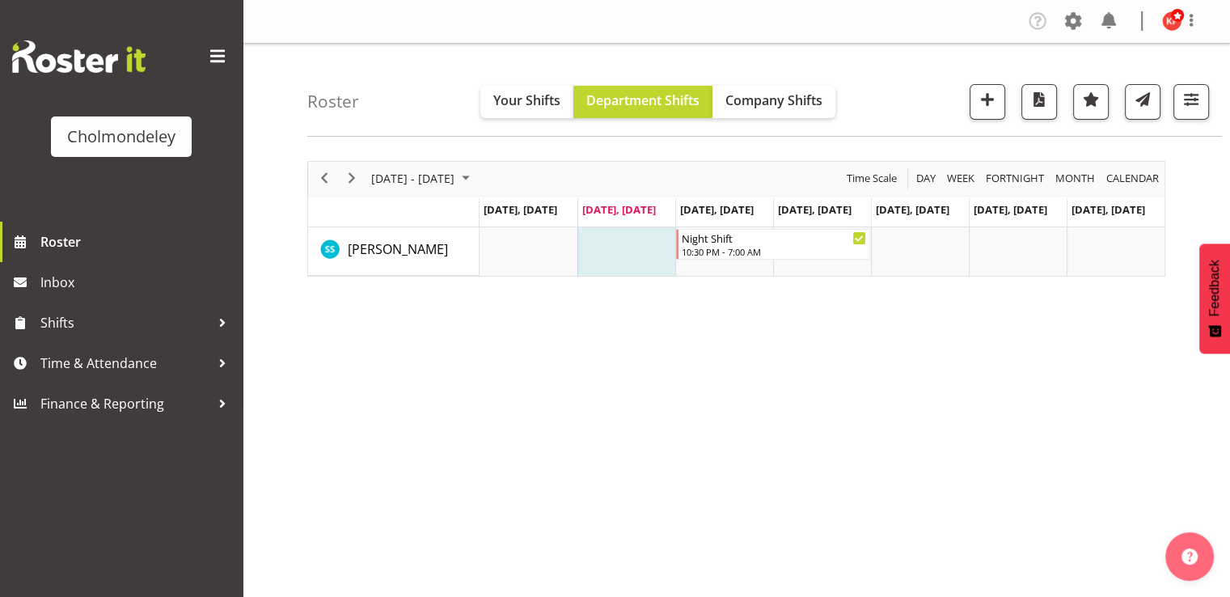
click at [605, 359] on div "[DATE] - [DATE] [DATE] Day Week Fortnight Month calendar Month Agenda Time Scal…" at bounding box center [768, 472] width 922 height 647
click at [1200, 96] on span "button" at bounding box center [1190, 99] width 21 height 21
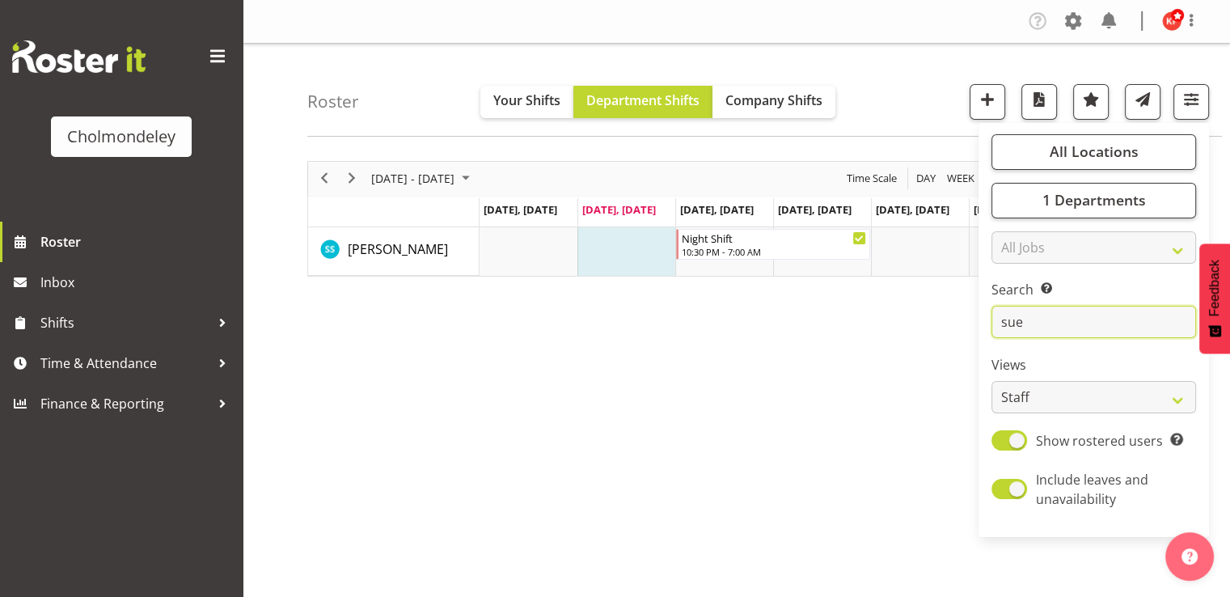
click at [1033, 320] on input "sue" at bounding box center [1093, 322] width 205 height 32
type input "s"
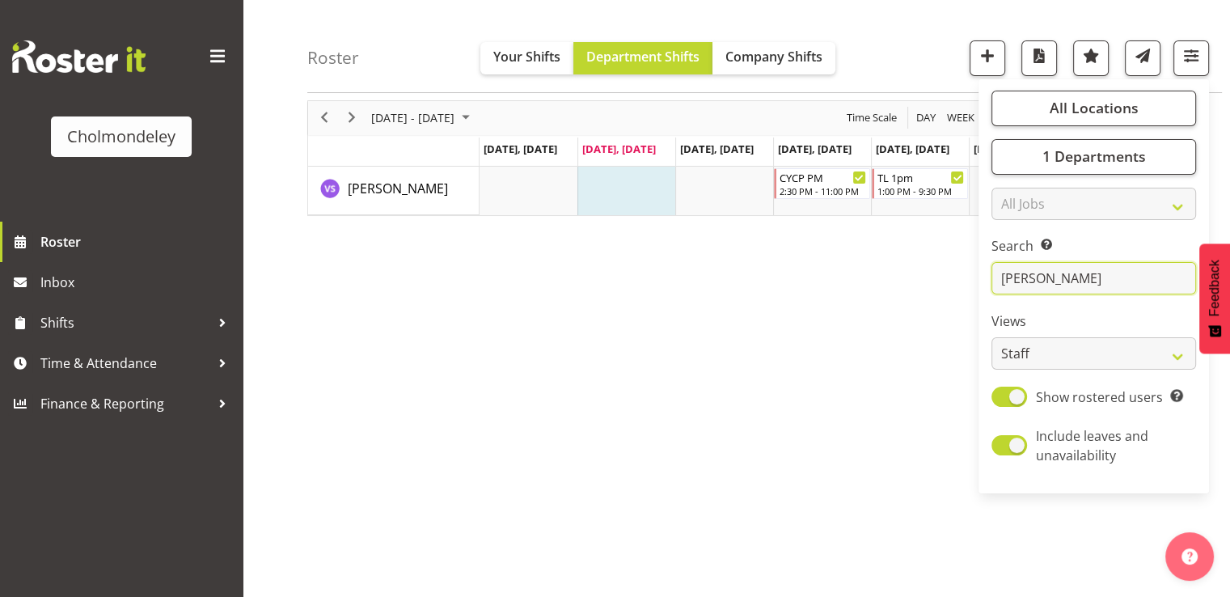
scroll to position [13, 0]
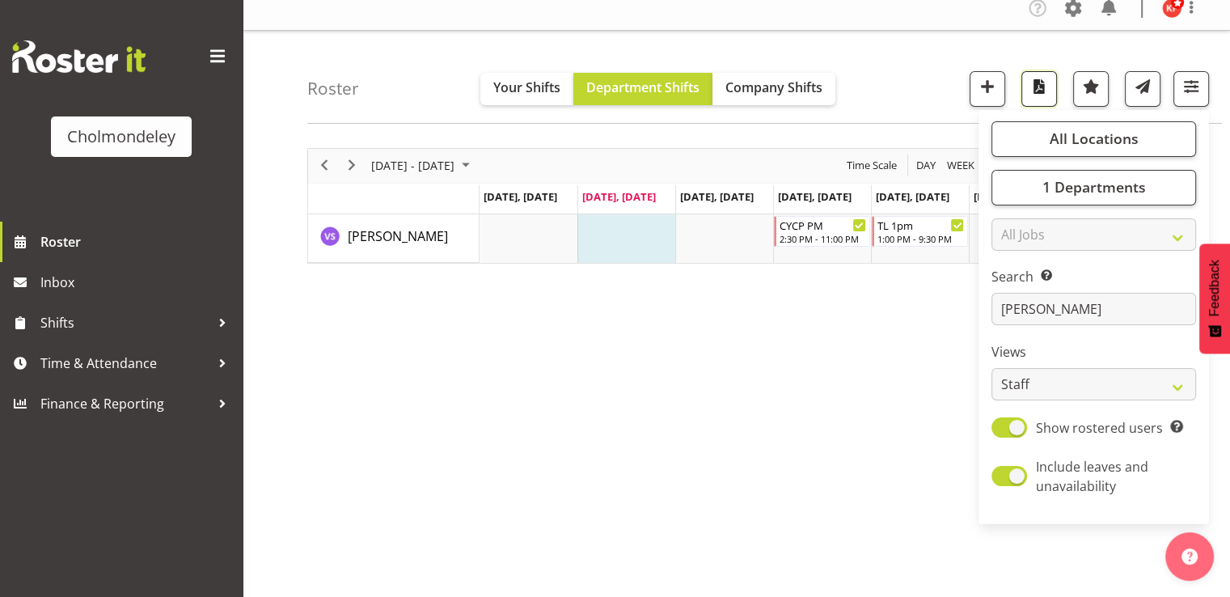
click at [1047, 91] on span "button" at bounding box center [1038, 86] width 21 height 21
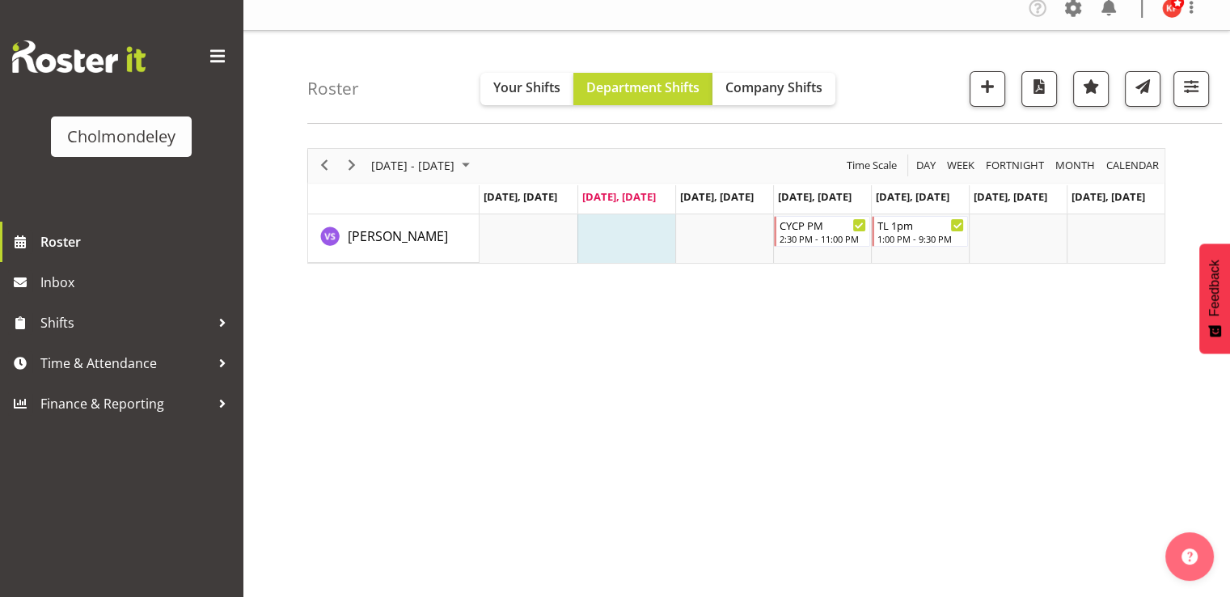
click at [745, 406] on div "[DATE] - [DATE] [DATE] Day Week Fortnight Month calendar Month Agenda Time Scal…" at bounding box center [768, 459] width 922 height 647
click at [1203, 81] on button "button" at bounding box center [1191, 89] width 36 height 36
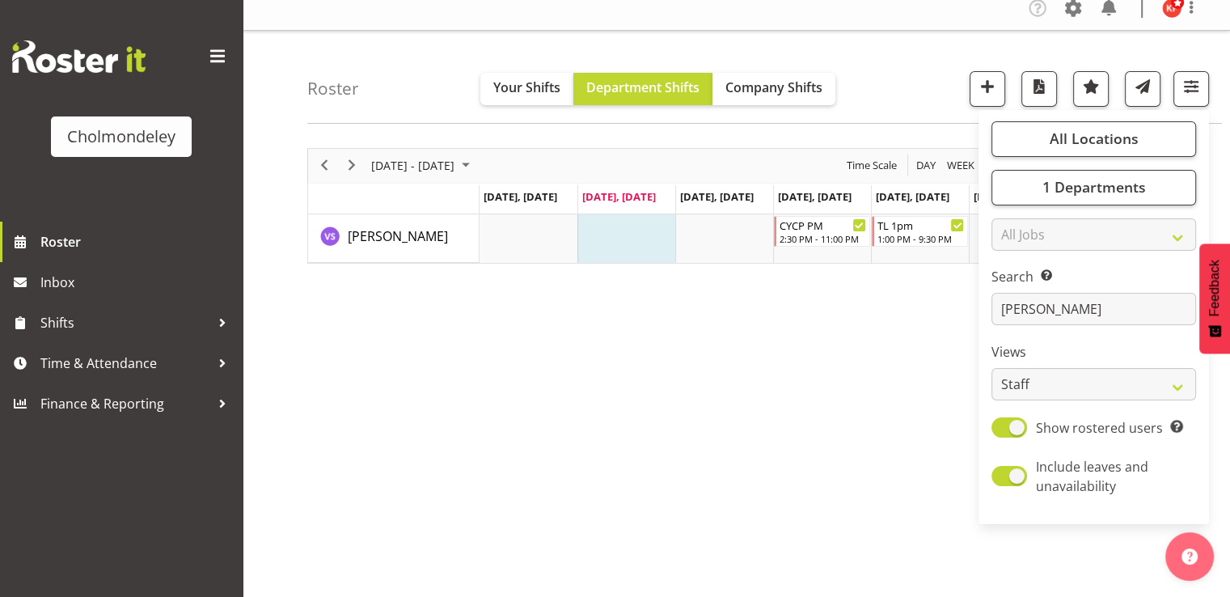
click at [1036, 324] on div "[PERSON_NAME]" at bounding box center [1093, 309] width 205 height 32
click at [1054, 319] on input "[PERSON_NAME]" at bounding box center [1093, 309] width 205 height 32
type input "v"
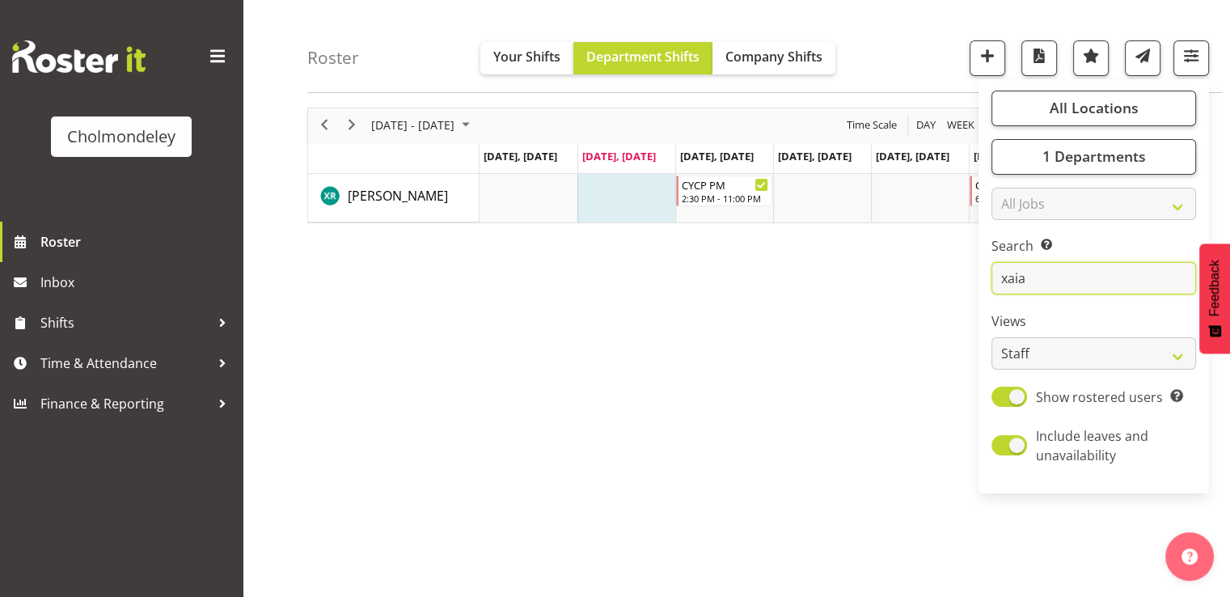
scroll to position [0, 0]
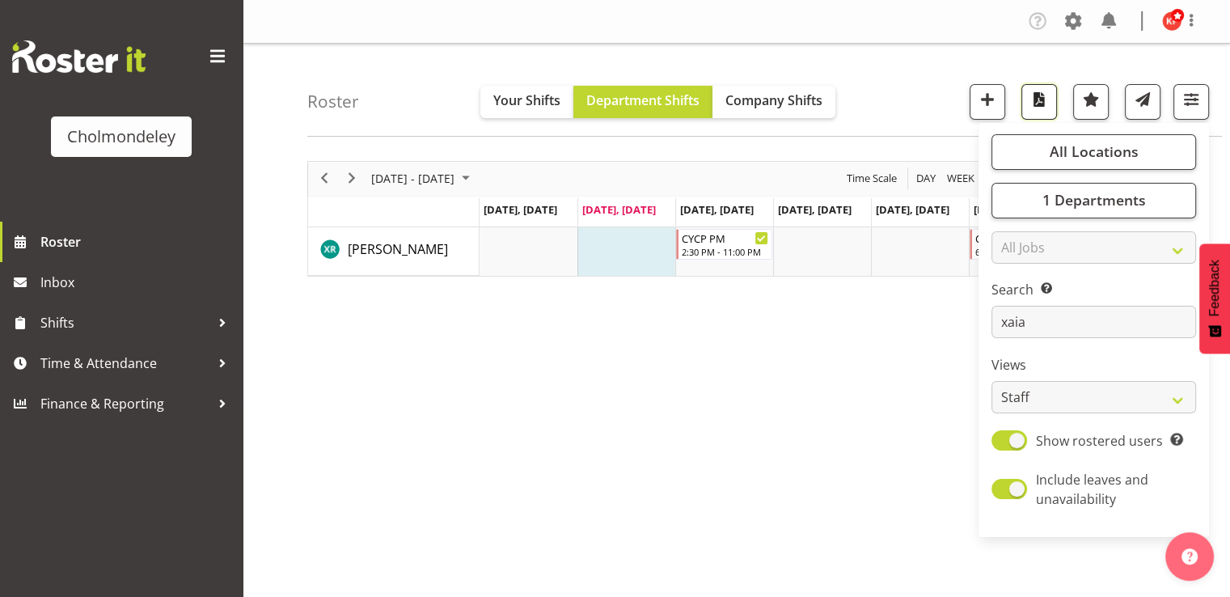
click at [1028, 106] on span "button" at bounding box center [1038, 99] width 21 height 21
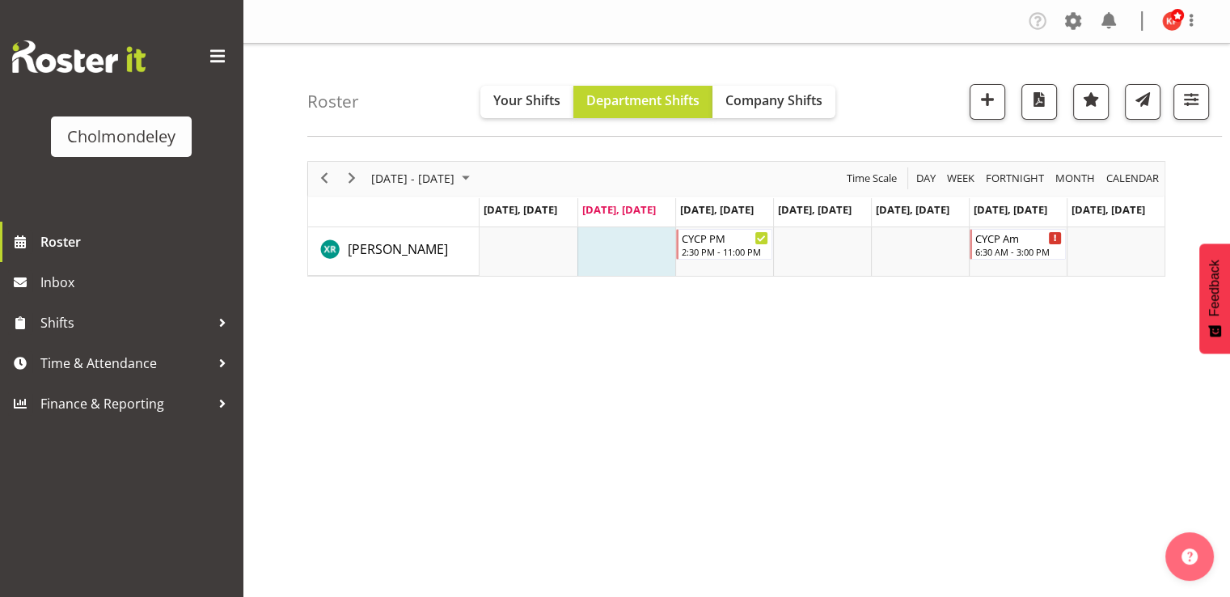
click at [808, 305] on div "[DATE] - [DATE] [DATE] Day Week Fortnight Month calendar Month Agenda Time Scal…" at bounding box center [768, 472] width 922 height 647
click at [1177, 100] on button "button" at bounding box center [1191, 102] width 36 height 36
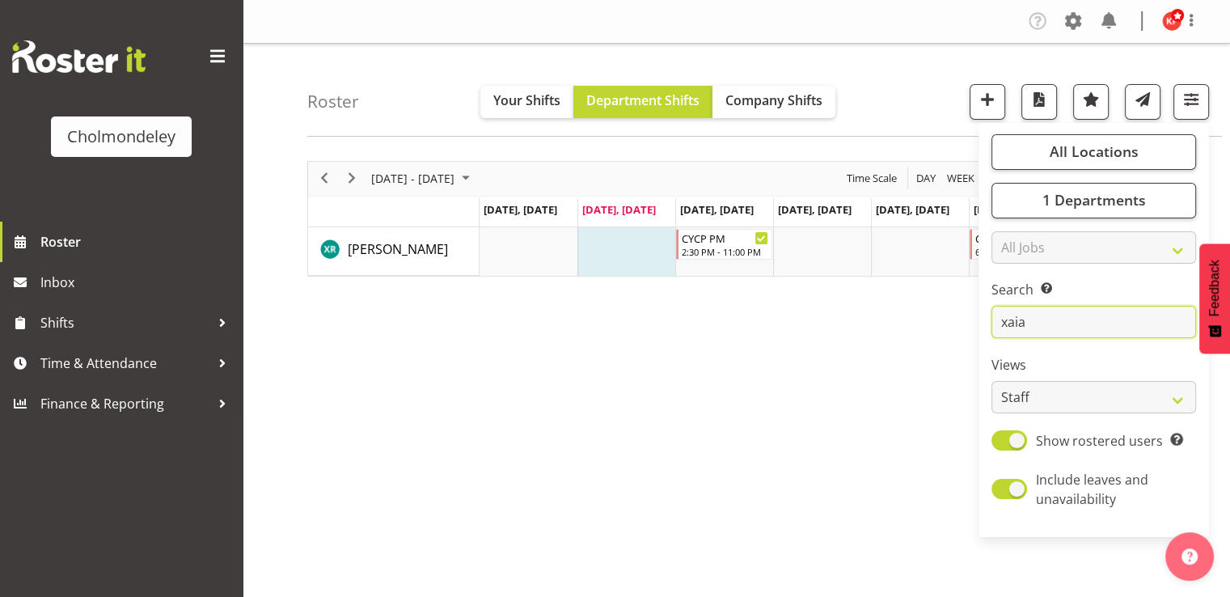
click at [1062, 327] on input "xaia" at bounding box center [1093, 322] width 205 height 32
type input "x"
type input "zoe"
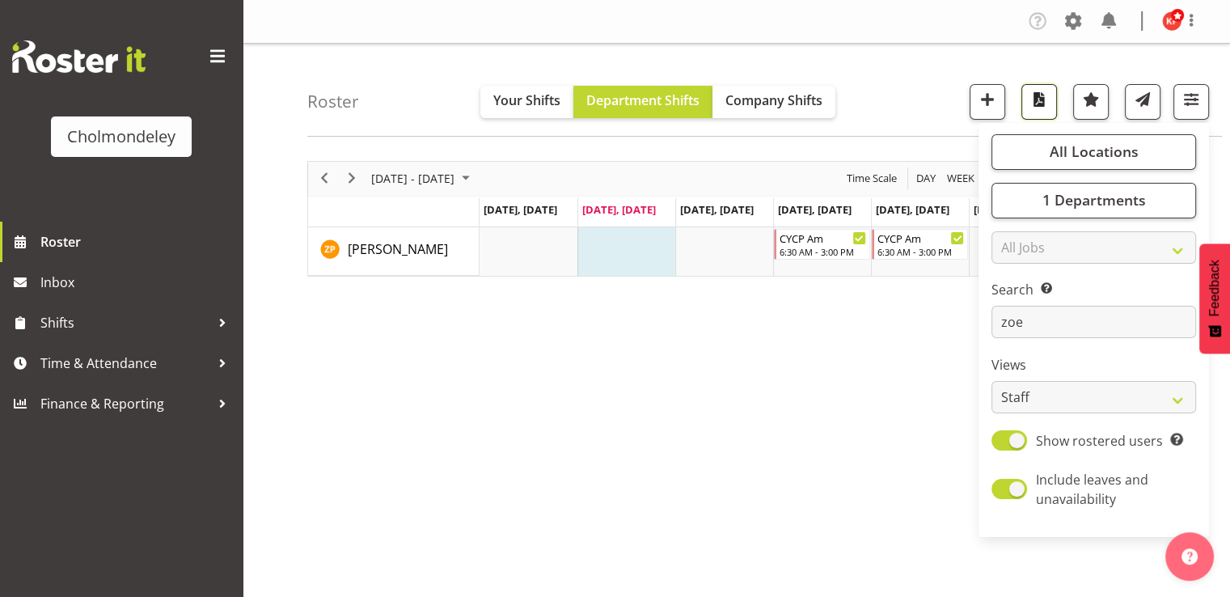
click at [1044, 103] on span "button" at bounding box center [1038, 99] width 21 height 21
